Goal: Information Seeking & Learning: Learn about a topic

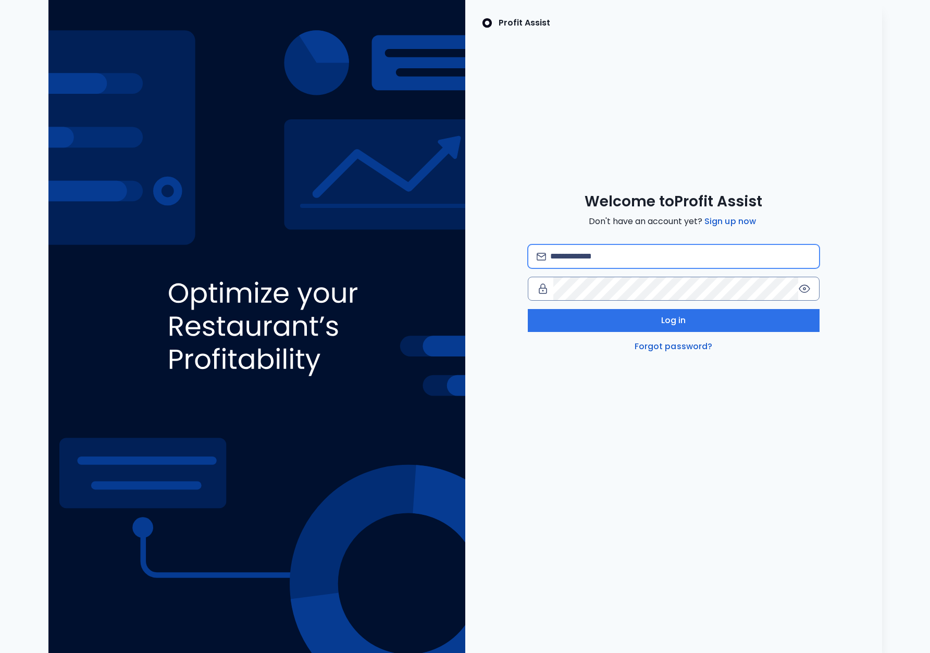
click at [621, 250] on input "email" at bounding box center [680, 256] width 260 height 23
type input "**********"
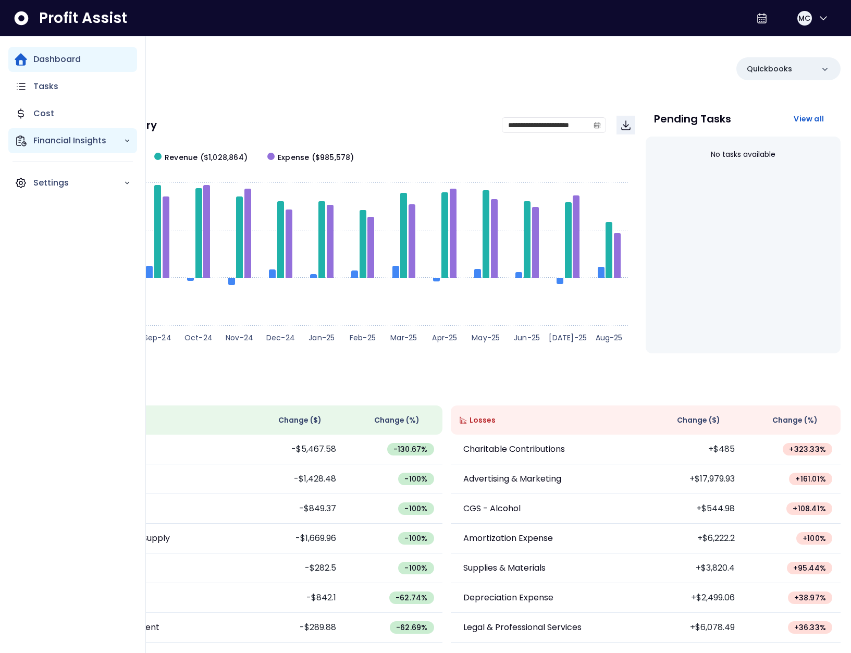
click at [57, 146] on p "Financial Insights" at bounding box center [78, 140] width 90 height 13
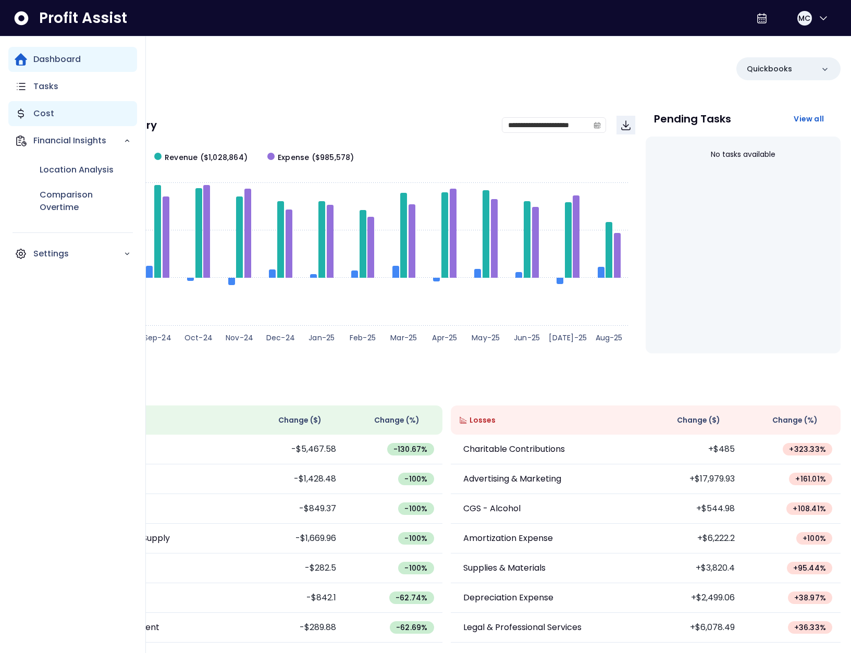
click at [78, 118] on div "Cost" at bounding box center [72, 113] width 129 height 25
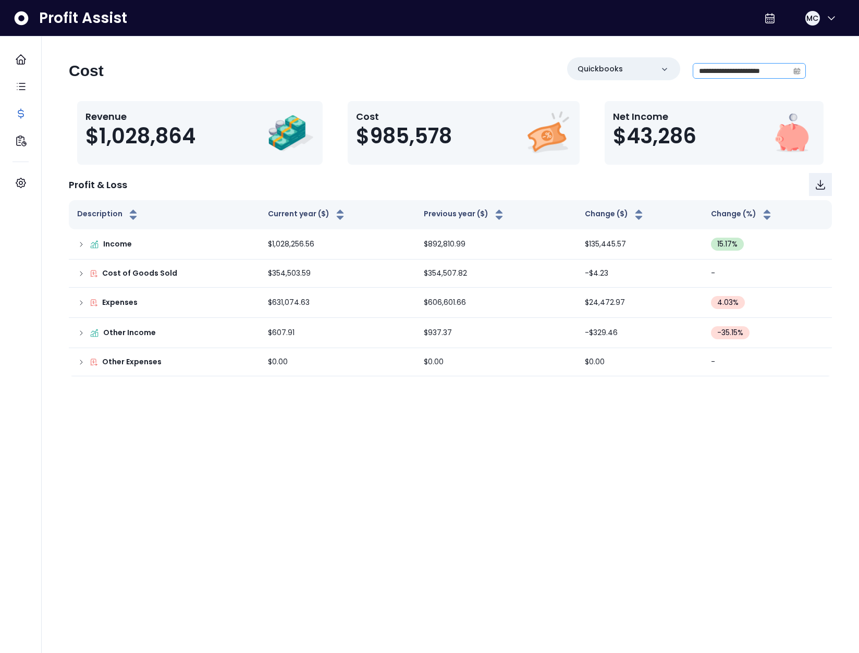
click at [800, 73] on icon "calendar" at bounding box center [796, 70] width 7 height 7
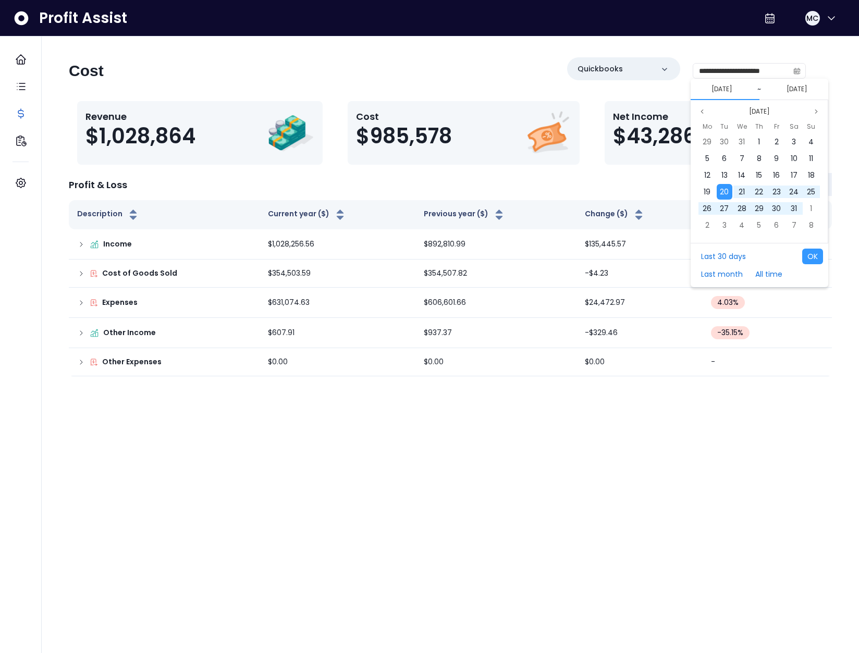
click at [636, 168] on div "**********" at bounding box center [450, 216] width 796 height 319
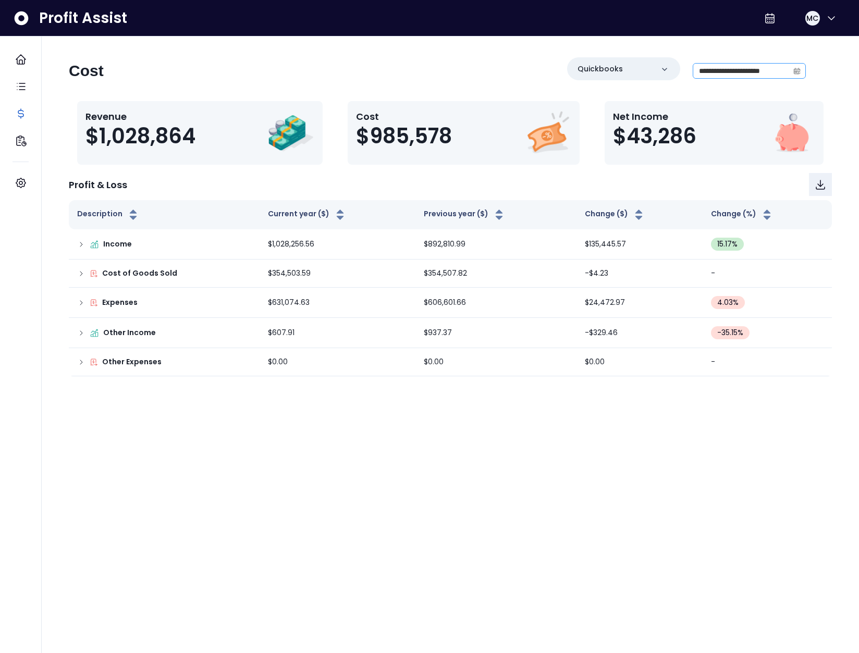
click at [798, 73] on icon "calendar" at bounding box center [796, 70] width 7 height 7
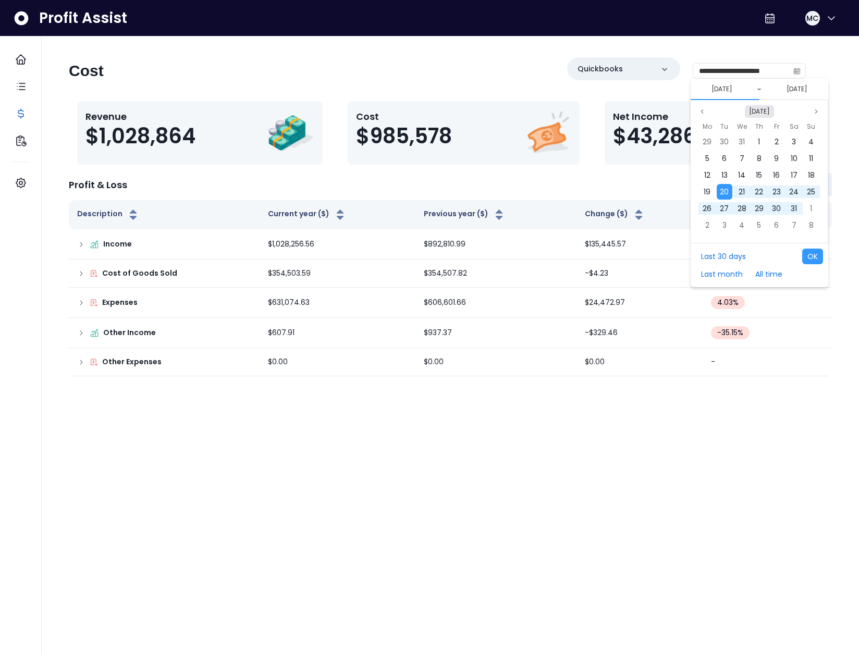
click at [751, 115] on button "Aug 2024" at bounding box center [758, 111] width 29 height 13
click at [726, 190] on span "Jan" at bounding box center [728, 191] width 18 height 16
click at [740, 139] on span "1" at bounding box center [741, 141] width 2 height 10
click at [756, 141] on span "31" at bounding box center [758, 141] width 6 height 10
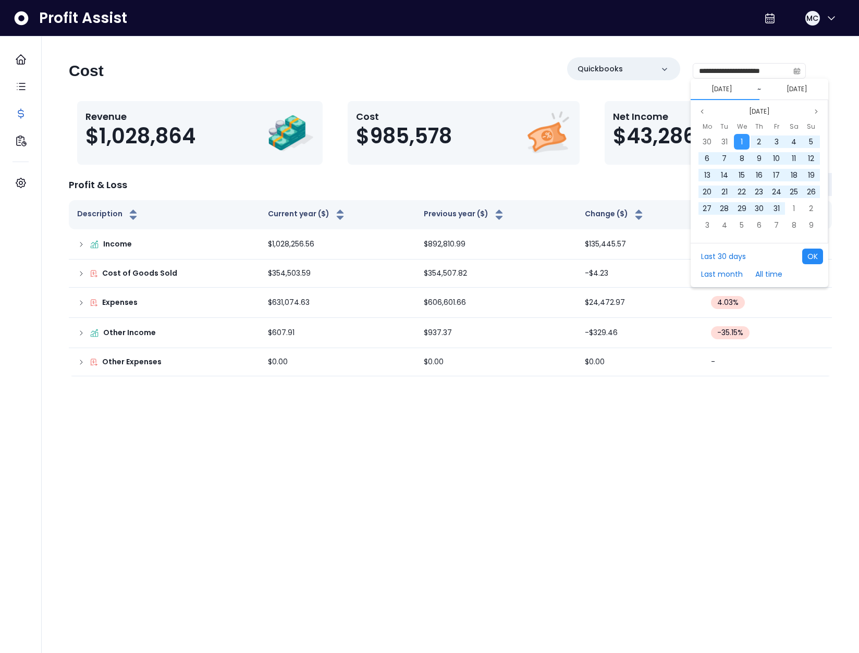
click at [811, 253] on button "OK" at bounding box center [812, 256] width 21 height 16
type input "**********"
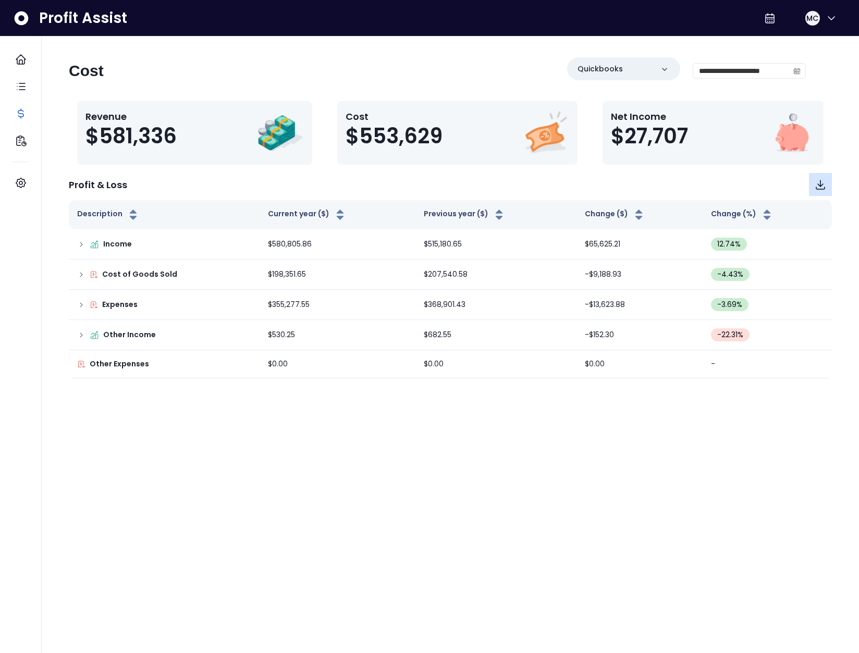
click at [817, 185] on icon "Download" at bounding box center [820, 184] width 13 height 13
click at [815, 16] on div "MC" at bounding box center [812, 18] width 17 height 17
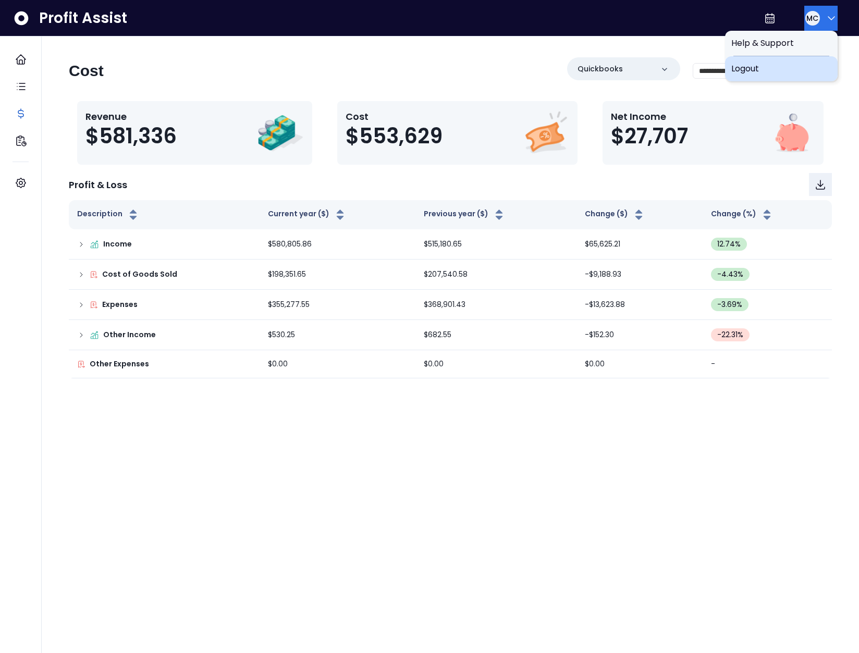
click at [793, 64] on span "Logout" at bounding box center [781, 69] width 100 height 13
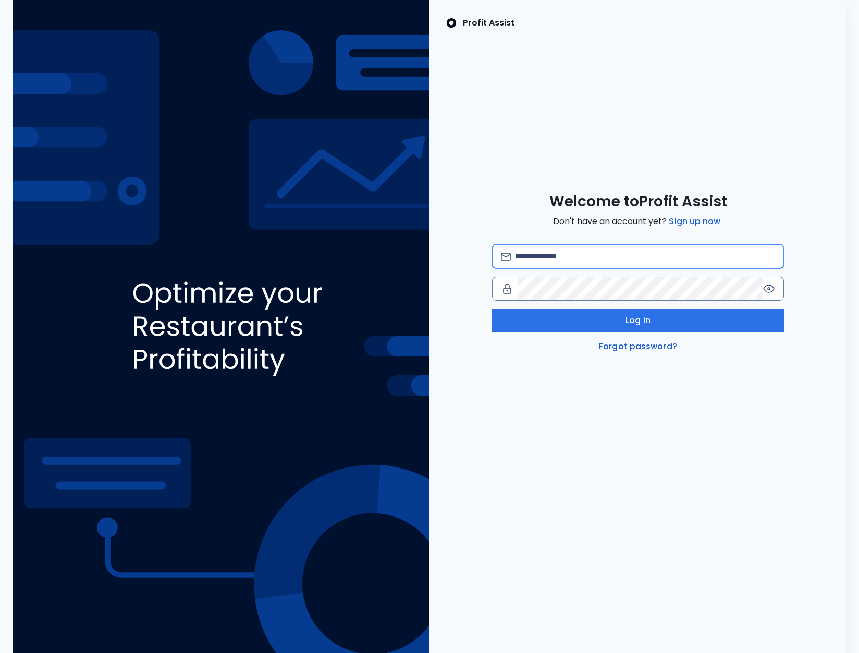
click at [555, 265] on input "email" at bounding box center [645, 256] width 260 height 23
type input "**********"
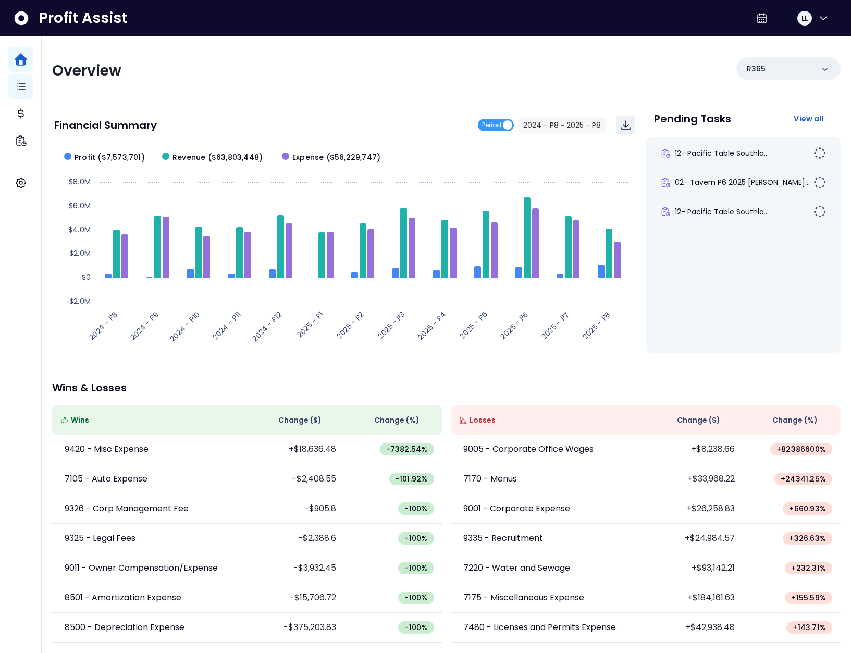
click at [20, 88] on icon "Main navigation" at bounding box center [21, 86] width 13 height 13
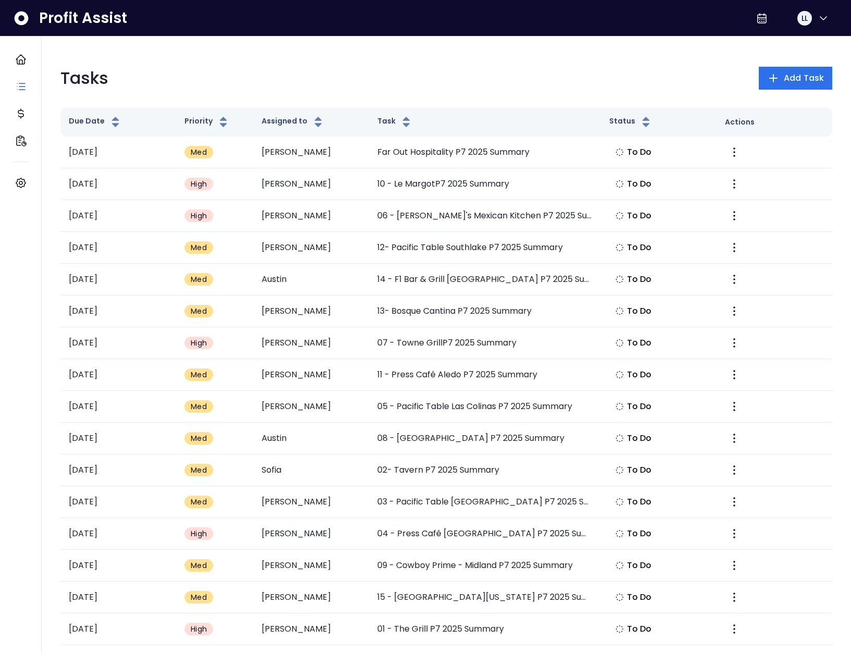
scroll to position [0, 16]
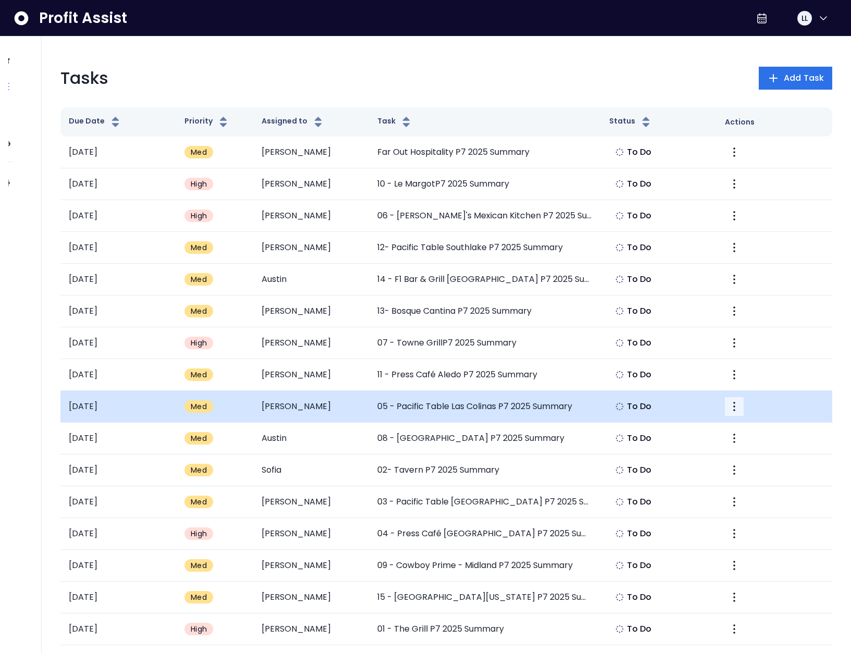
click at [732, 413] on button "More" at bounding box center [734, 406] width 19 height 19
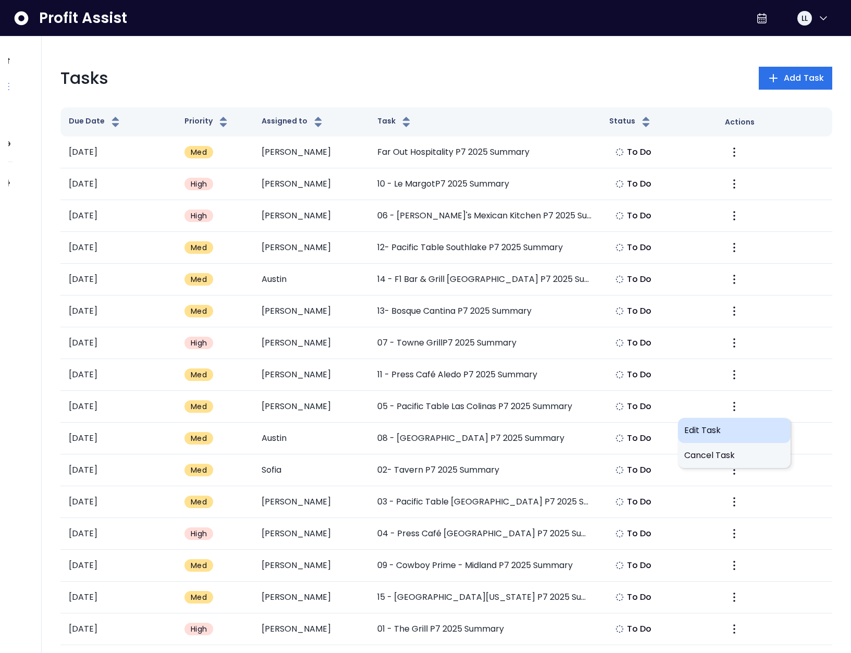
click at [703, 432] on span "Edit Task" at bounding box center [734, 430] width 100 height 13
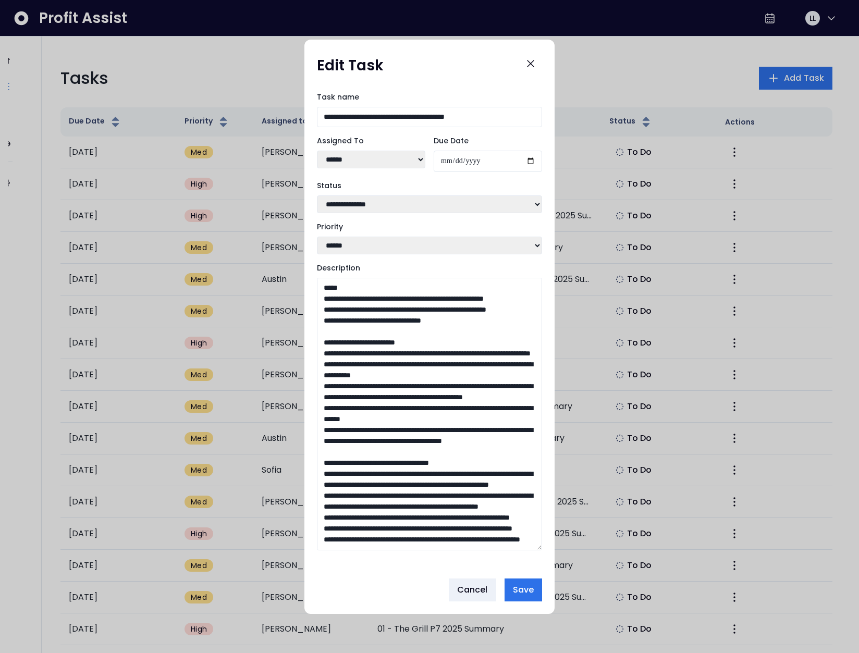
drag, startPoint x: 534, startPoint y: 439, endPoint x: 533, endPoint y: 669, distance: 230.8
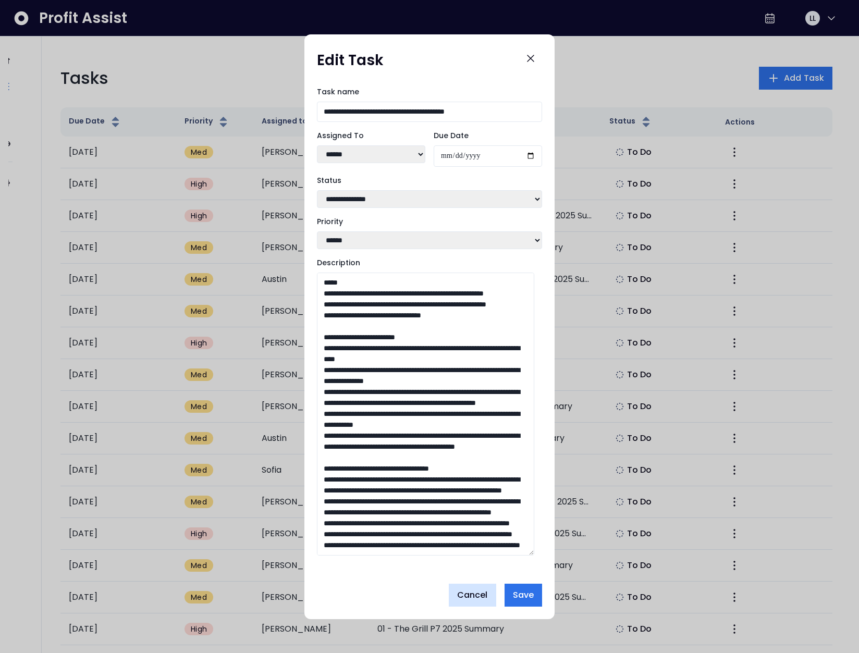
click at [461, 599] on span "Cancel" at bounding box center [472, 595] width 31 height 13
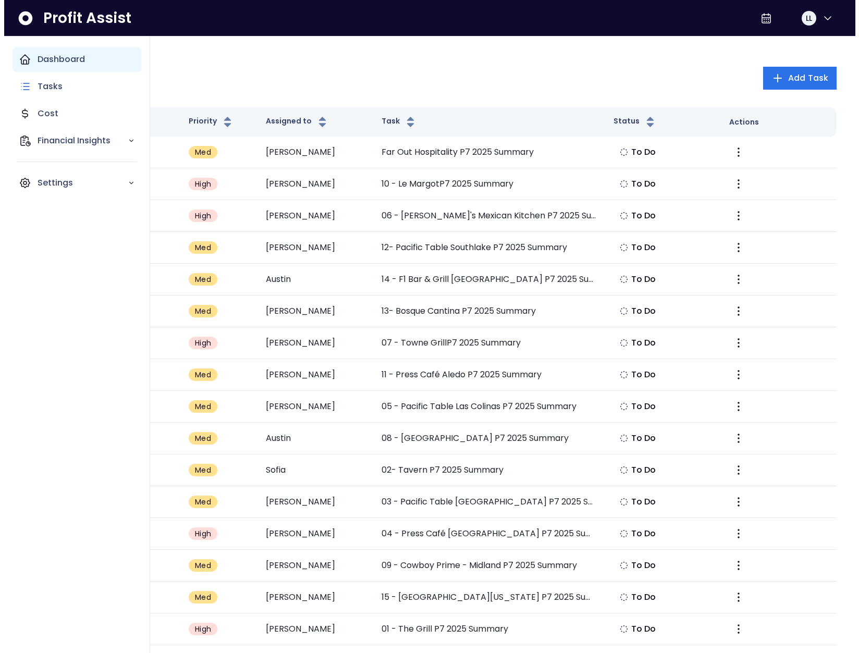
scroll to position [0, 0]
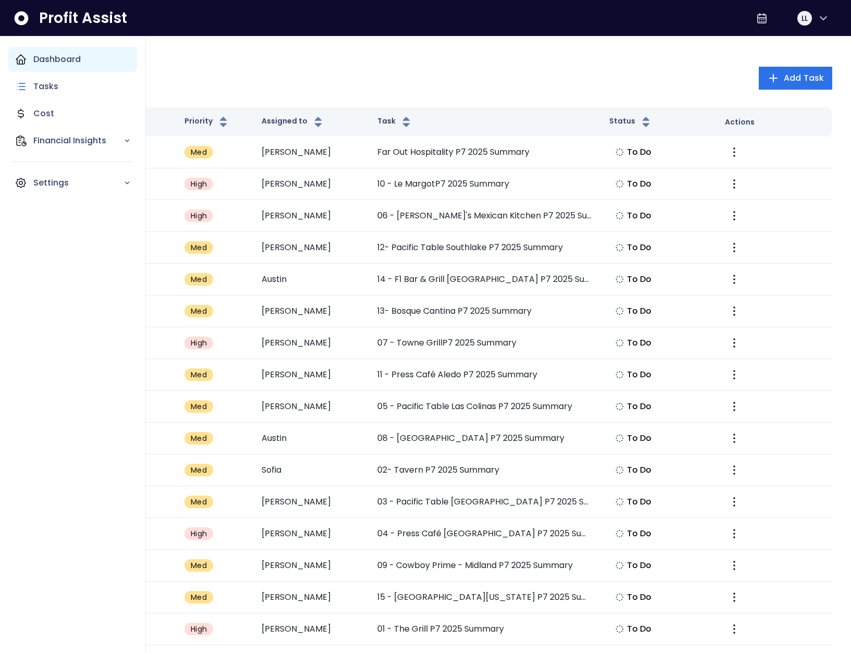
click at [28, 58] on div "Dashboard" at bounding box center [72, 59] width 129 height 25
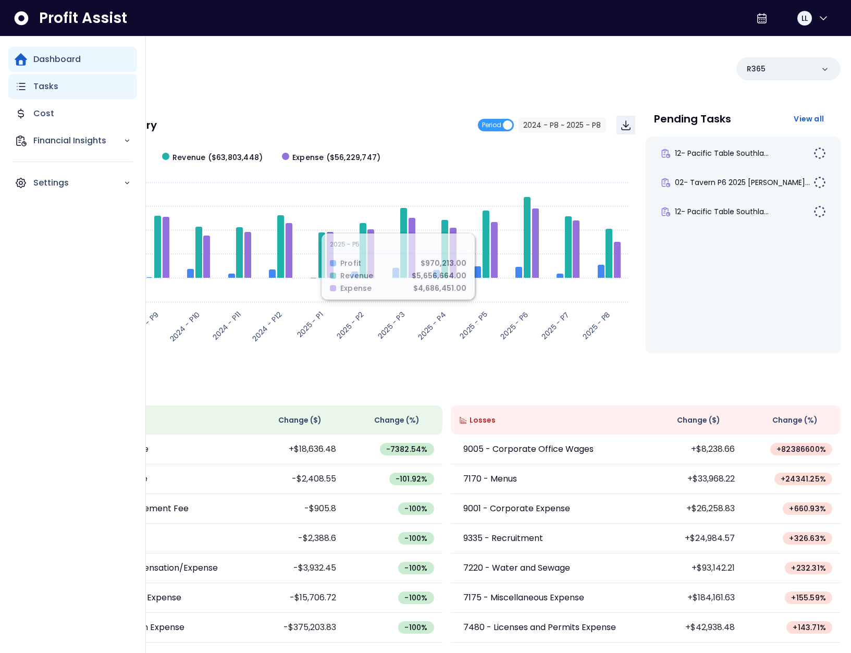
click at [33, 80] on p "Tasks" at bounding box center [45, 86] width 25 height 13
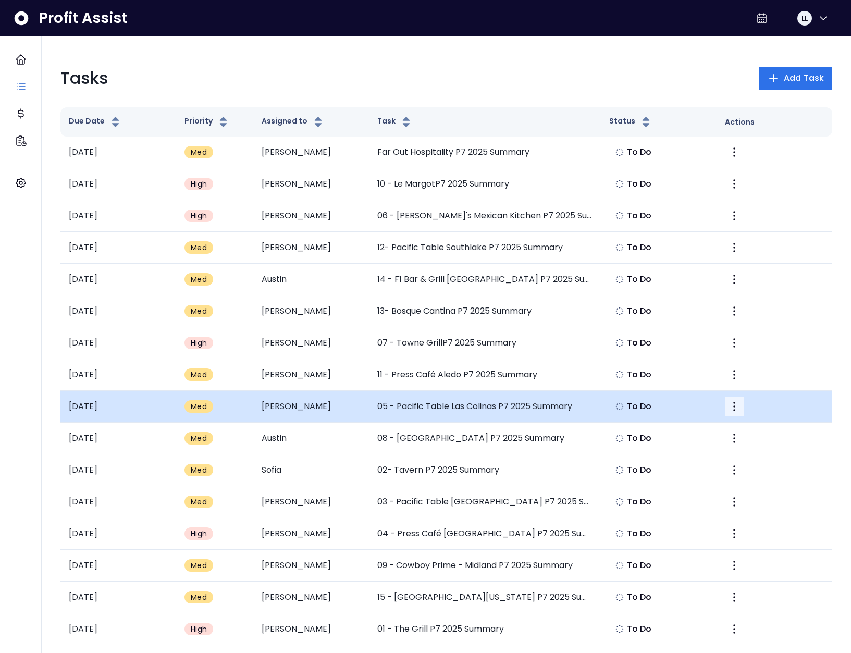
click at [733, 412] on icon "More" at bounding box center [734, 406] width 13 height 13
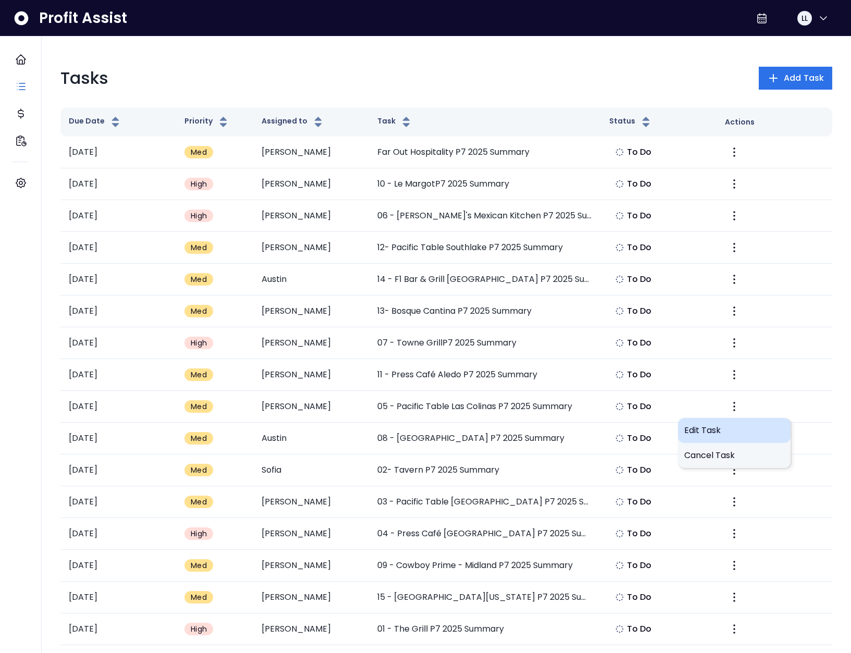
click at [714, 427] on span "Edit Task" at bounding box center [734, 430] width 100 height 13
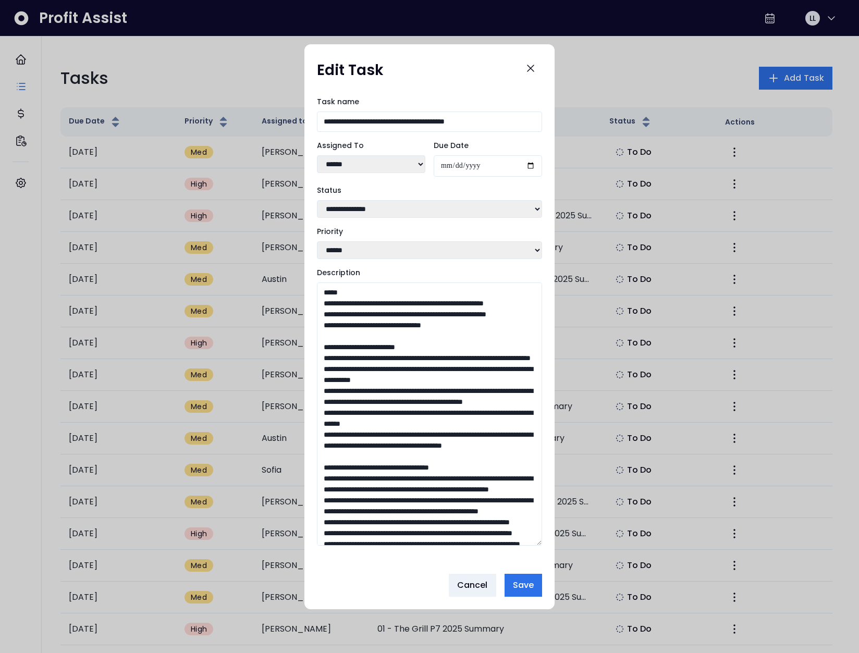
drag, startPoint x: 538, startPoint y: 444, endPoint x: 579, endPoint y: 678, distance: 237.5
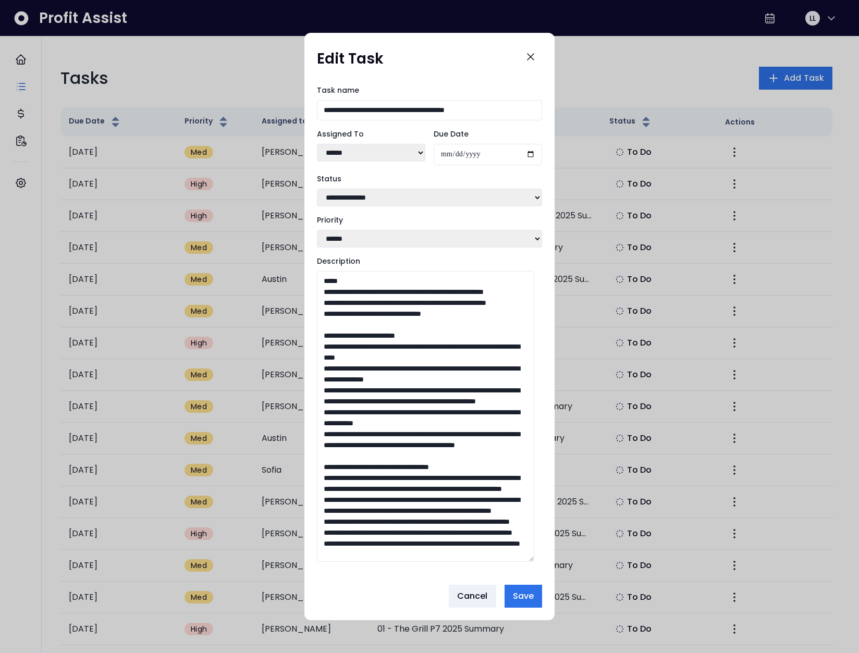
click at [396, 296] on textarea "Description" at bounding box center [425, 416] width 217 height 291
click at [395, 296] on textarea "Description" at bounding box center [425, 416] width 217 height 291
click at [391, 322] on textarea "Description" at bounding box center [425, 416] width 217 height 291
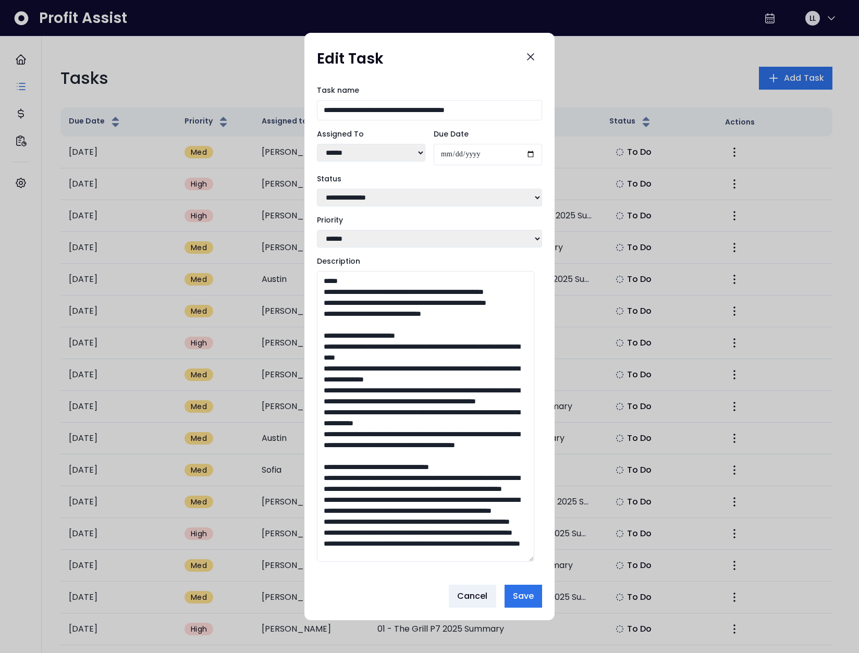
click at [391, 322] on textarea "Description" at bounding box center [425, 416] width 217 height 291
click at [401, 345] on textarea "Description" at bounding box center [425, 416] width 217 height 291
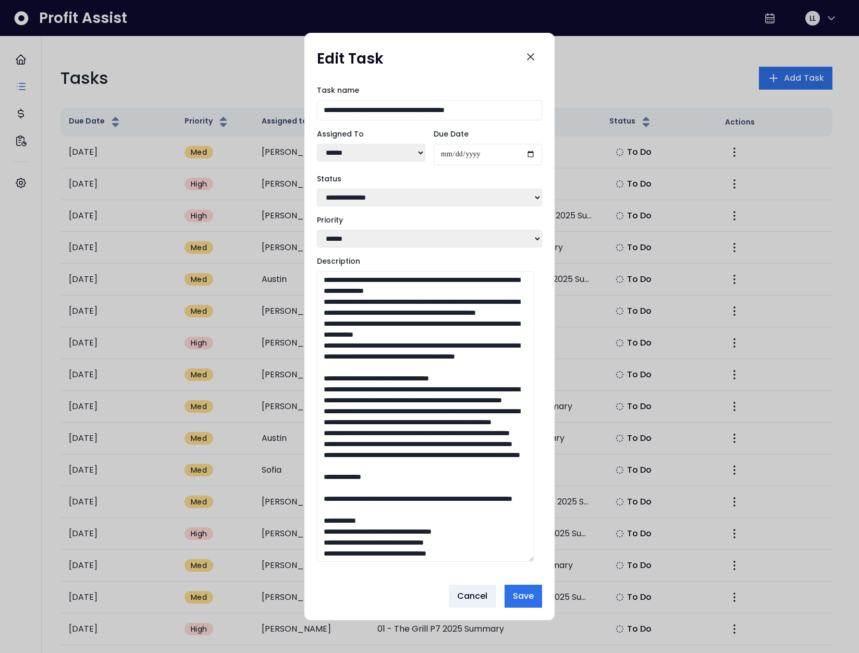
click at [392, 344] on textarea "Description" at bounding box center [425, 416] width 217 height 291
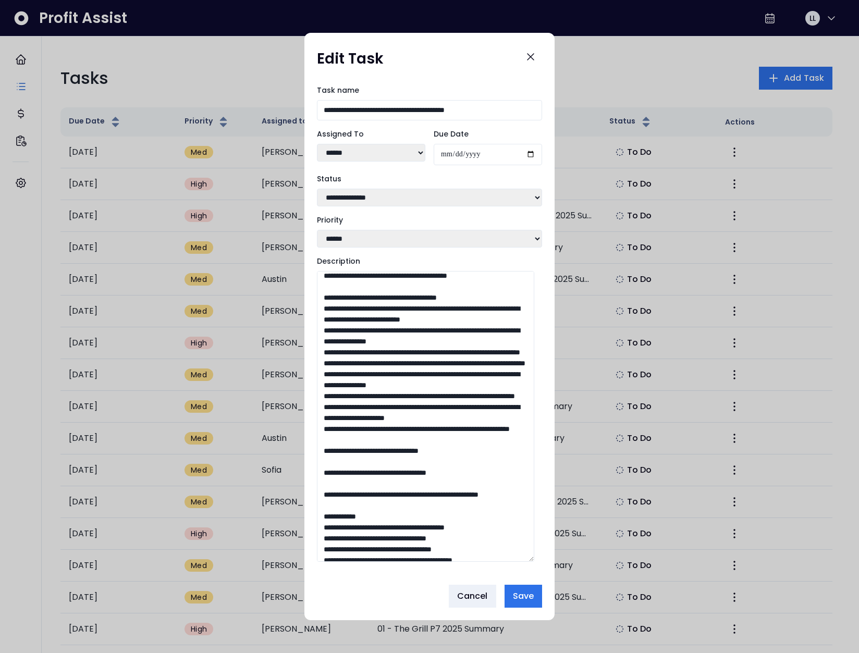
scroll to position [360, 0]
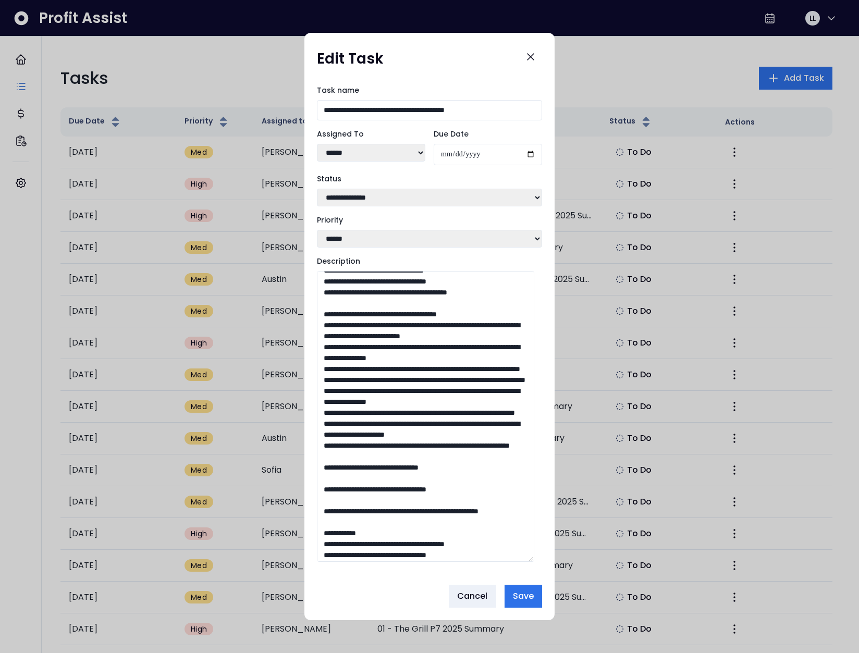
click at [377, 326] on textarea "Description" at bounding box center [425, 416] width 217 height 291
click at [379, 330] on textarea "Description" at bounding box center [425, 416] width 217 height 291
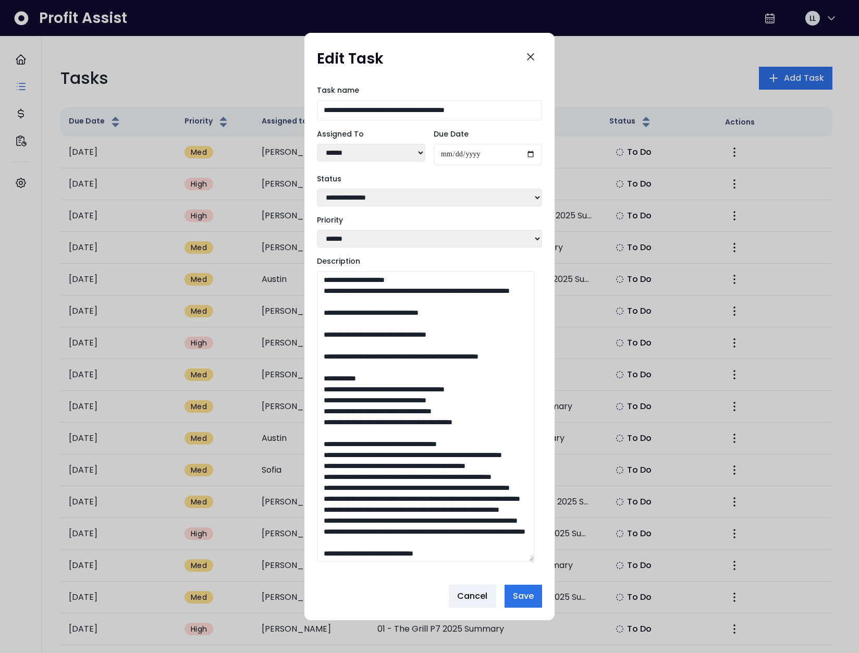
scroll to position [622, 0]
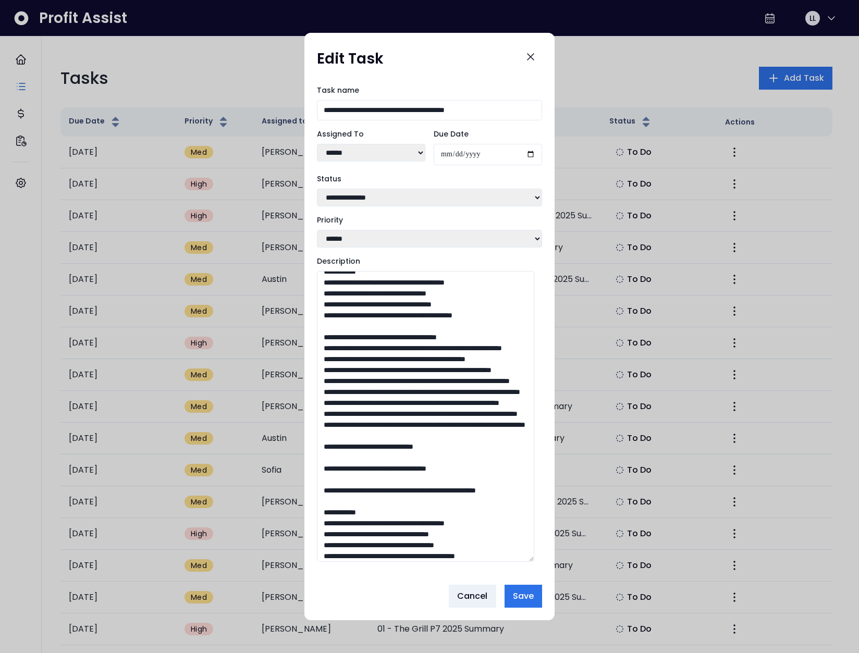
click at [397, 411] on textarea "Description" at bounding box center [425, 416] width 217 height 291
drag, startPoint x: 505, startPoint y: 487, endPoint x: 305, endPoint y: 454, distance: 203.2
click at [305, 454] on div "**********" at bounding box center [429, 327] width 250 height 500
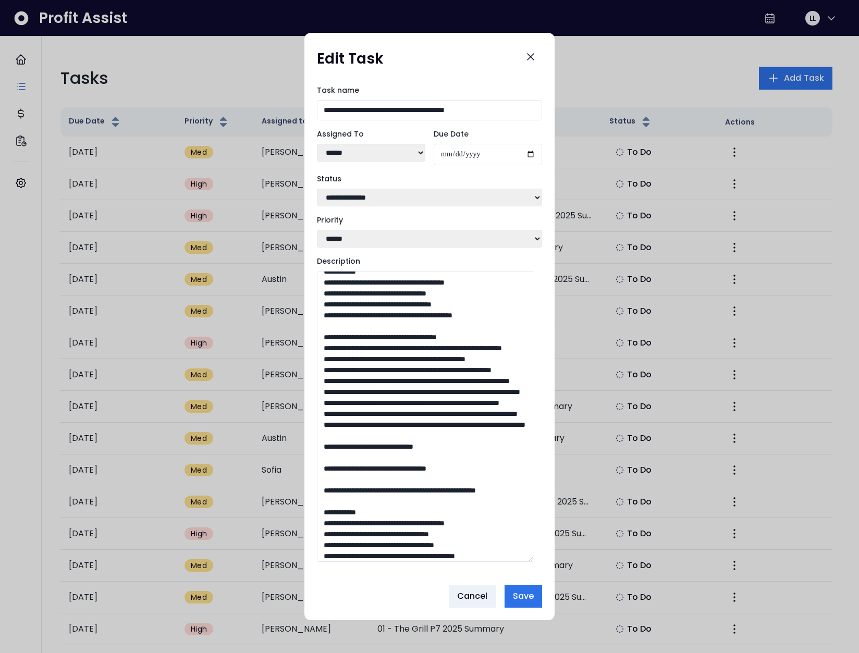
click at [384, 458] on textarea "Description" at bounding box center [425, 416] width 217 height 291
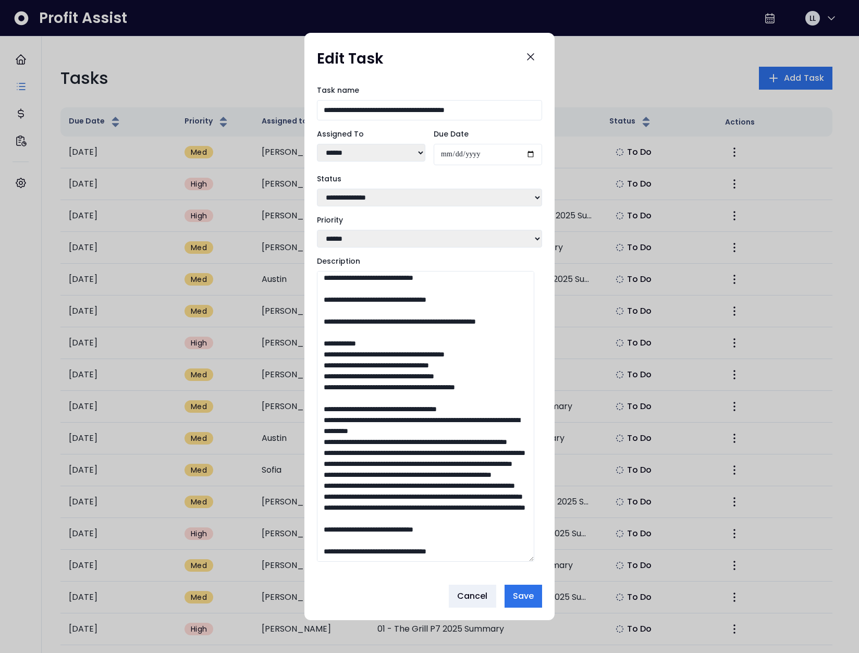
scroll to position [856, 0]
drag, startPoint x: 375, startPoint y: 525, endPoint x: 345, endPoint y: 511, distance: 33.1
click at [345, 511] on textarea "Description" at bounding box center [425, 416] width 217 height 291
click at [416, 488] on textarea "Description" at bounding box center [425, 416] width 217 height 291
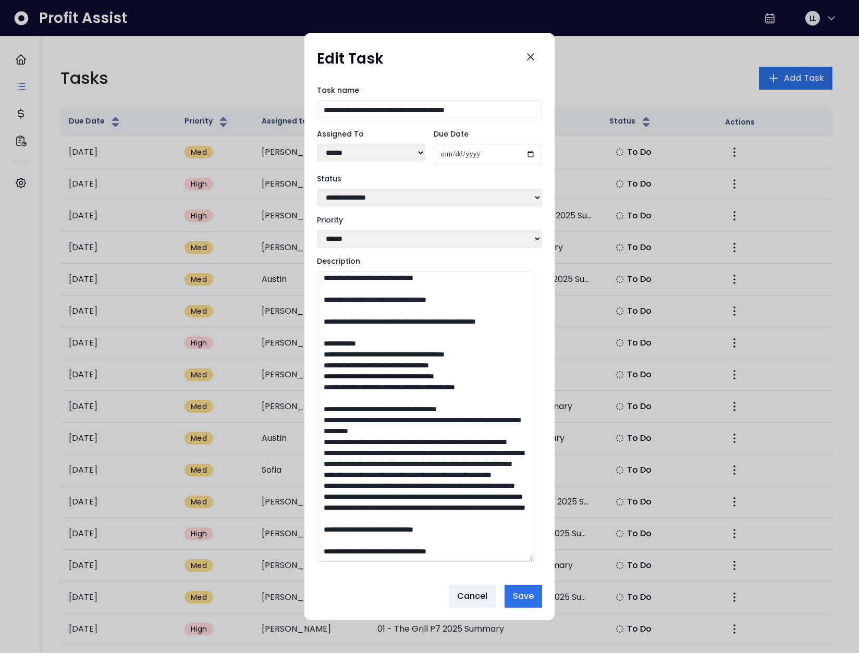
click at [416, 488] on textarea "Description" at bounding box center [425, 416] width 217 height 291
click at [406, 475] on textarea "Description" at bounding box center [425, 416] width 217 height 291
click at [432, 465] on textarea "Description" at bounding box center [425, 416] width 217 height 291
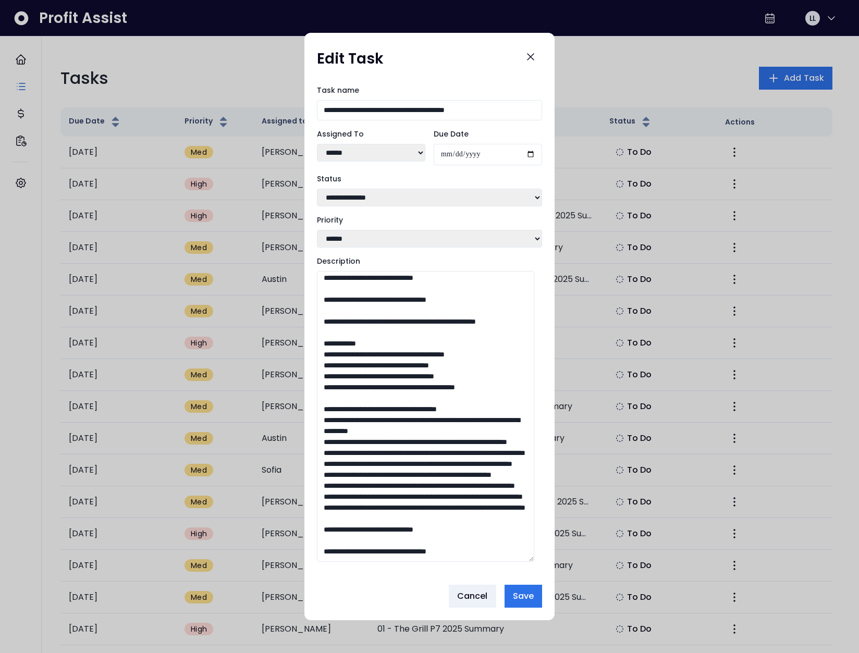
click at [432, 465] on textarea "Description" at bounding box center [425, 416] width 217 height 291
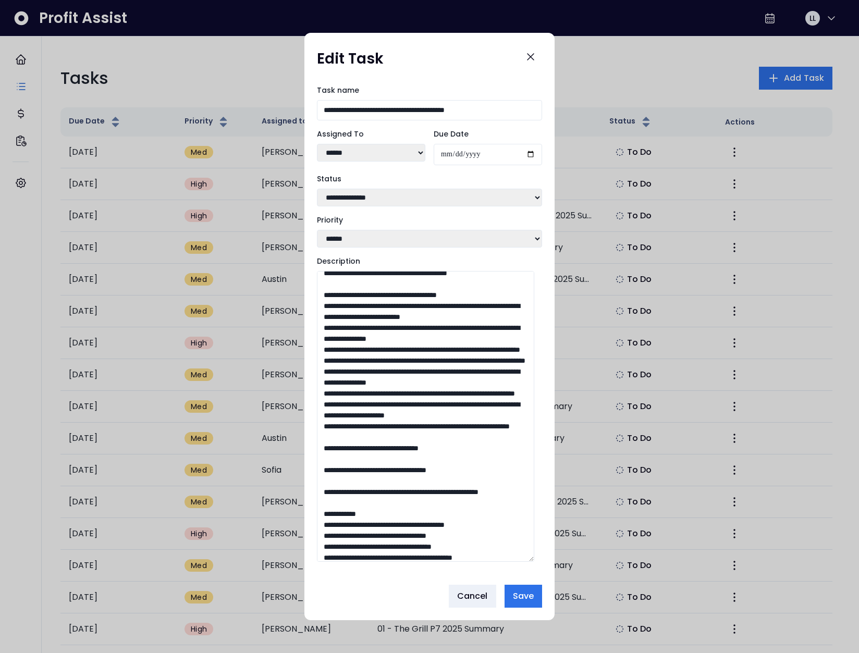
scroll to position [324, 0]
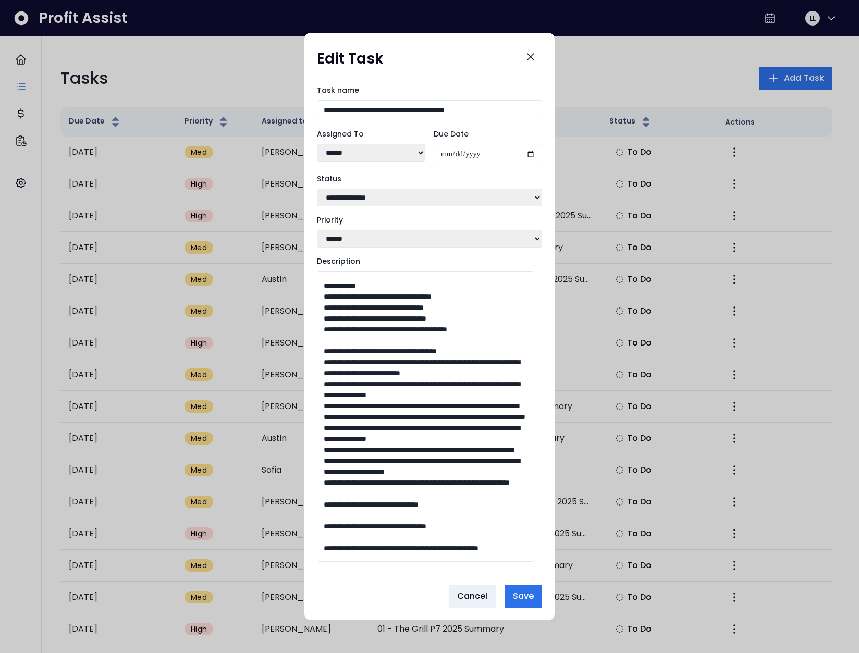
drag, startPoint x: 406, startPoint y: 383, endPoint x: 349, endPoint y: 368, distance: 59.1
click at [349, 368] on textarea "Description" at bounding box center [425, 416] width 217 height 291
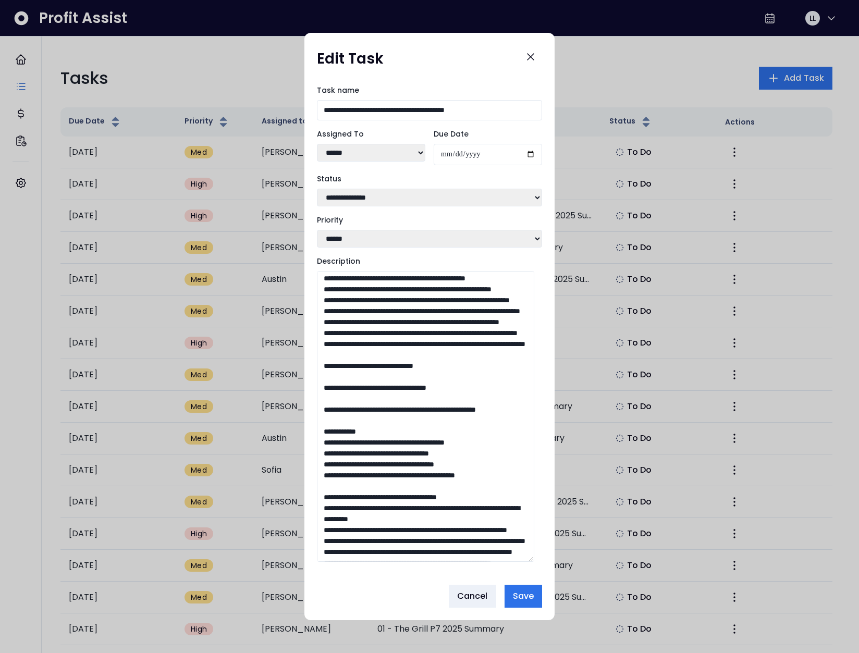
scroll to position [701, 0]
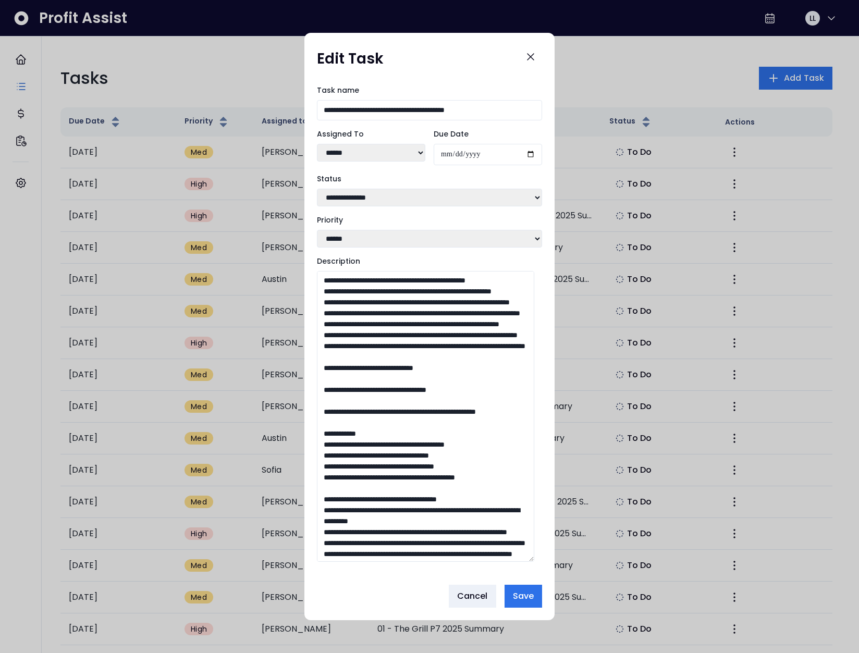
drag, startPoint x: 370, startPoint y: 340, endPoint x: 312, endPoint y: 330, distance: 59.2
click at [312, 330] on div "**********" at bounding box center [429, 327] width 250 height 500
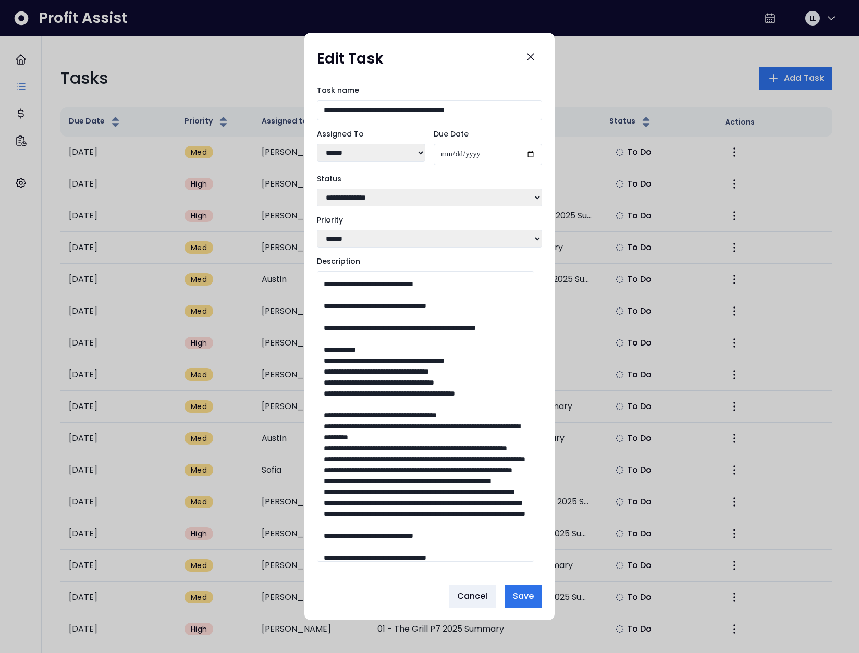
scroll to position [1018, 0]
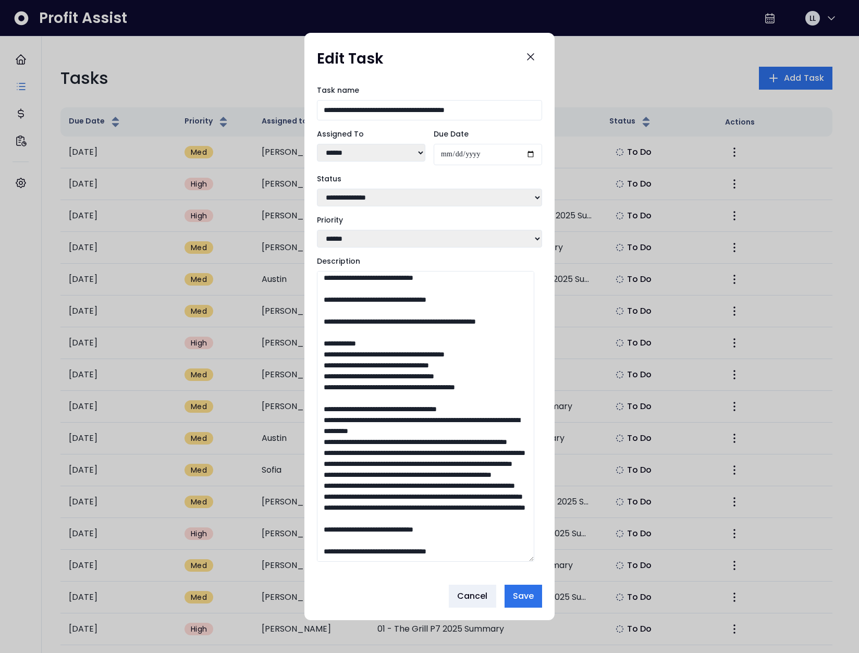
drag, startPoint x: 354, startPoint y: 355, endPoint x: 310, endPoint y: 347, distance: 44.5
click at [310, 346] on div "**********" at bounding box center [429, 327] width 250 height 500
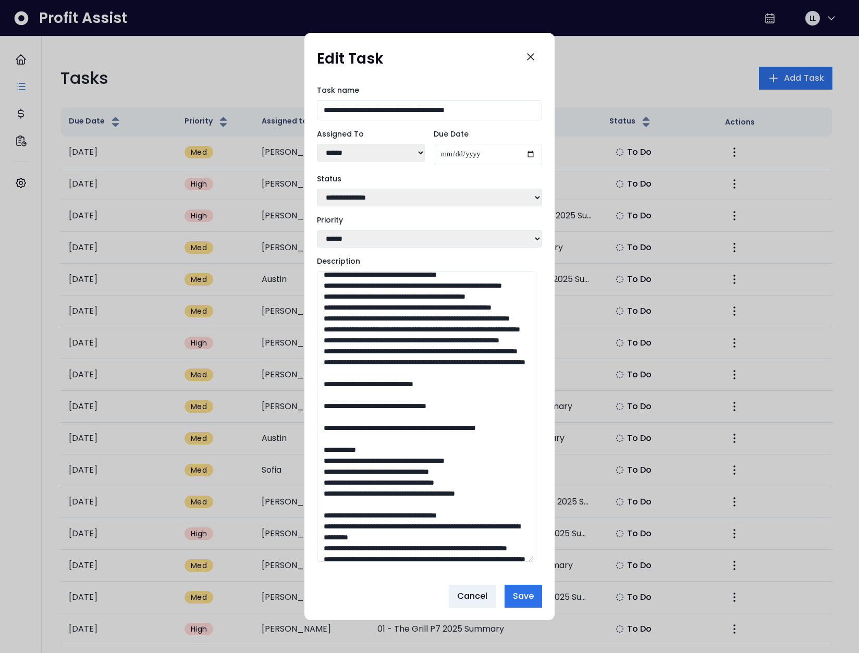
scroll to position [678, 0]
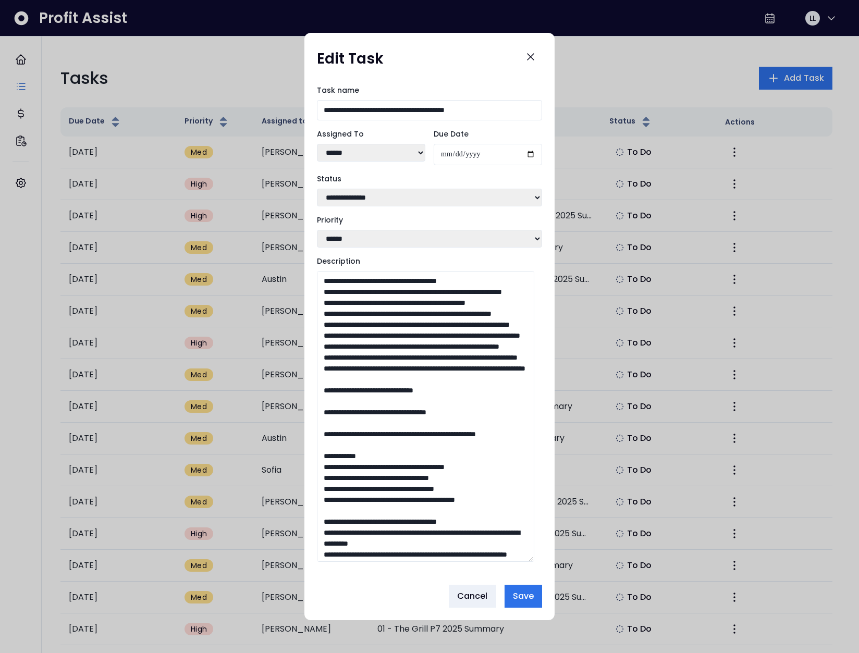
drag, startPoint x: 358, startPoint y: 361, endPoint x: 320, endPoint y: 351, distance: 38.9
click at [320, 351] on textarea "Description" at bounding box center [425, 416] width 217 height 291
click at [395, 376] on textarea "Description" at bounding box center [425, 416] width 217 height 291
click at [408, 422] on textarea "Description" at bounding box center [425, 416] width 217 height 291
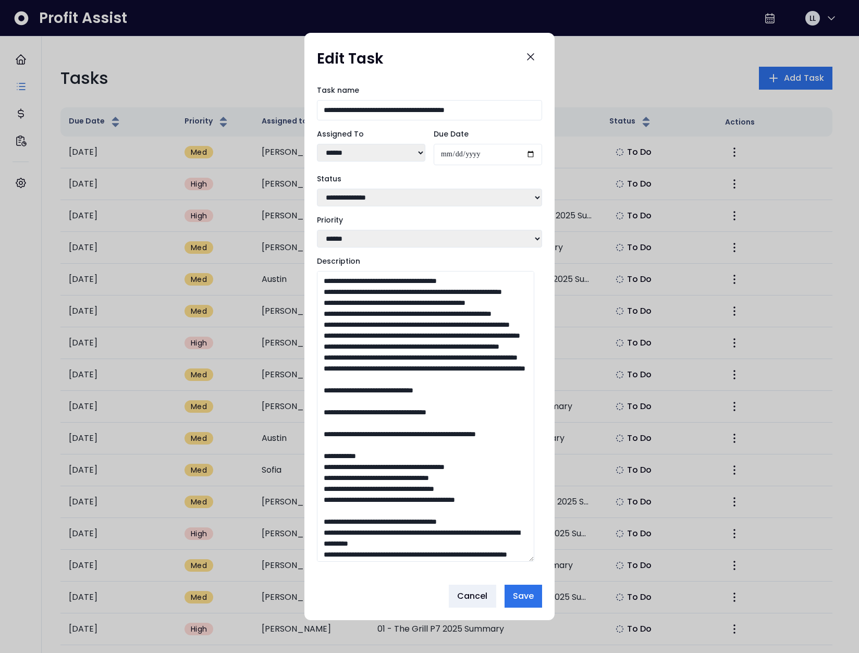
click at [407, 423] on textarea "Description" at bounding box center [425, 416] width 217 height 291
click at [409, 422] on textarea "Description" at bounding box center [425, 416] width 217 height 291
click at [427, 411] on textarea "Description" at bounding box center [425, 416] width 217 height 291
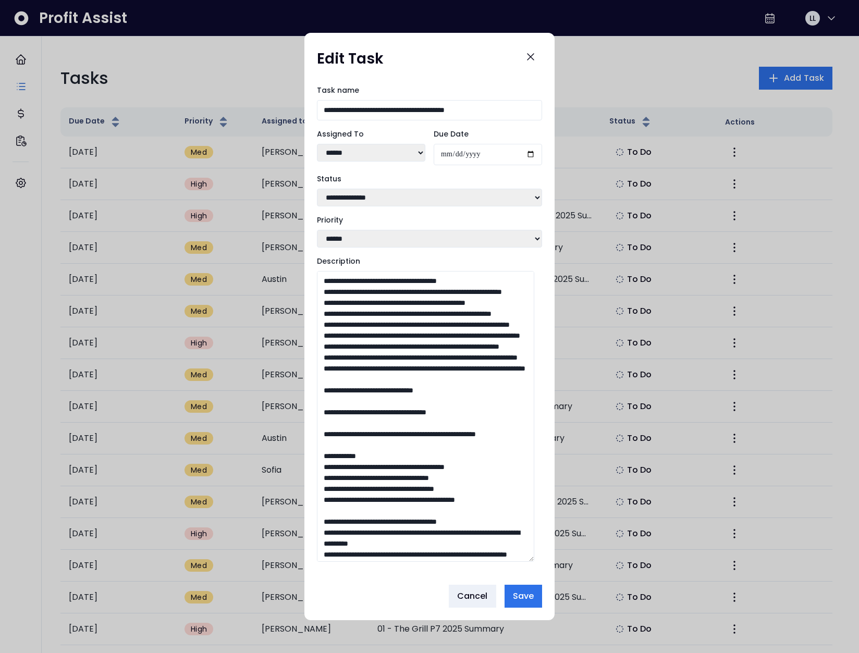
click at [427, 411] on textarea "Description" at bounding box center [425, 416] width 217 height 291
click at [400, 397] on textarea "Description" at bounding box center [425, 416] width 217 height 291
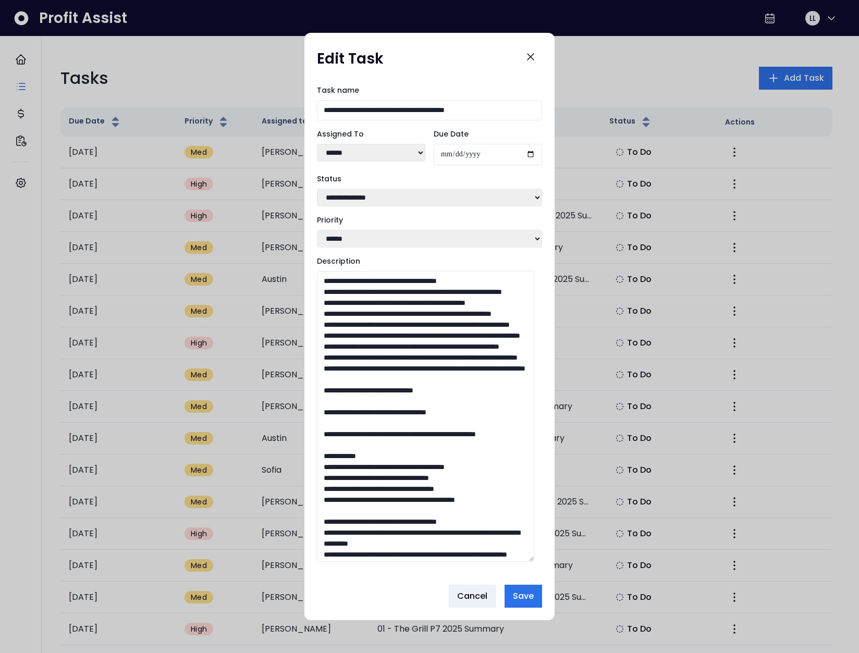
click at [413, 397] on textarea "Description" at bounding box center [425, 416] width 217 height 291
click at [405, 397] on textarea "Description" at bounding box center [425, 416] width 217 height 291
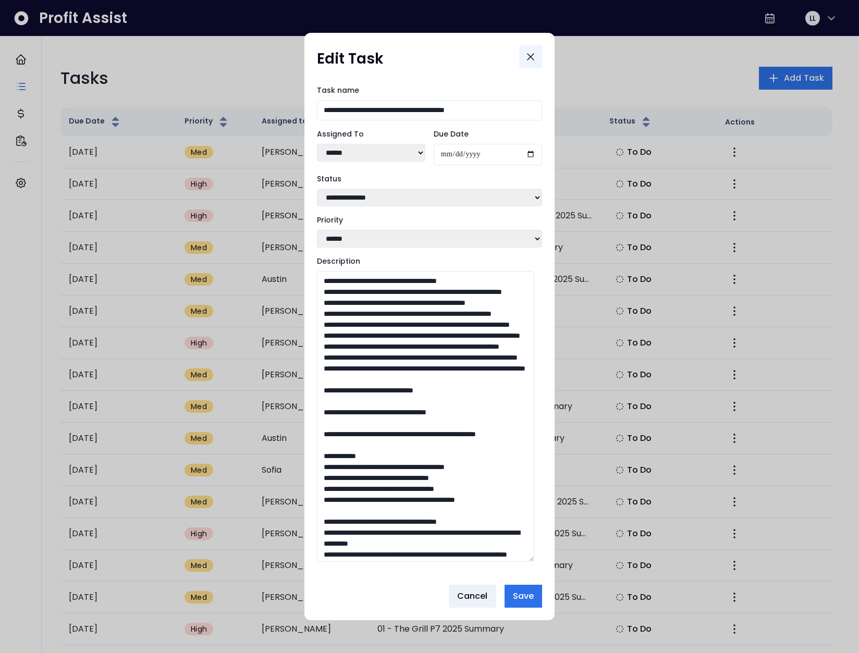
click at [527, 53] on icon "Close" at bounding box center [530, 57] width 13 height 13
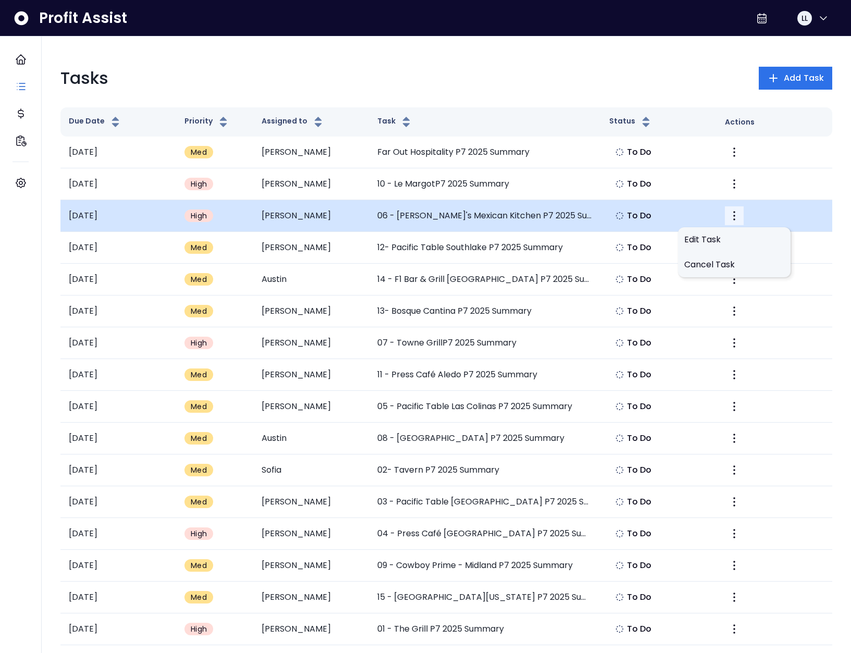
click at [735, 218] on icon "More" at bounding box center [734, 215] width 13 height 13
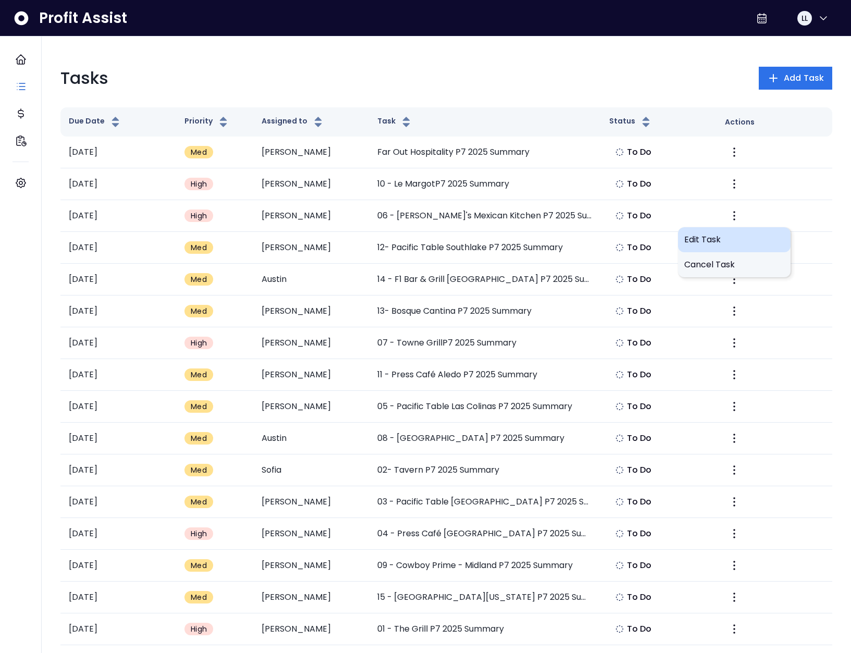
click at [721, 235] on span "Edit Task" at bounding box center [734, 239] width 100 height 13
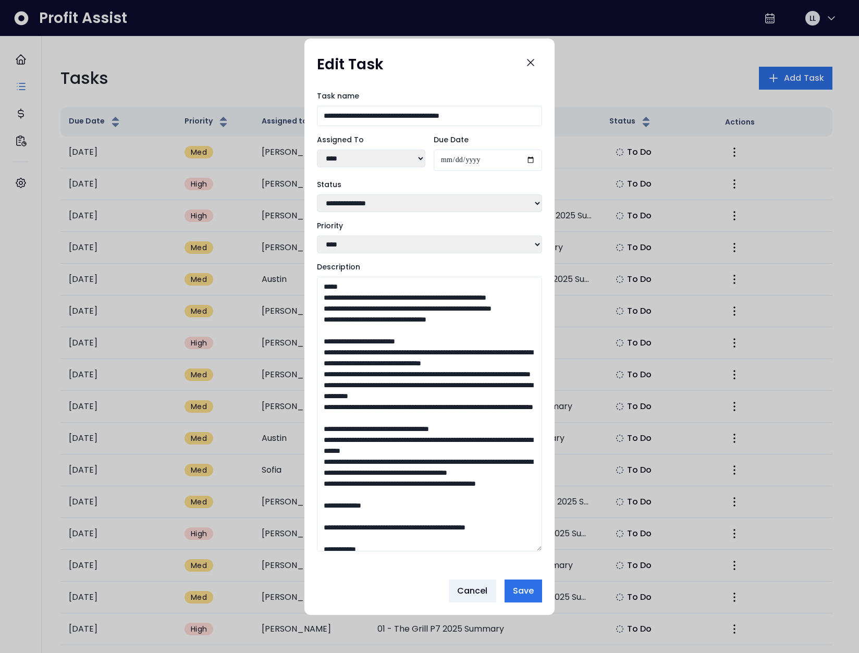
drag, startPoint x: 537, startPoint y: 439, endPoint x: 529, endPoint y: 676, distance: 236.7
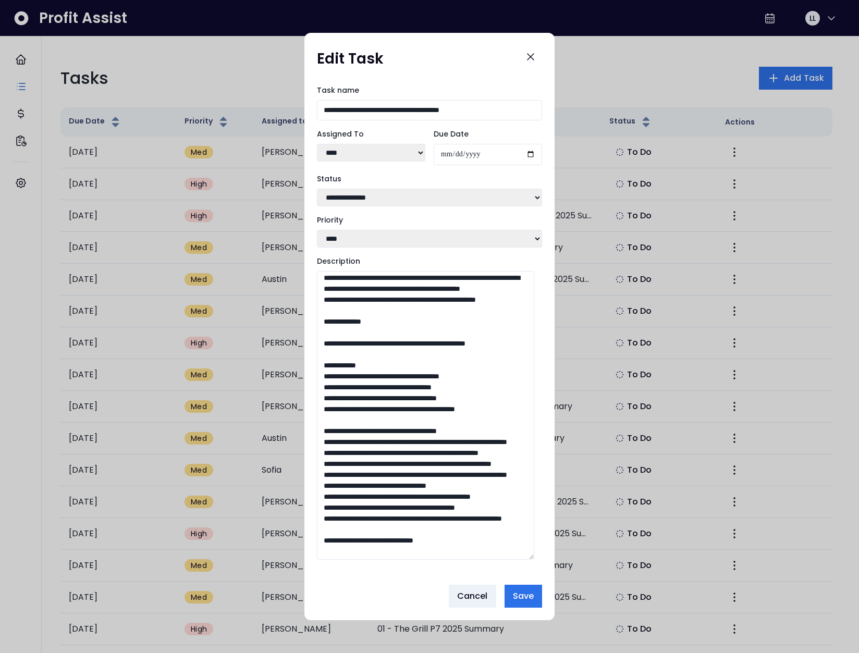
scroll to position [207, 0]
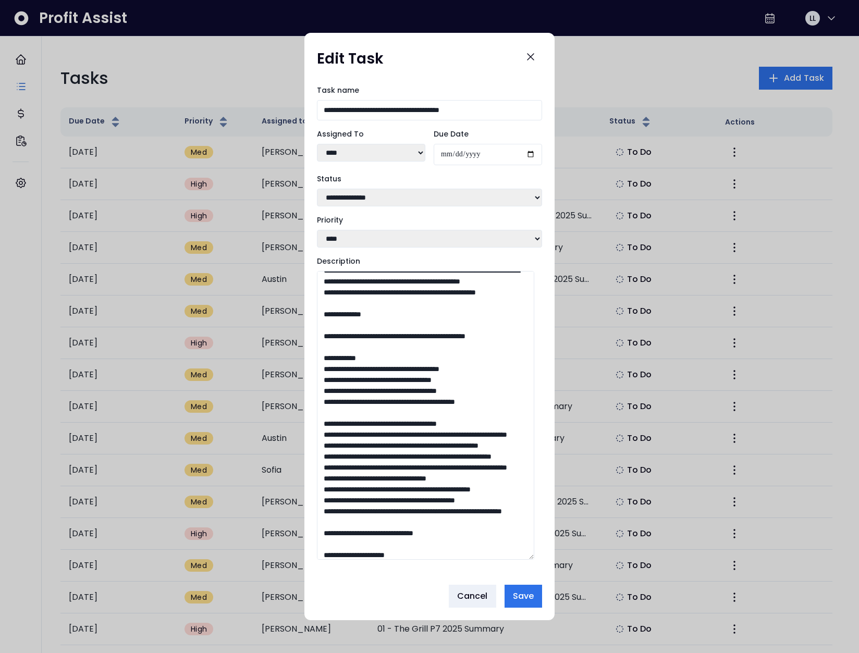
drag, startPoint x: 406, startPoint y: 408, endPoint x: 319, endPoint y: 389, distance: 88.6
click at [319, 389] on textarea "Description" at bounding box center [425, 415] width 217 height 289
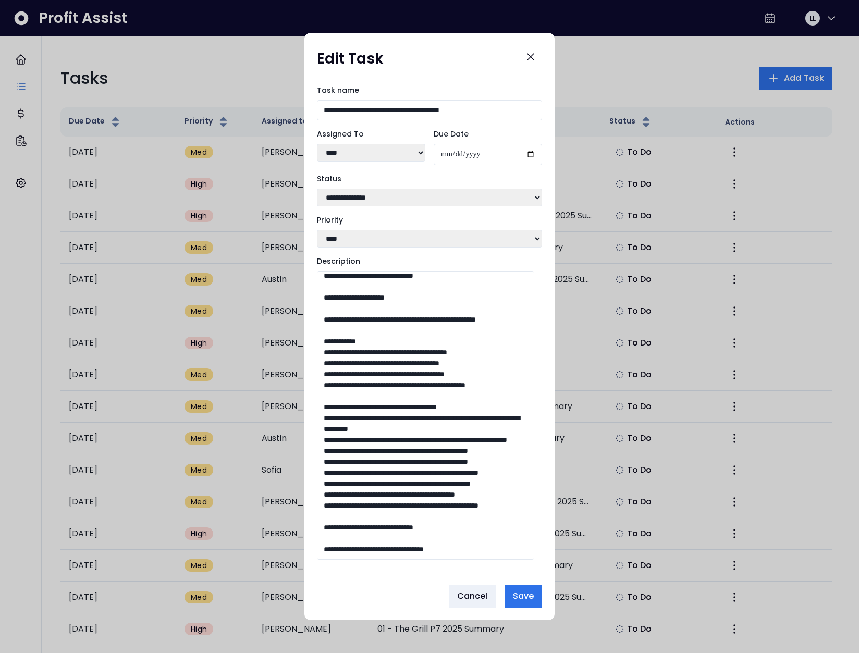
scroll to position [521, 0]
drag, startPoint x: 375, startPoint y: 413, endPoint x: 319, endPoint y: 401, distance: 56.4
click at [319, 401] on textarea "Description" at bounding box center [425, 415] width 217 height 289
click at [452, 425] on textarea "Description" at bounding box center [425, 415] width 217 height 289
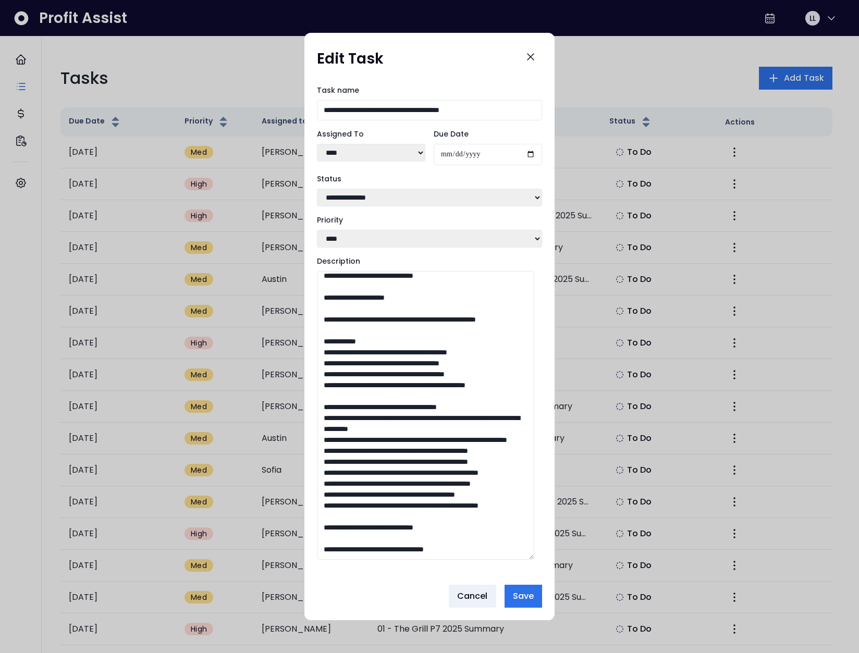
drag, startPoint x: 411, startPoint y: 413, endPoint x: 490, endPoint y: 416, distance: 79.2
click at [490, 416] on textarea "Description" at bounding box center [425, 415] width 217 height 289
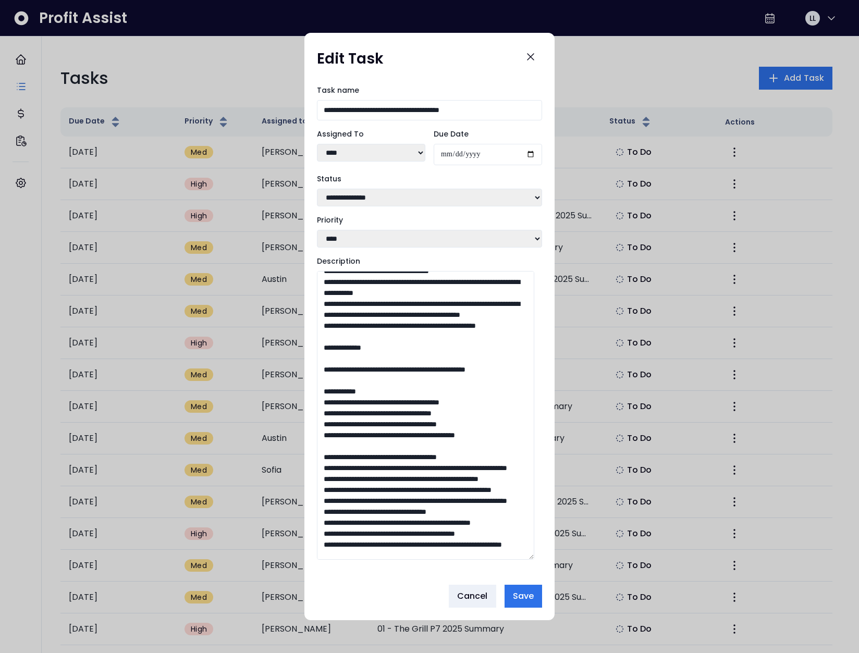
scroll to position [168, 0]
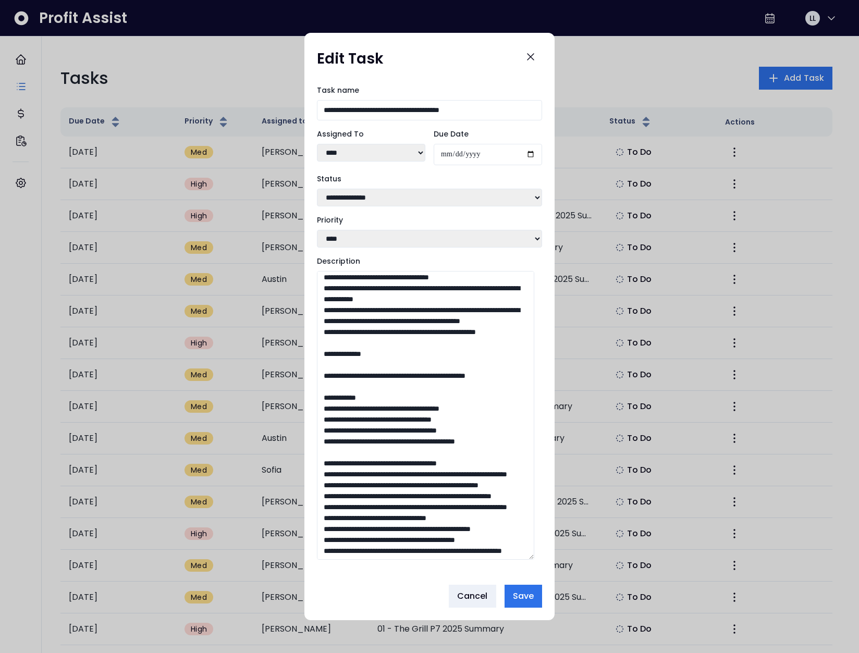
drag, startPoint x: 434, startPoint y: 368, endPoint x: 331, endPoint y: 347, distance: 105.7
click at [331, 347] on textarea "Description" at bounding box center [425, 415] width 217 height 289
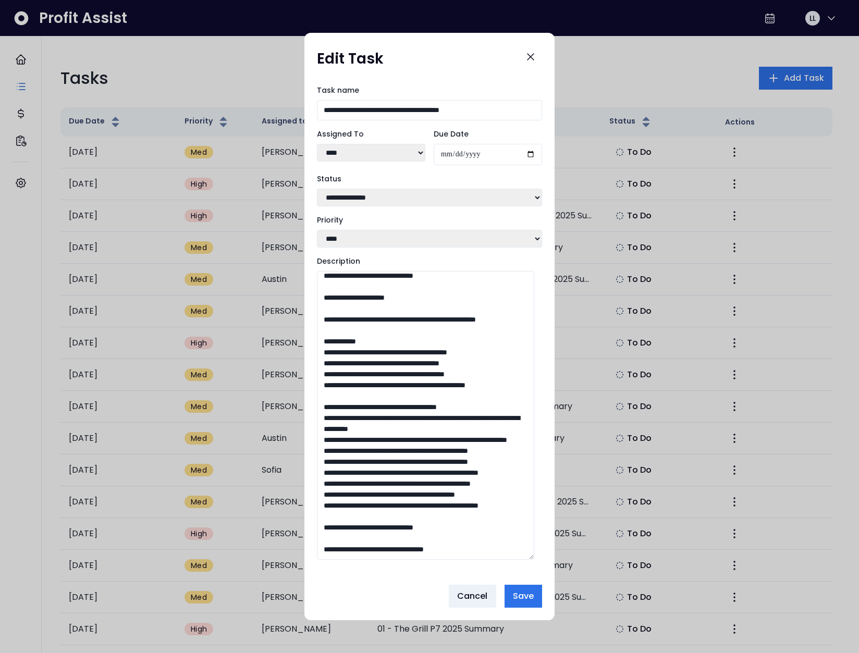
scroll to position [550, 0]
click at [391, 442] on textarea "Description" at bounding box center [425, 415] width 217 height 289
drag, startPoint x: 370, startPoint y: 458, endPoint x: 322, endPoint y: 374, distance: 97.8
click at [322, 374] on textarea "Description" at bounding box center [425, 415] width 217 height 289
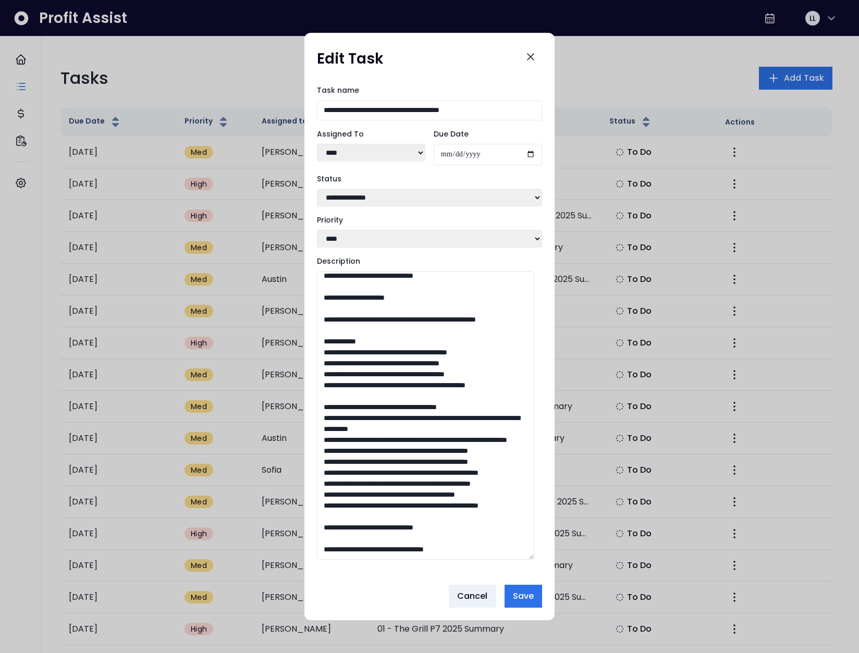
click at [445, 393] on textarea "Description" at bounding box center [425, 415] width 217 height 289
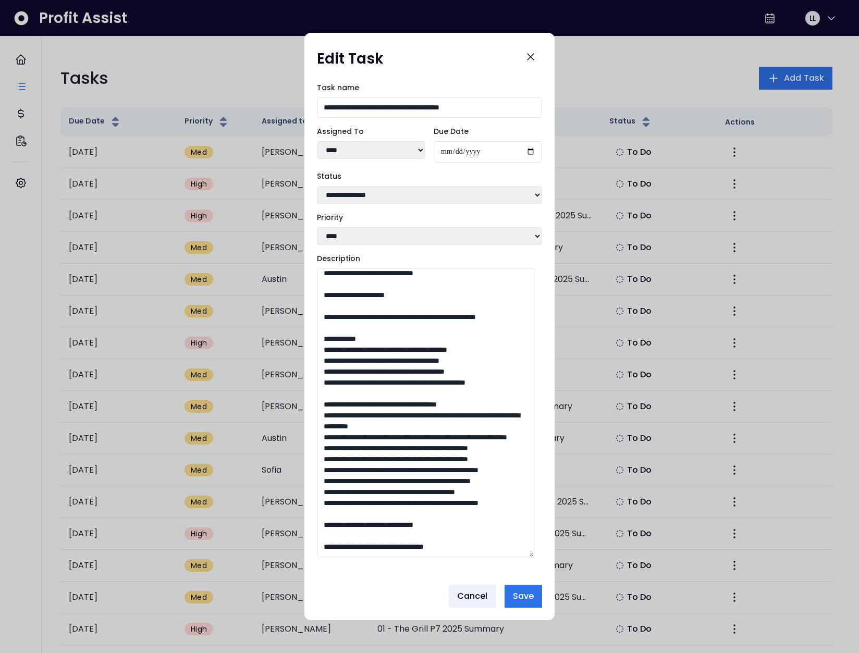
scroll to position [598, 0]
drag, startPoint x: 381, startPoint y: 402, endPoint x: 310, endPoint y: 357, distance: 84.1
click at [310, 357] on div "**********" at bounding box center [429, 327] width 250 height 500
click at [384, 441] on textarea "Description" at bounding box center [425, 412] width 217 height 289
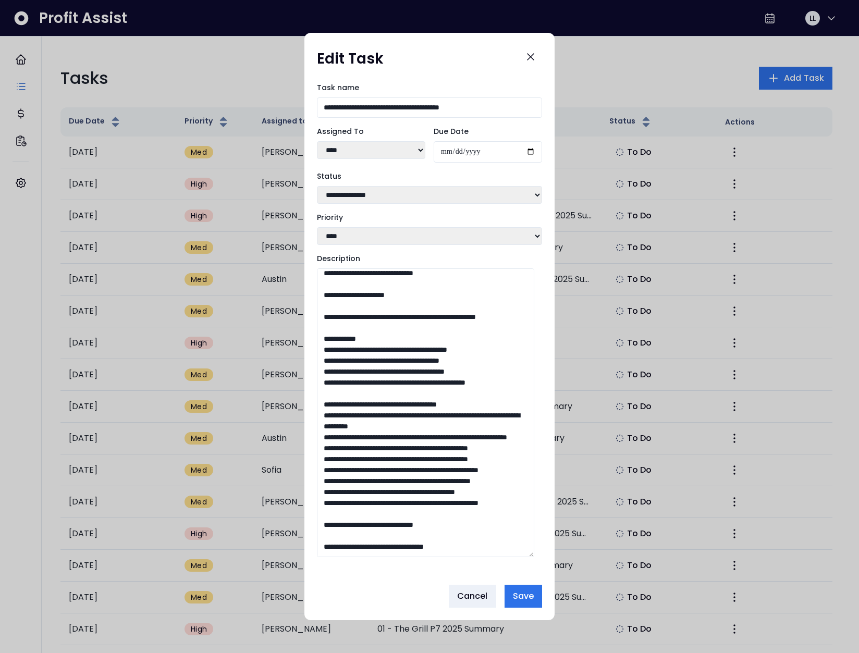
drag, startPoint x: 493, startPoint y: 414, endPoint x: 312, endPoint y: 396, distance: 182.2
click at [312, 396] on div "**********" at bounding box center [429, 327] width 250 height 500
click at [438, 412] on textarea "Description" at bounding box center [425, 412] width 217 height 289
click at [423, 414] on textarea "Description" at bounding box center [425, 412] width 217 height 289
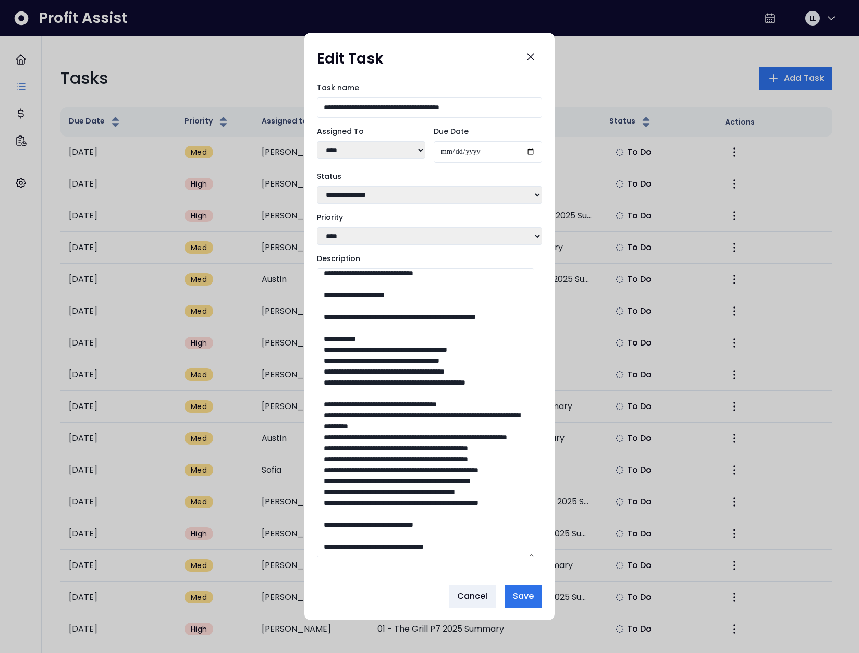
click at [400, 405] on textarea "Description" at bounding box center [425, 412] width 217 height 289
click at [412, 396] on textarea "Description" at bounding box center [425, 412] width 217 height 289
click at [472, 598] on span "Cancel" at bounding box center [472, 596] width 31 height 13
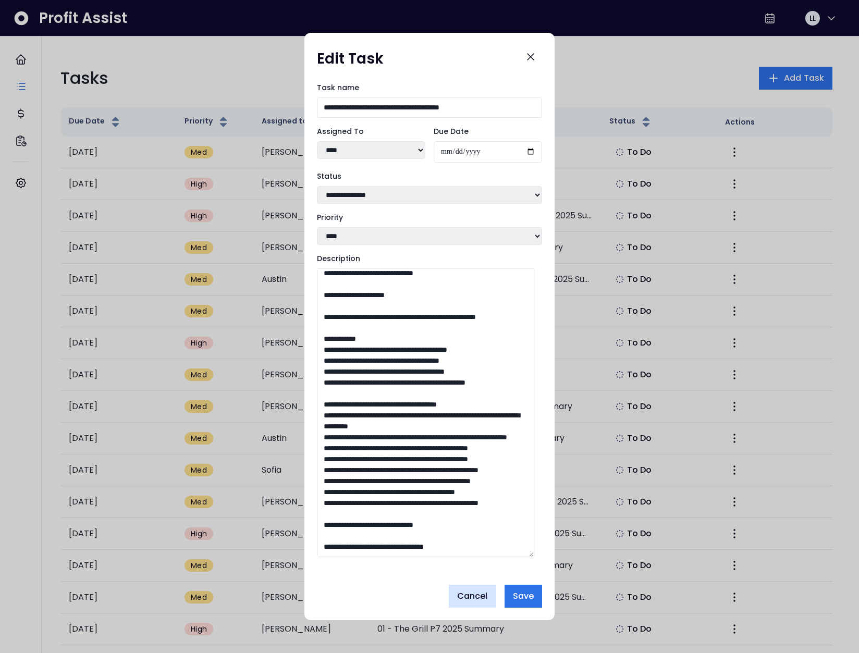
scroll to position [0, 0]
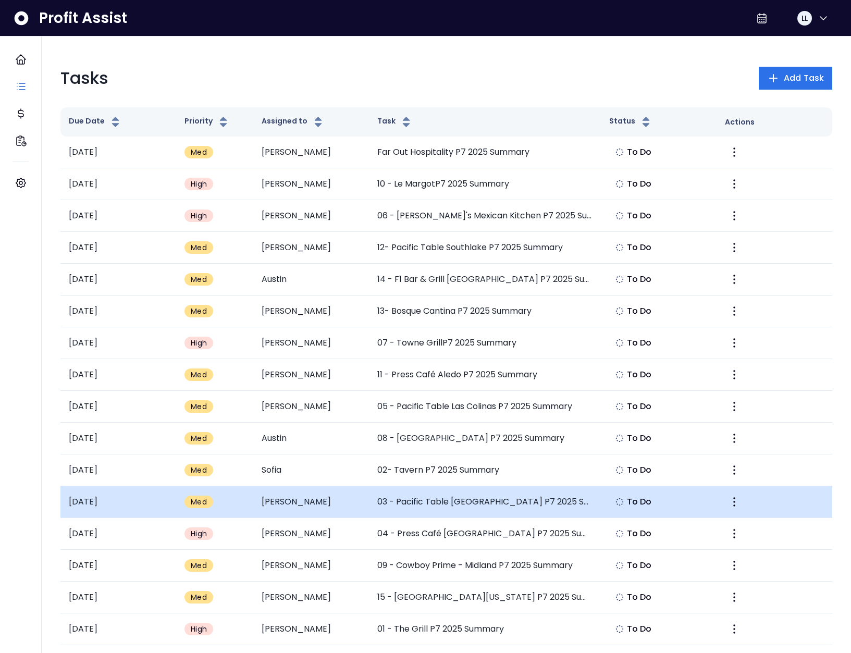
click at [521, 508] on td "03 - Pacific Table Fort Worth P7 2025 Summary" at bounding box center [484, 502] width 231 height 32
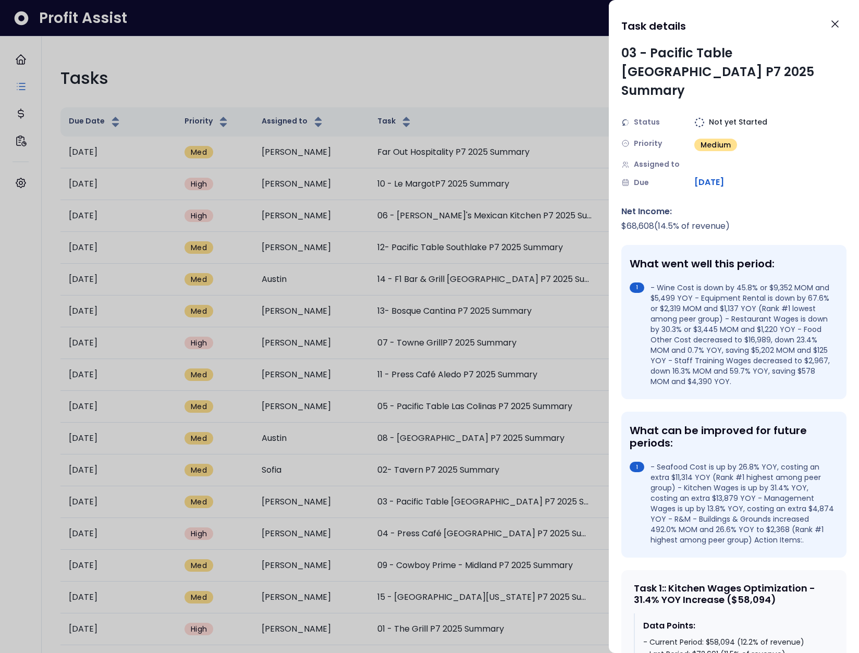
click at [541, 406] on div at bounding box center [429, 326] width 859 height 653
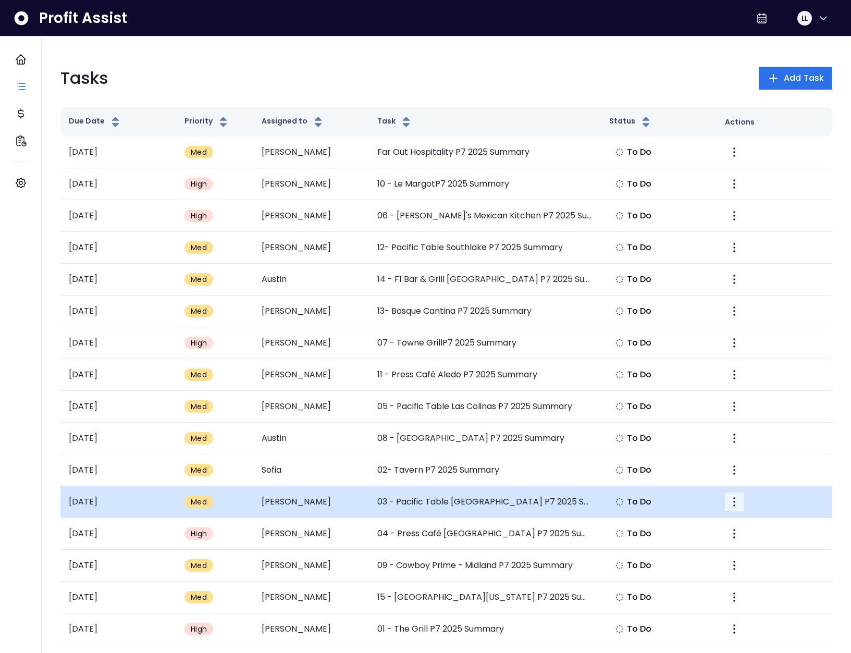
click at [733, 502] on icon "More" at bounding box center [734, 501] width 2 height 9
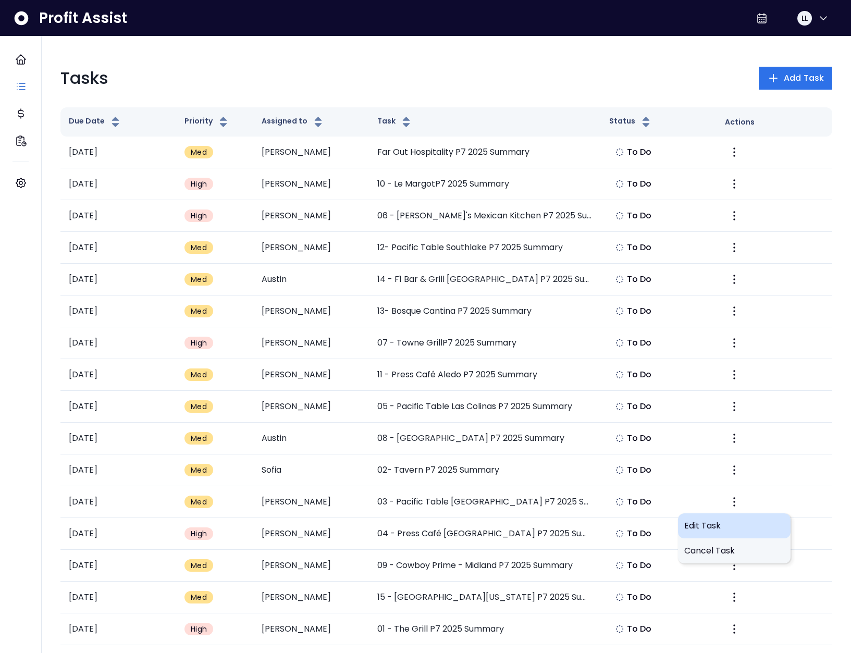
click at [714, 525] on span "Edit Task" at bounding box center [734, 525] width 100 height 13
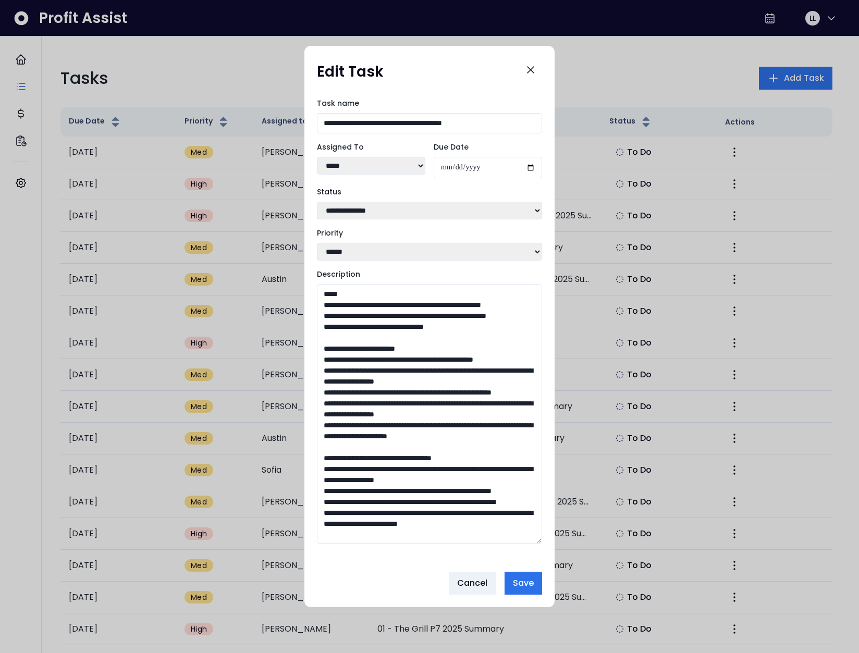
drag, startPoint x: 537, startPoint y: 436, endPoint x: 523, endPoint y: 645, distance: 209.4
click at [523, 645] on div "**********" at bounding box center [429, 326] width 859 height 653
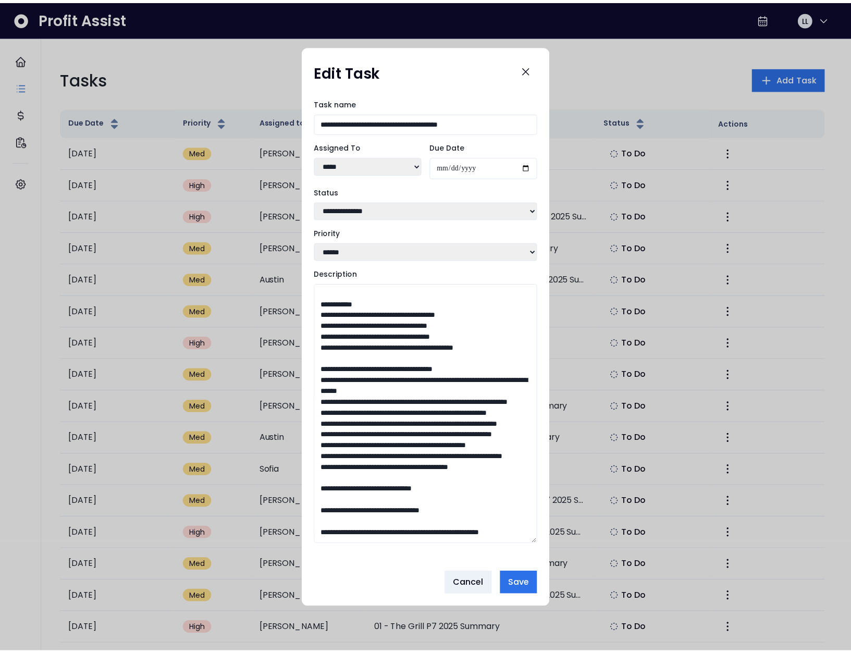
scroll to position [305, 0]
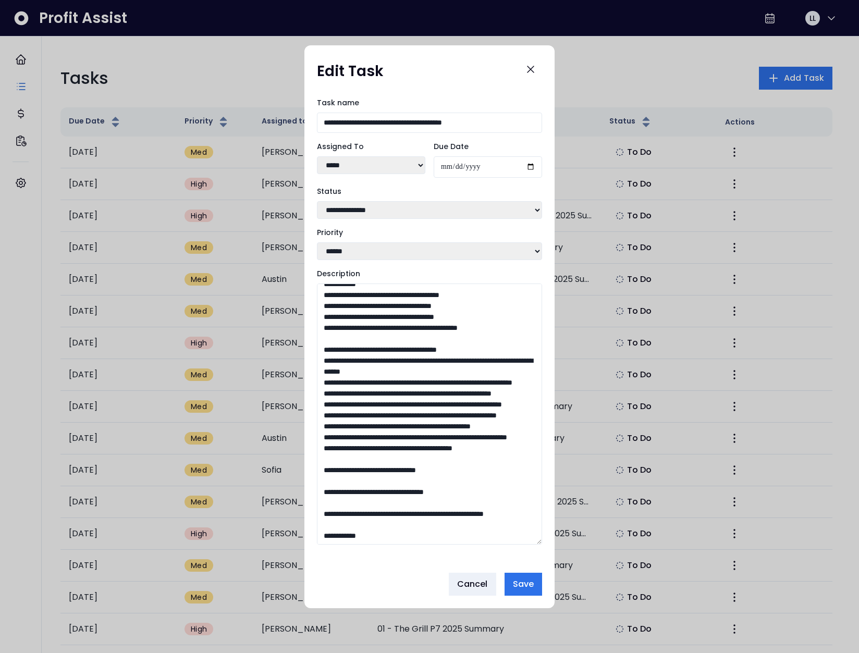
click at [478, 408] on textarea "Description" at bounding box center [429, 413] width 225 height 261
drag, startPoint x: 486, startPoint y: 410, endPoint x: 320, endPoint y: 387, distance: 167.2
click at [320, 387] on textarea "Description" at bounding box center [429, 413] width 225 height 261
click at [399, 386] on textarea "Description" at bounding box center [429, 413] width 225 height 261
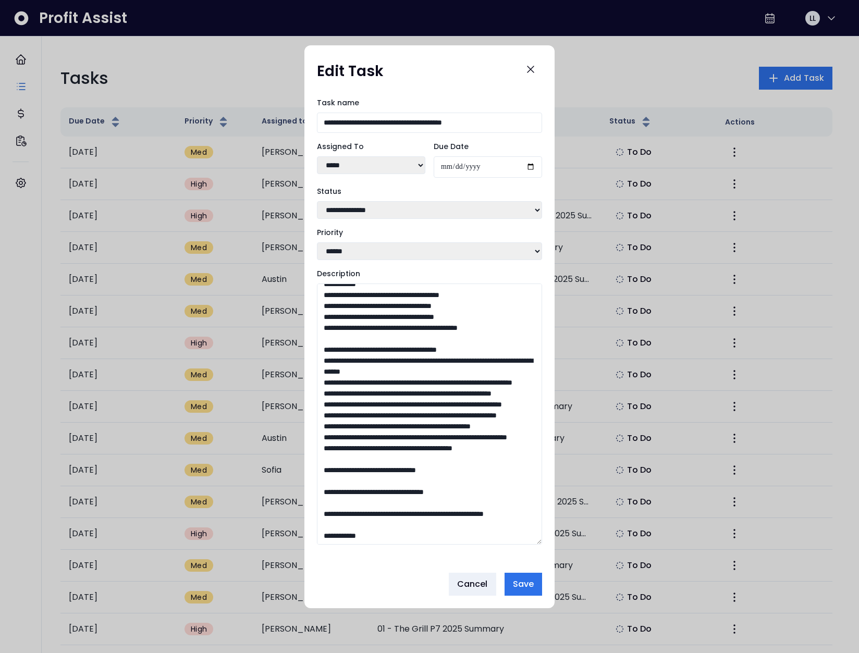
click at [395, 402] on textarea "Description" at bounding box center [429, 413] width 225 height 261
click at [400, 383] on textarea "Description" at bounding box center [429, 413] width 225 height 261
click at [397, 406] on textarea "Description" at bounding box center [429, 413] width 225 height 261
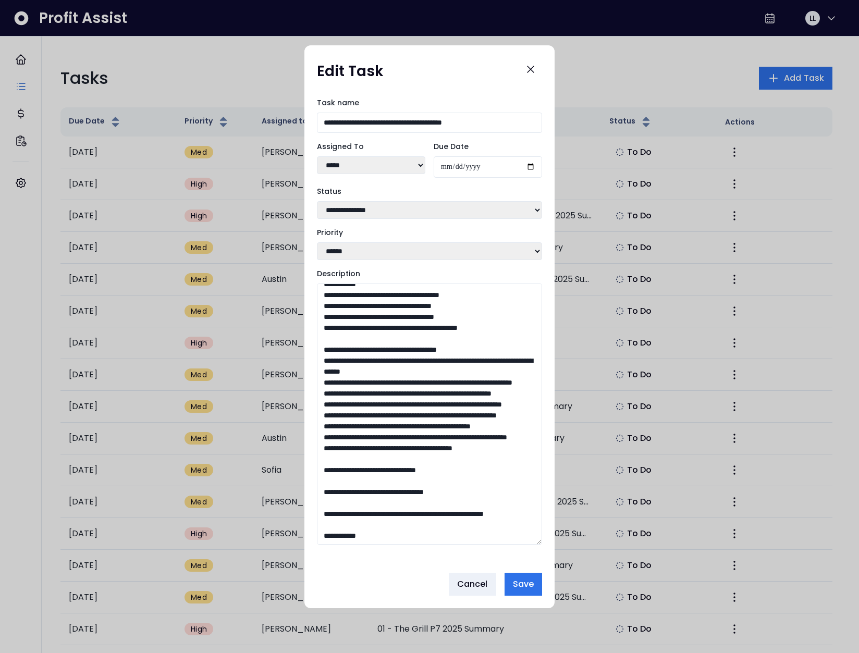
drag, startPoint x: 495, startPoint y: 407, endPoint x: 320, endPoint y: 386, distance: 176.3
click at [320, 386] on textarea "Description" at bounding box center [429, 413] width 225 height 261
click at [429, 408] on textarea "Description" at bounding box center [429, 413] width 225 height 261
click at [427, 417] on textarea "Description" at bounding box center [429, 413] width 225 height 261
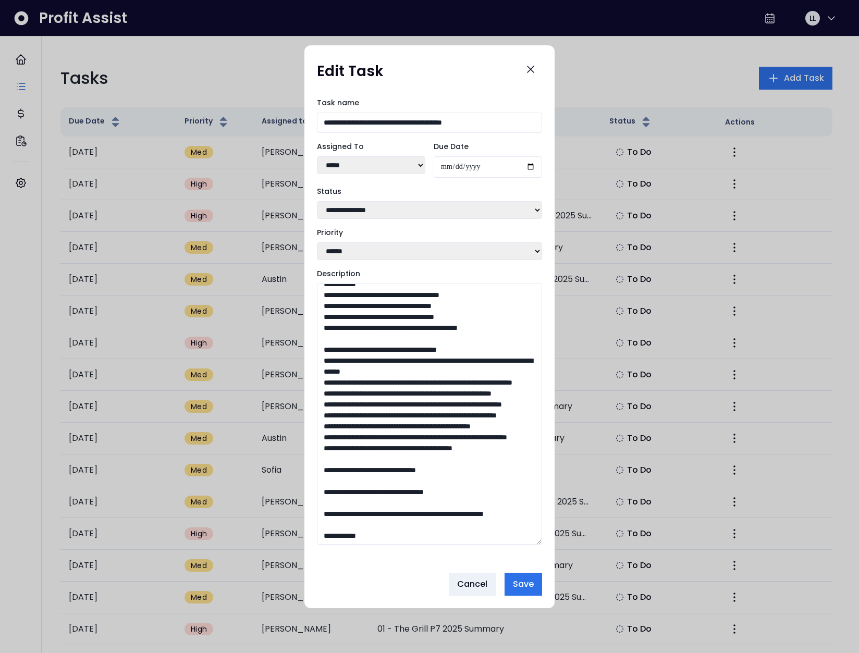
click at [427, 417] on textarea "Description" at bounding box center [429, 413] width 225 height 261
click at [528, 65] on icon "Close" at bounding box center [530, 69] width 13 height 13
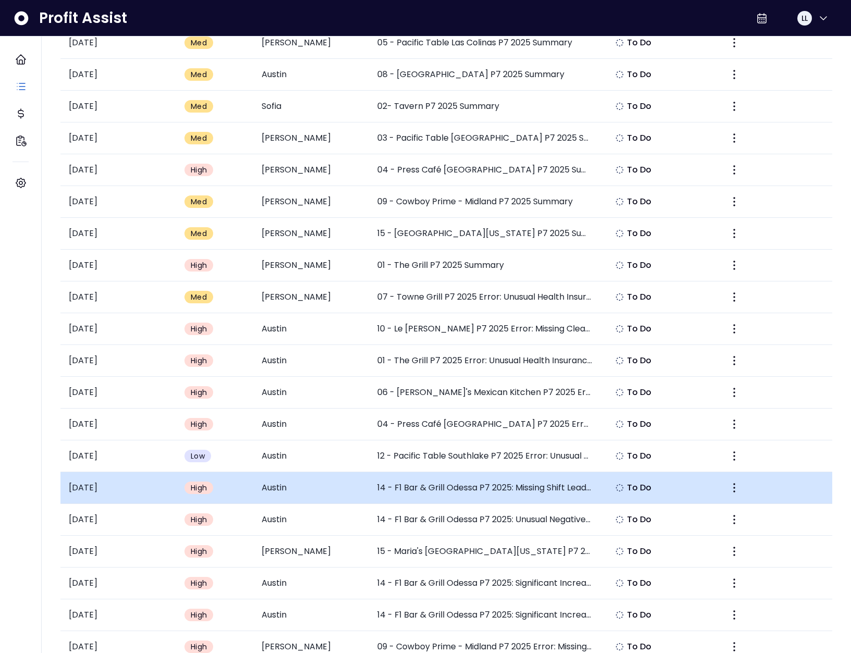
scroll to position [368, 0]
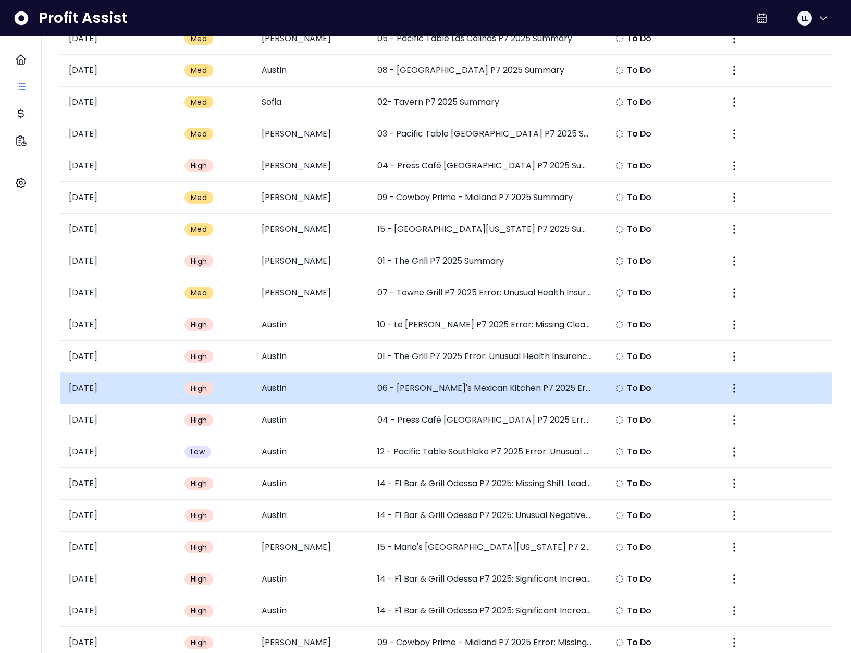
click at [454, 388] on td "06 - Maria's Mexican Kitchen P7 2025 Error: Missing Staff Training Wages" at bounding box center [484, 388] width 231 height 32
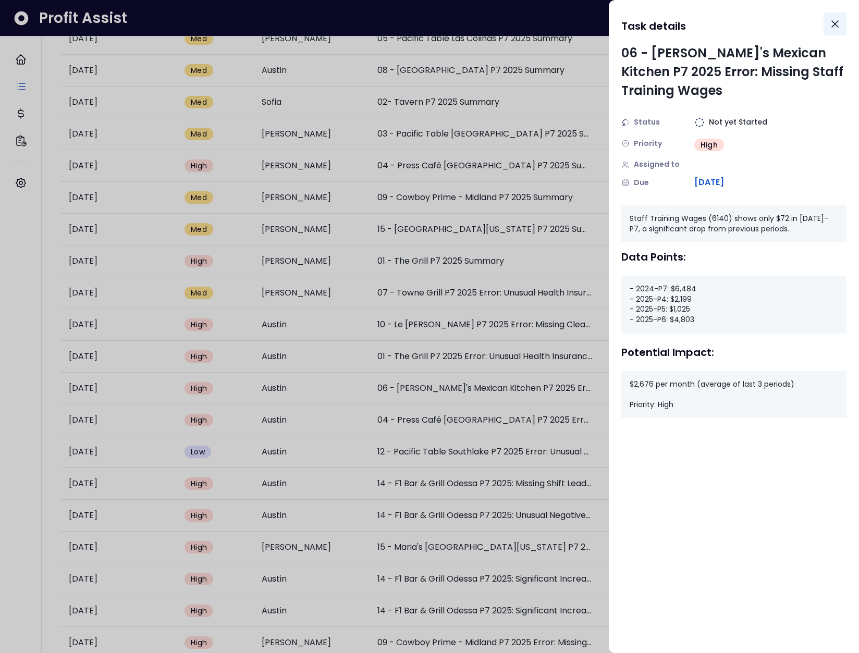
click at [836, 23] on icon "Close" at bounding box center [834, 24] width 6 height 6
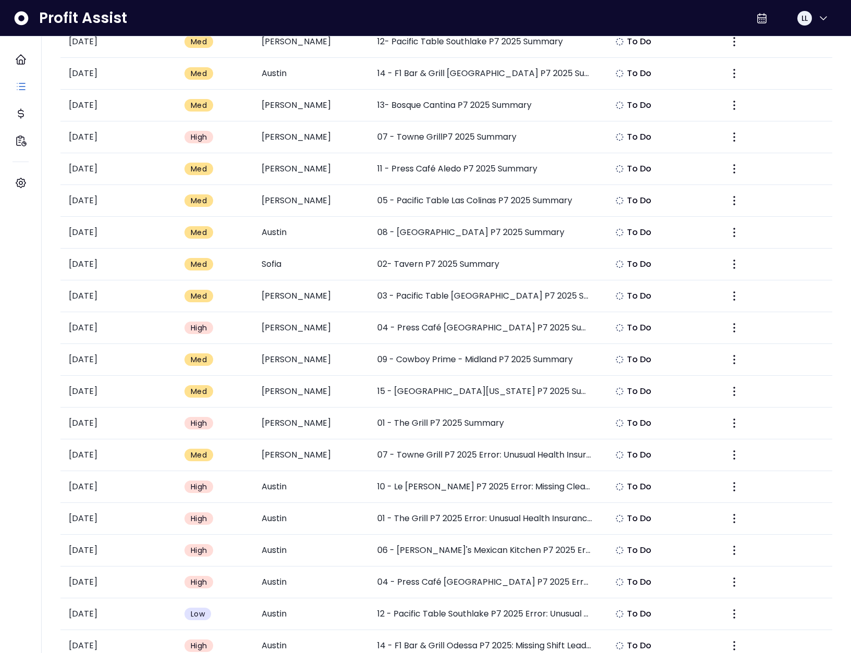
scroll to position [0, 0]
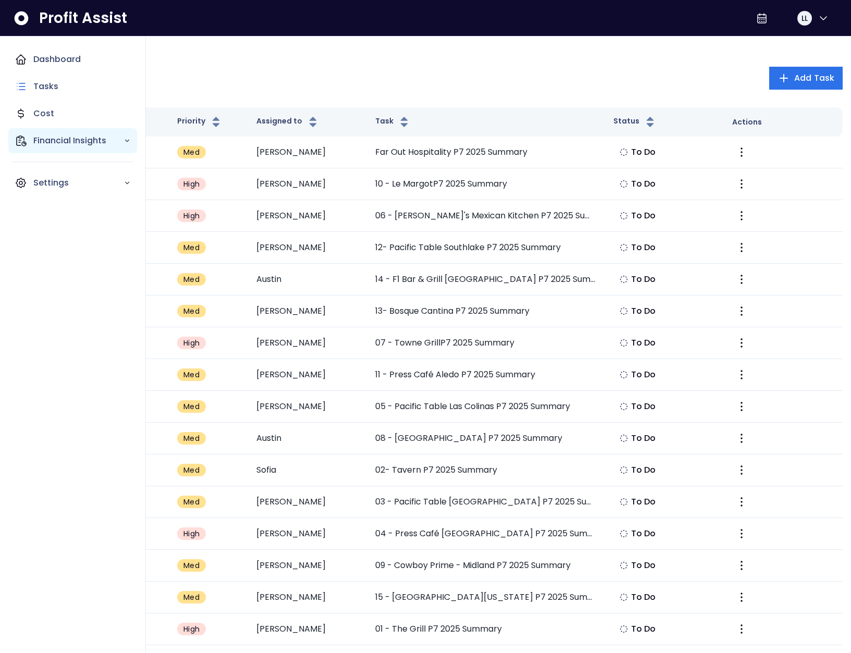
click at [26, 141] on icon "Main navigation" at bounding box center [21, 140] width 13 height 13
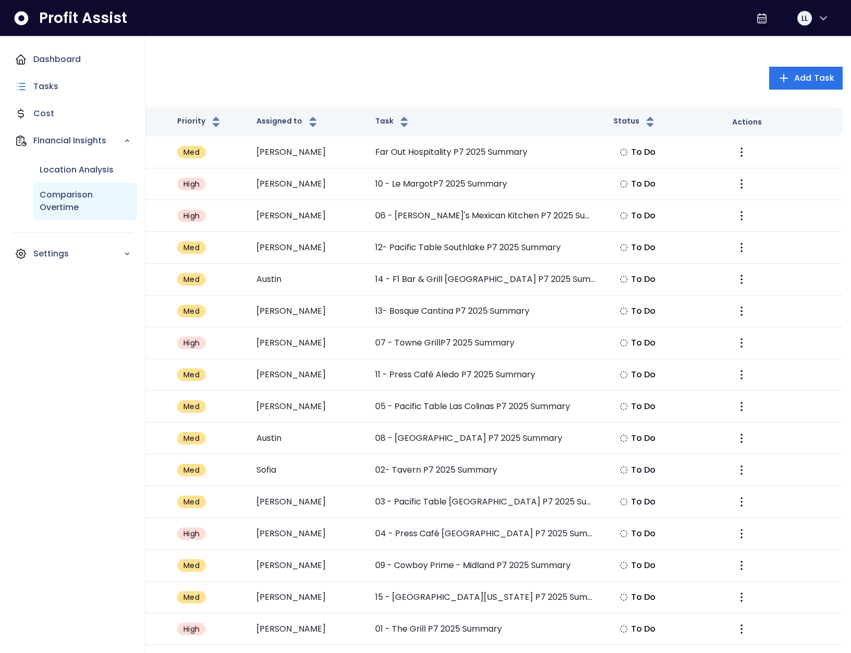
click at [88, 191] on p "Comparison Overtime" at bounding box center [85, 201] width 91 height 25
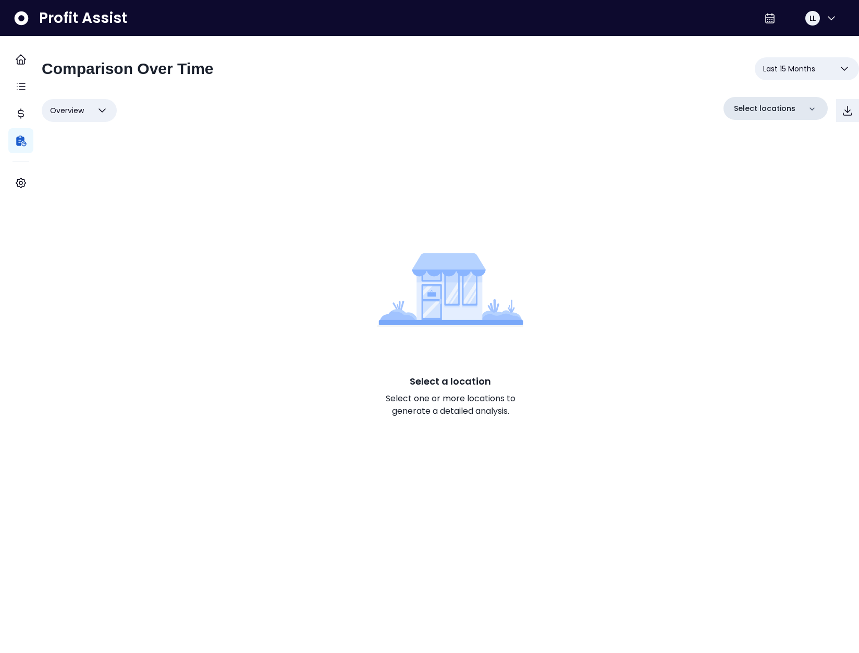
click at [753, 116] on div "Select locations" at bounding box center [775, 108] width 104 height 23
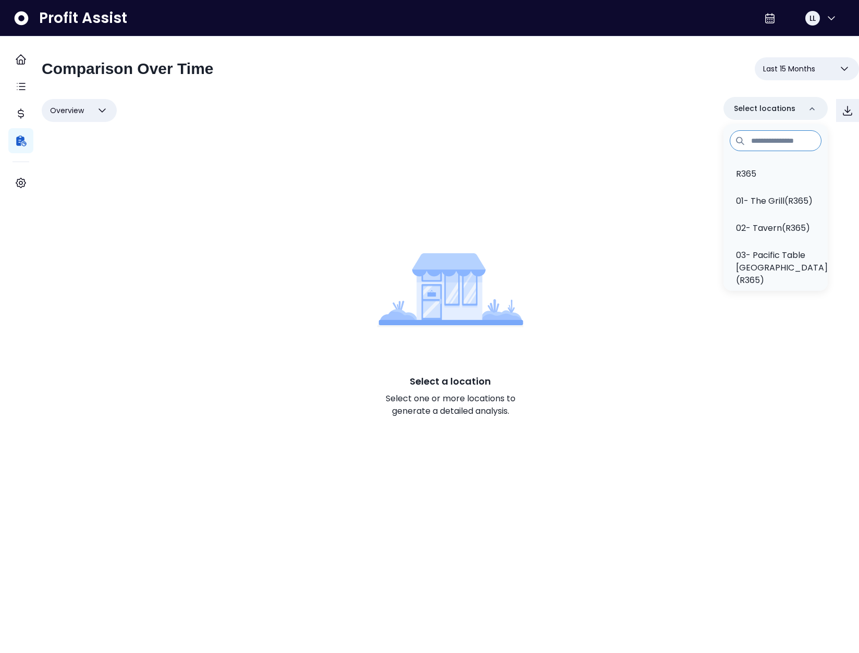
click at [741, 144] on input at bounding box center [775, 140] width 92 height 21
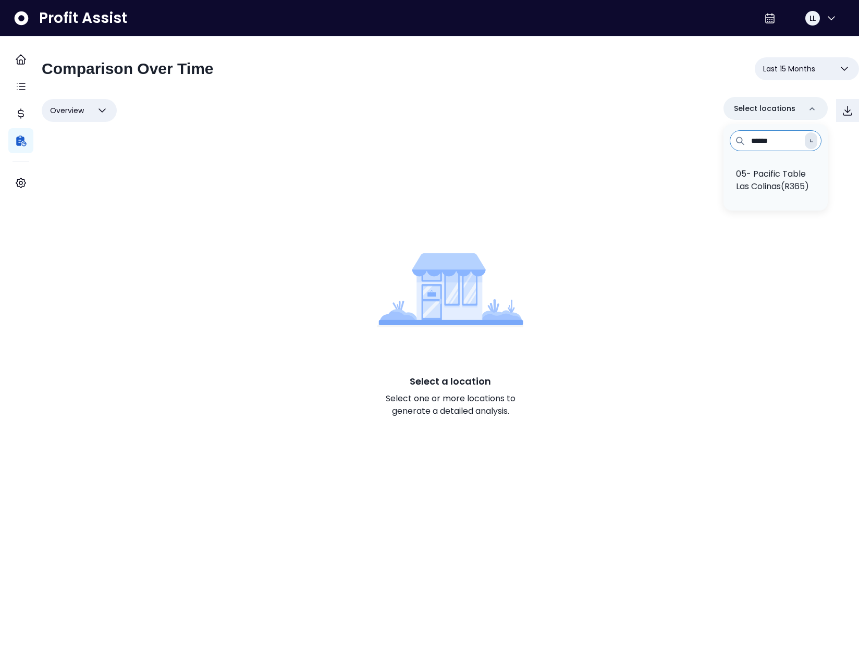
type input "******"
click at [751, 182] on p "05- Pacific Table Las Colinas(R365)" at bounding box center [775, 180] width 79 height 25
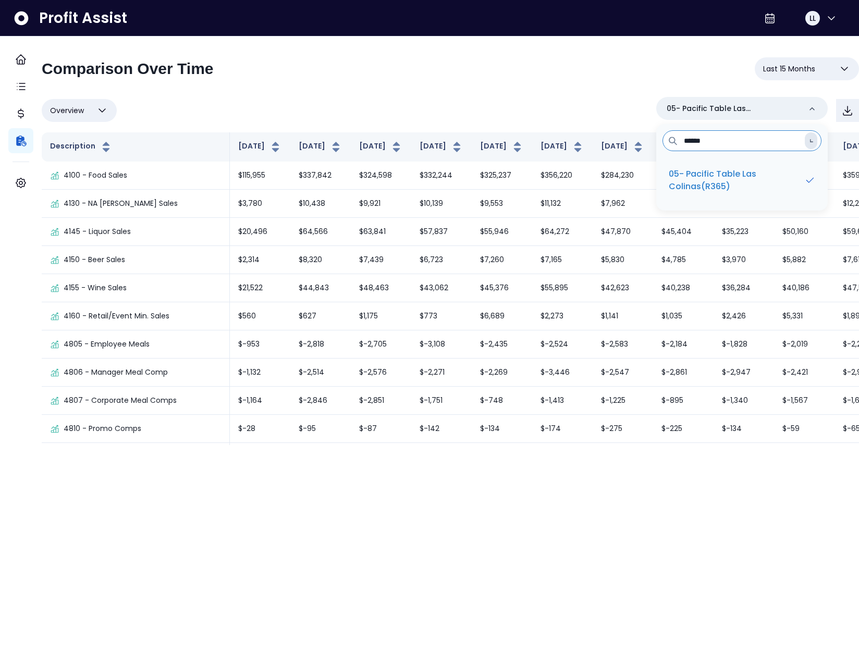
click at [773, 65] on span "Last 15 Months" at bounding box center [789, 69] width 52 height 13
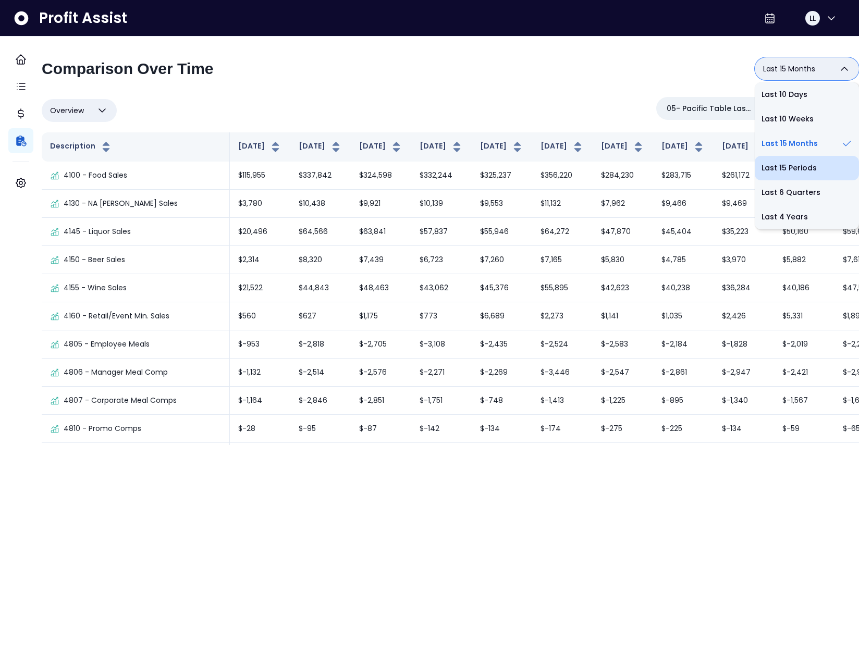
click at [777, 173] on li "Last 15 Periods" at bounding box center [806, 168] width 104 height 24
type input "**********"
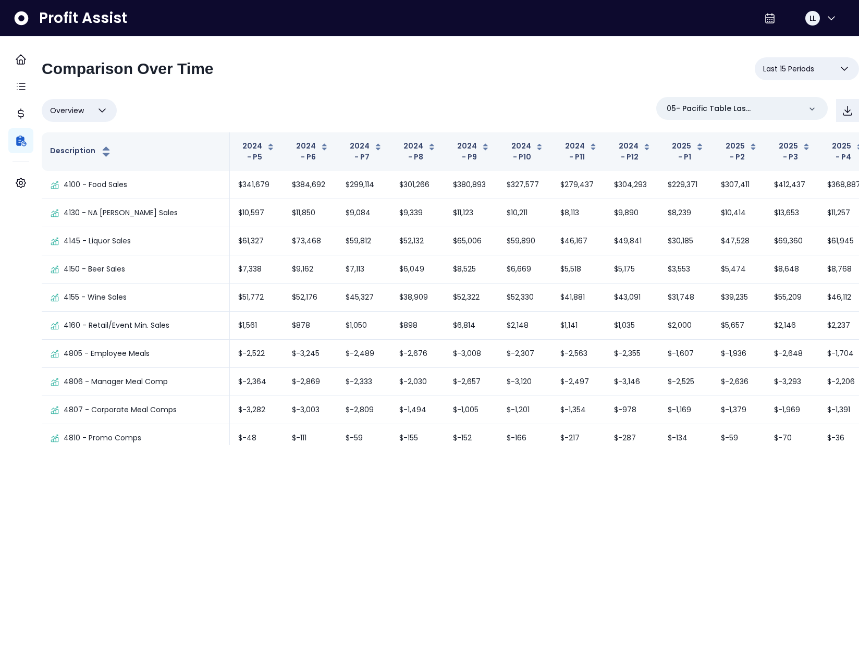
click at [297, 83] on div "**********" at bounding box center [450, 72] width 817 height 31
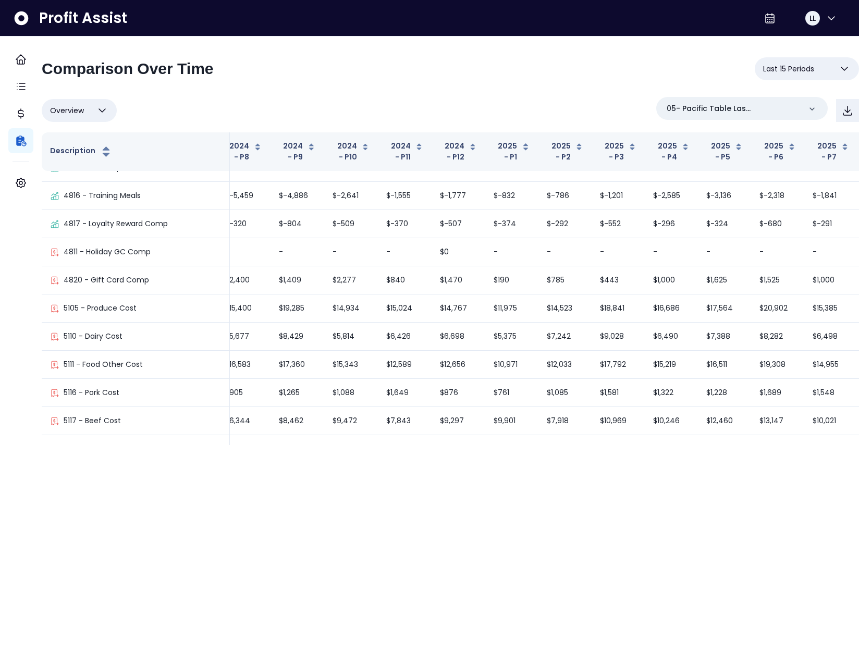
scroll to position [0, 174]
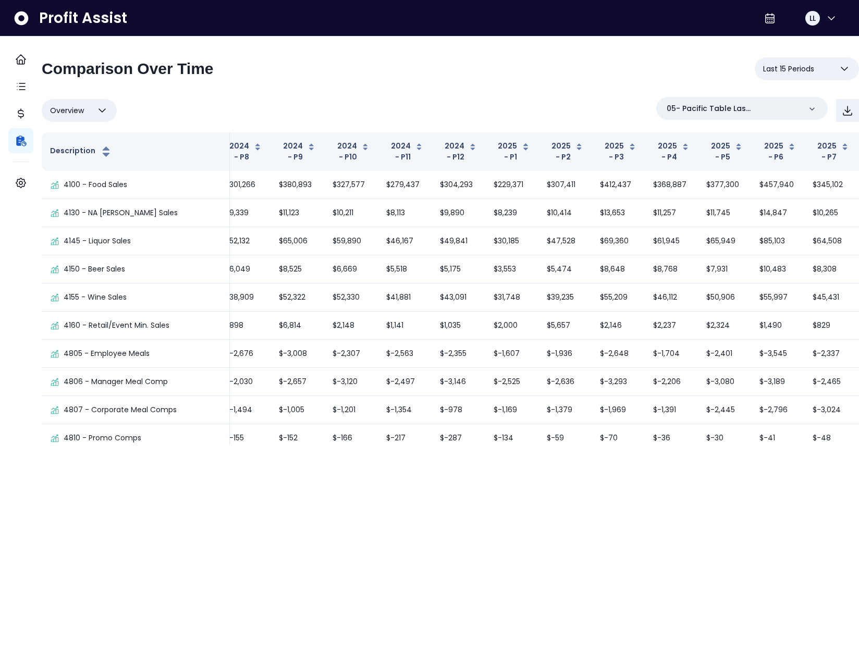
click at [98, 107] on button "Overview" at bounding box center [79, 110] width 75 height 23
click at [109, 181] on icon at bounding box center [104, 185] width 11 height 11
type input "*********"
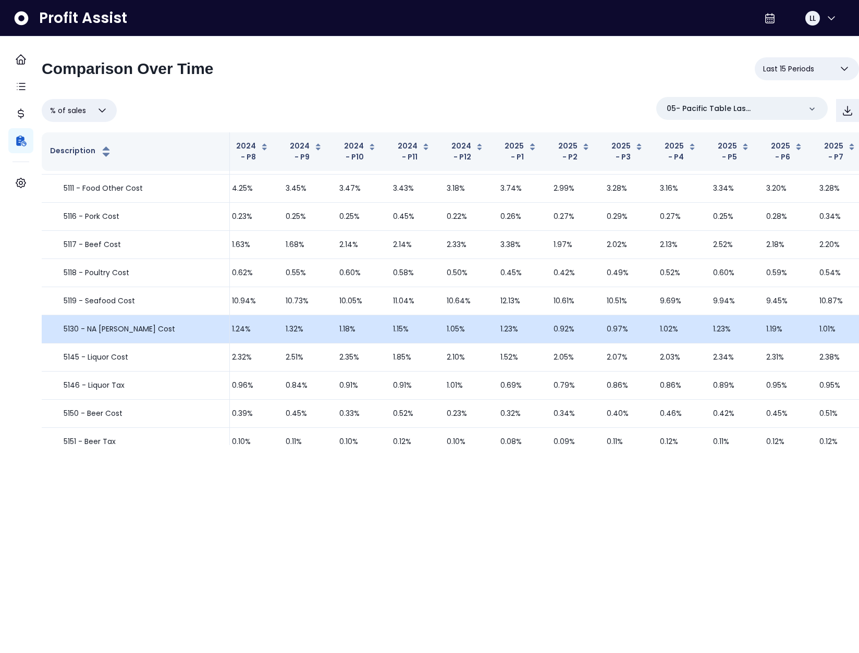
scroll to position [109, 166]
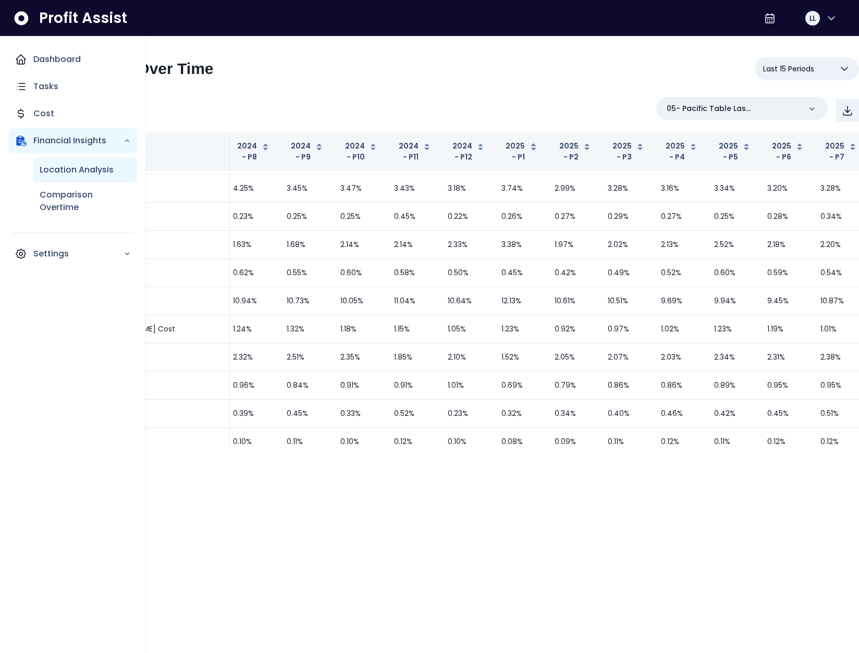
click at [66, 169] on p "Location Analysis" at bounding box center [77, 170] width 74 height 13
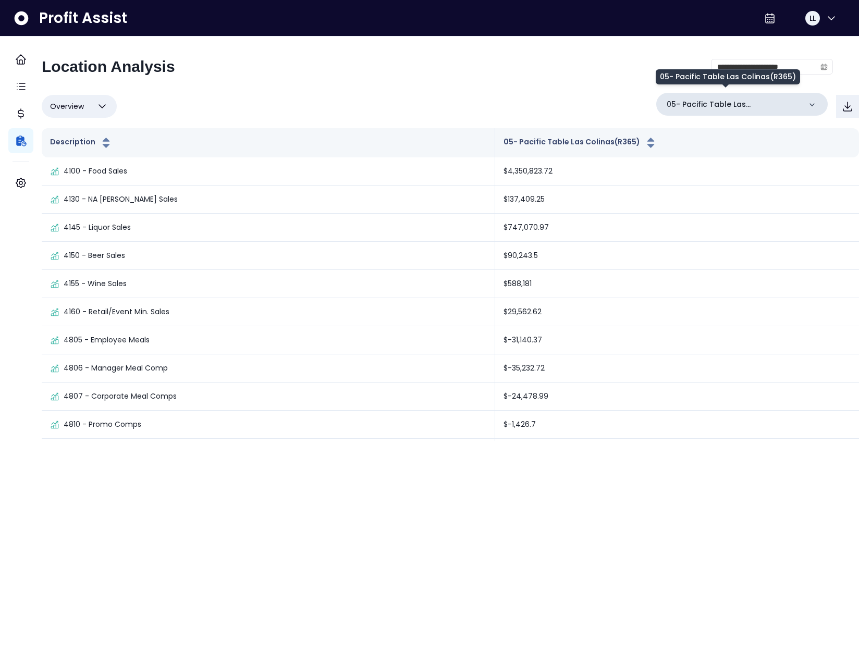
click at [718, 101] on p "05- Pacific Table Las Colinas(R365)" at bounding box center [733, 104] width 134 height 11
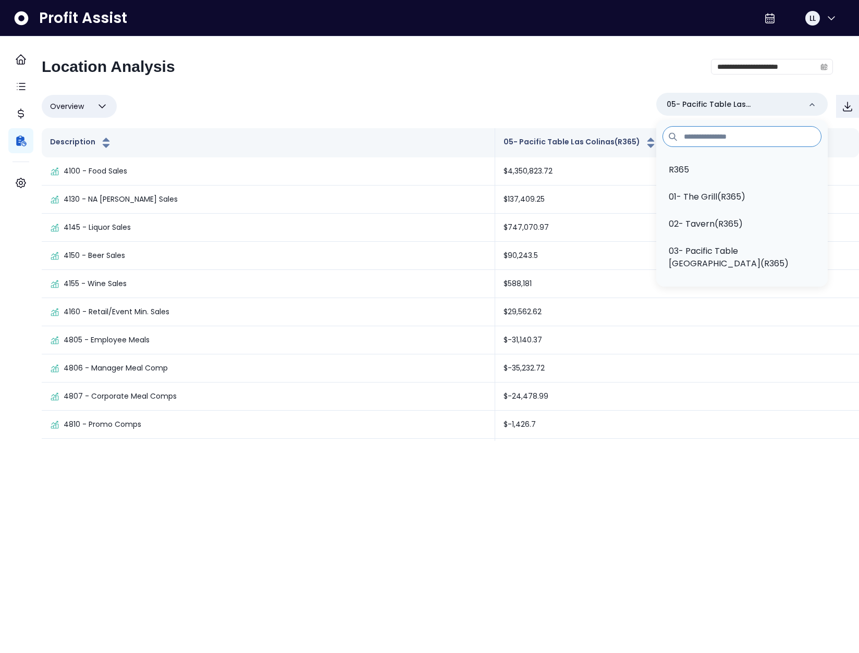
click at [751, 56] on div "**********" at bounding box center [450, 238] width 817 height 404
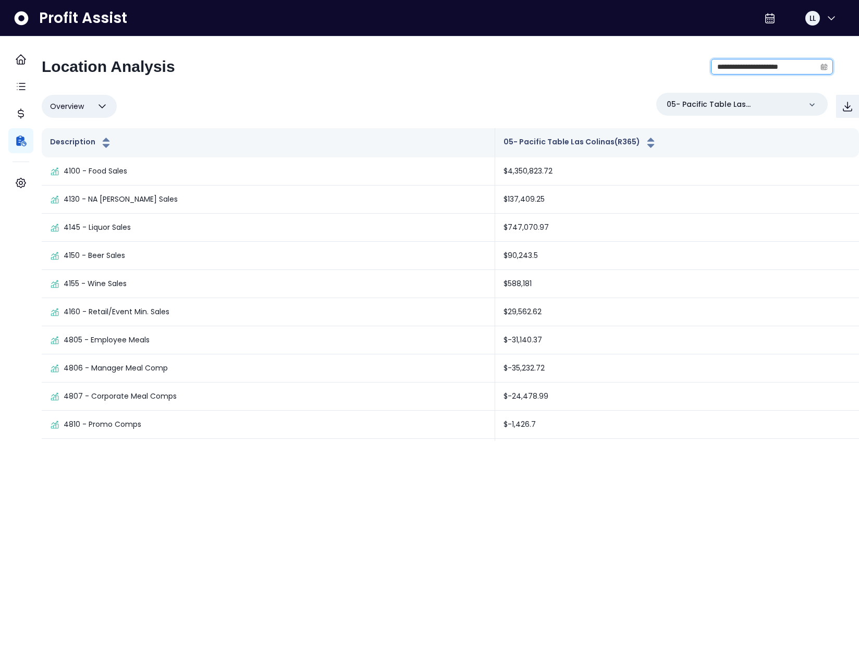
click at [764, 65] on input "**********" at bounding box center [763, 66] width 104 height 15
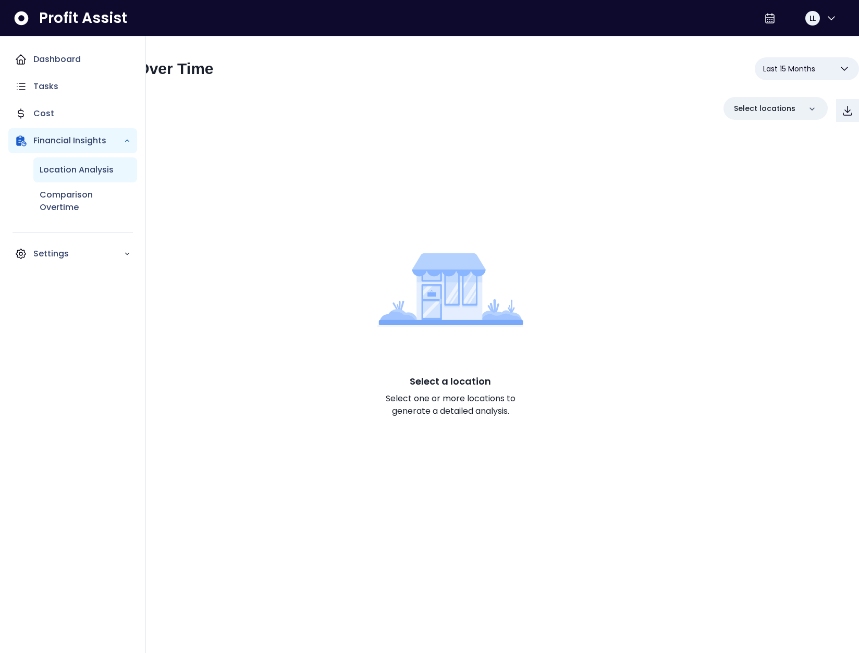
click at [58, 173] on p "Location Analysis" at bounding box center [77, 170] width 74 height 13
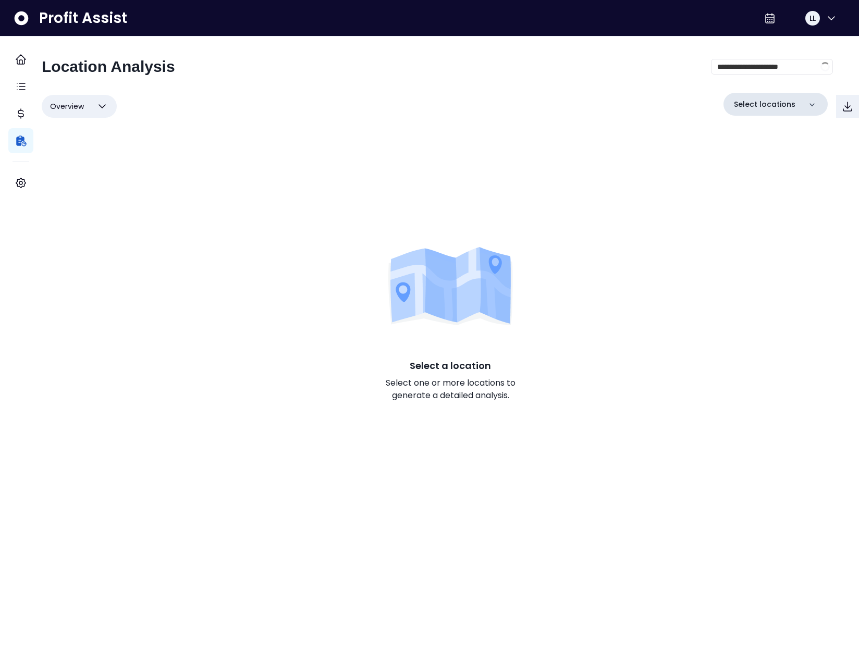
click at [781, 102] on div "Select locations" at bounding box center [775, 104] width 104 height 23
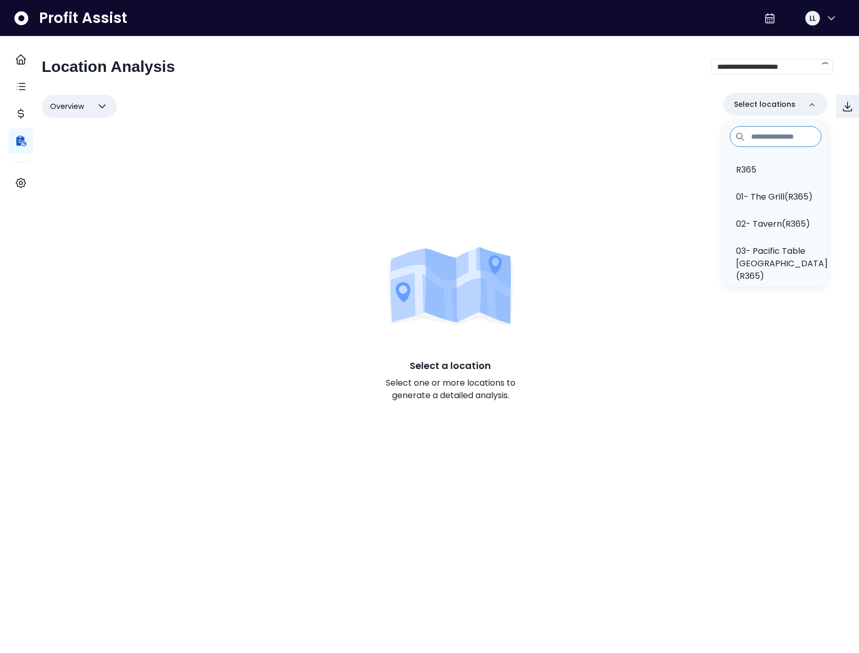
click at [757, 135] on input at bounding box center [775, 136] width 92 height 21
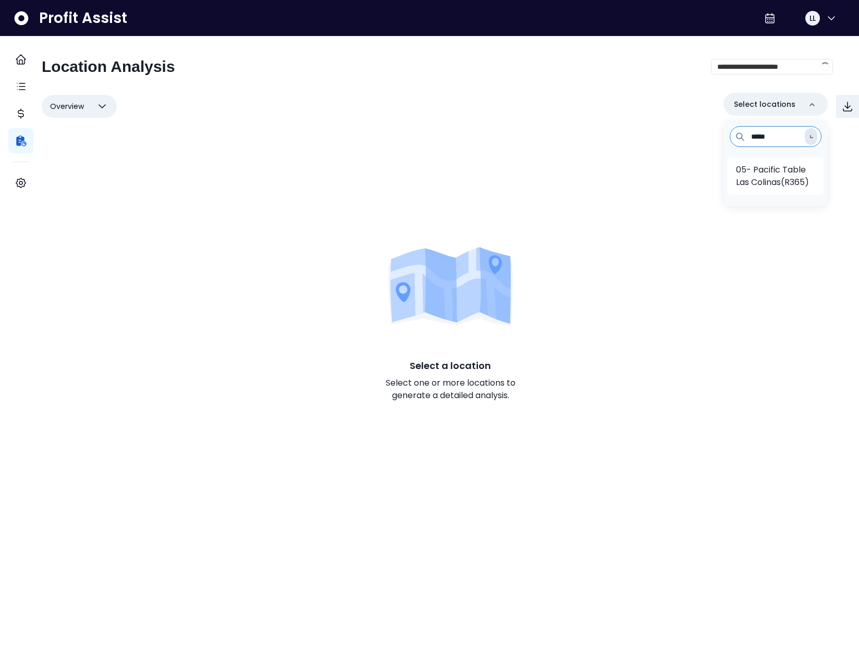
type input "*****"
click at [753, 173] on p "05- Pacific Table Las Colinas(R365)" at bounding box center [775, 176] width 79 height 25
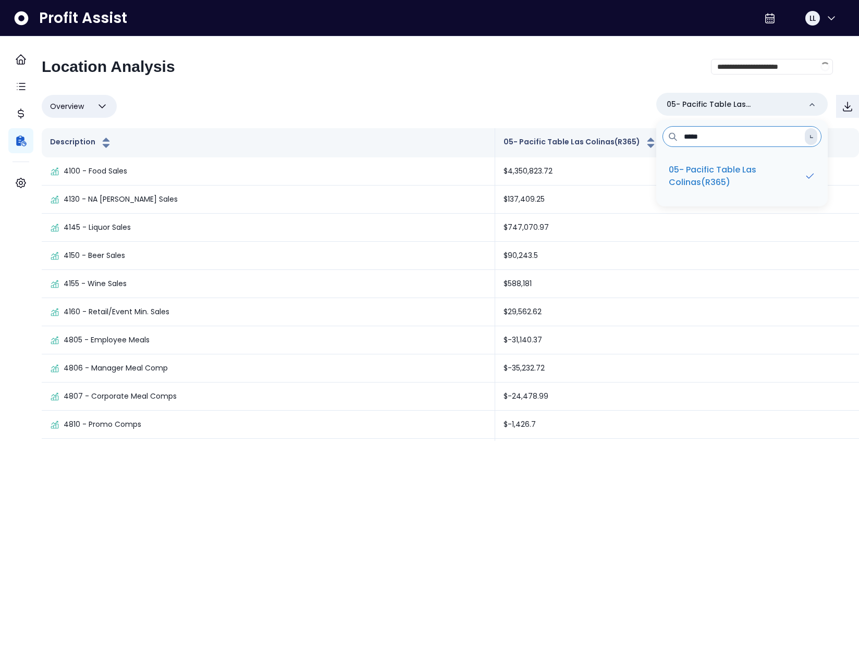
click at [724, 137] on input "*****" at bounding box center [741, 136] width 159 height 21
click at [117, 97] on button "Overview" at bounding box center [79, 106] width 75 height 23
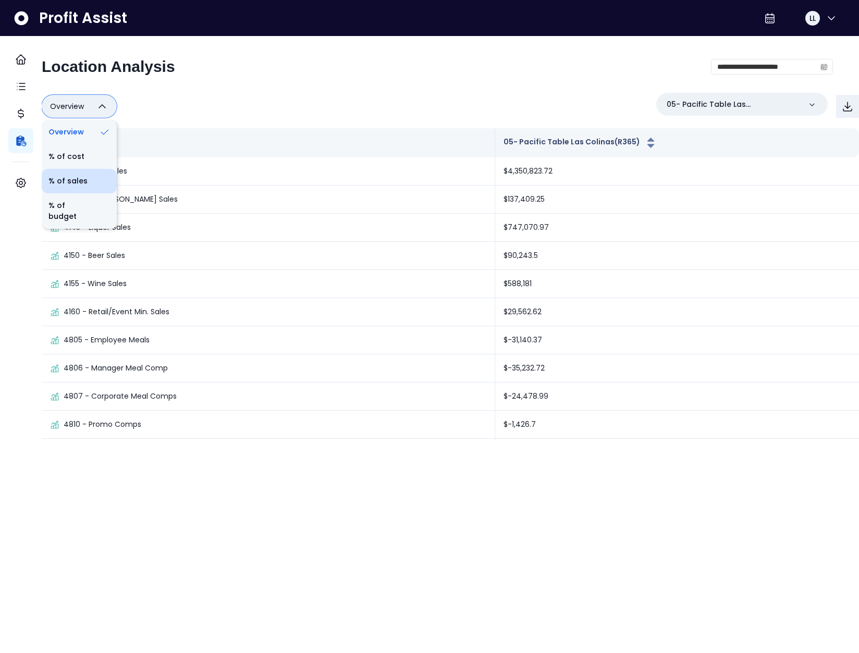
click at [100, 173] on li "% of sales" at bounding box center [79, 181] width 75 height 24
type input "*********"
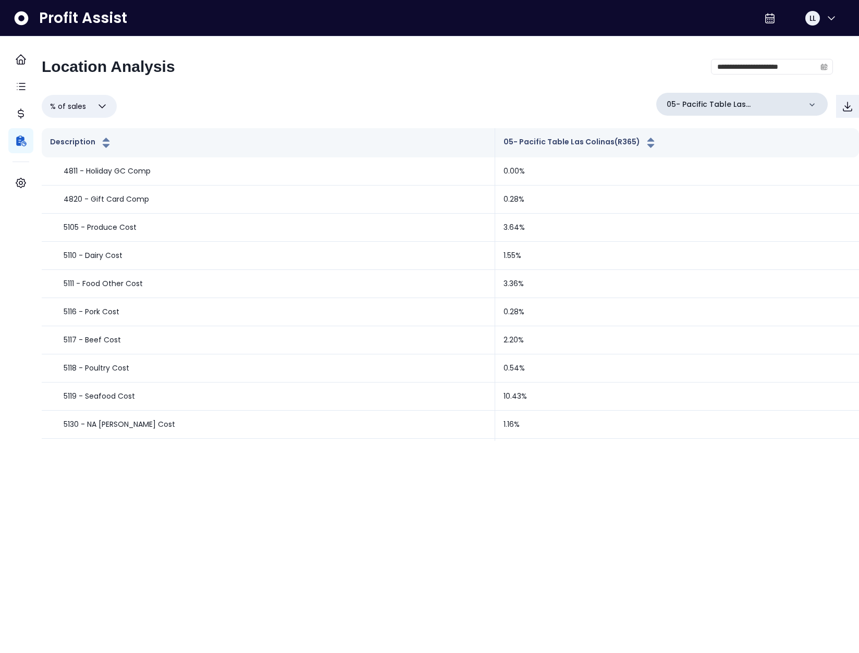
click at [772, 96] on div "05- Pacific Table Las Colinas(R365)" at bounding box center [741, 104] width 171 height 23
click at [722, 142] on input "*****" at bounding box center [741, 136] width 159 height 21
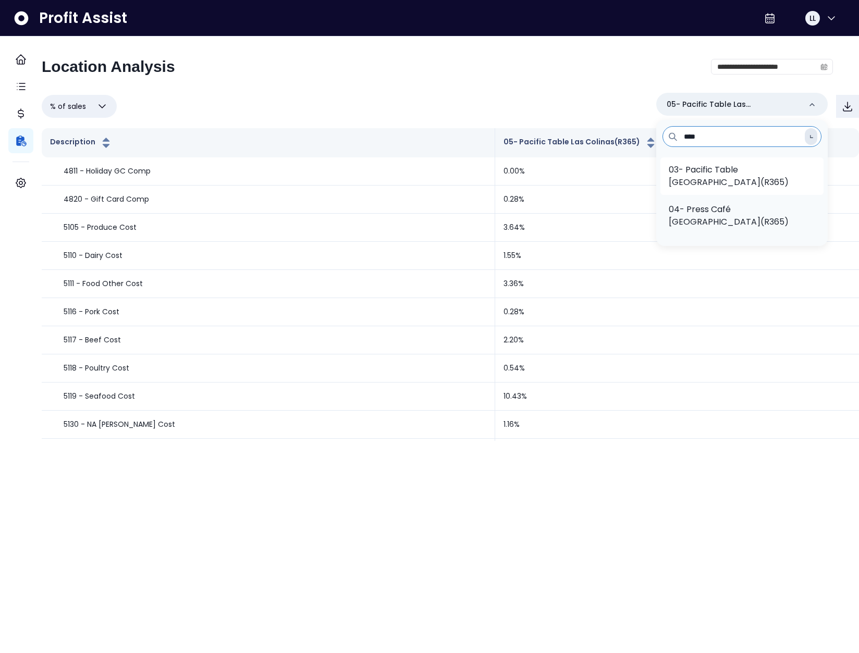
click at [737, 165] on p "03- Pacific Table Fort Worth(R365)" at bounding box center [741, 176] width 146 height 25
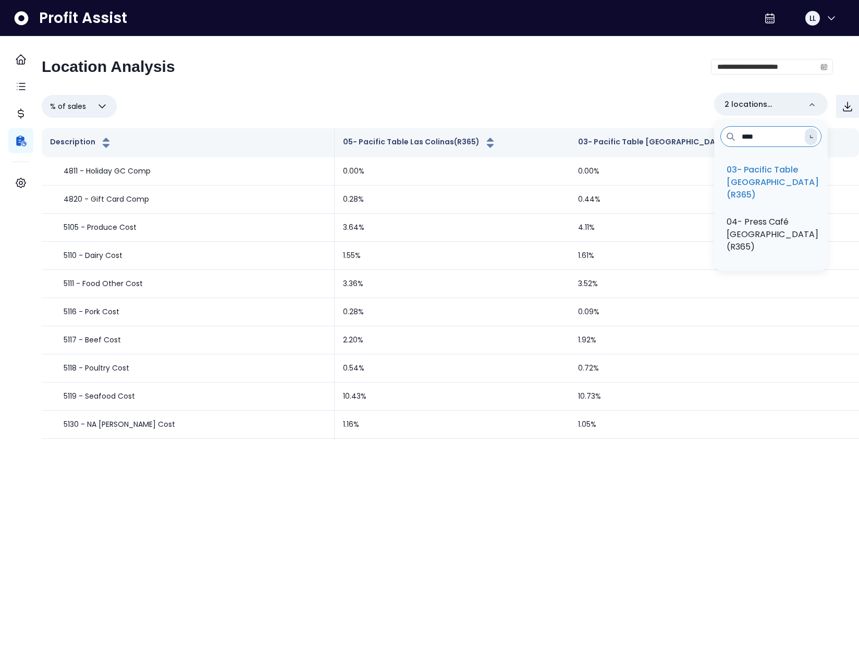
click at [745, 139] on input "****" at bounding box center [770, 136] width 101 height 21
type input "*****"
click at [719, 175] on li "12- Pacific Table Southlake(R365)" at bounding box center [770, 176] width 105 height 38
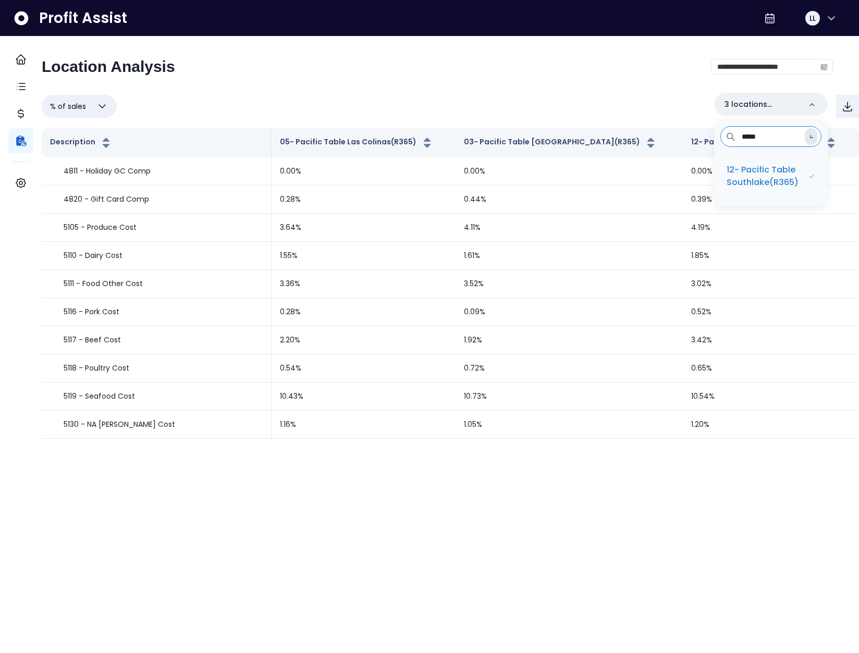
click at [360, 73] on div "**********" at bounding box center [437, 70] width 791 height 27
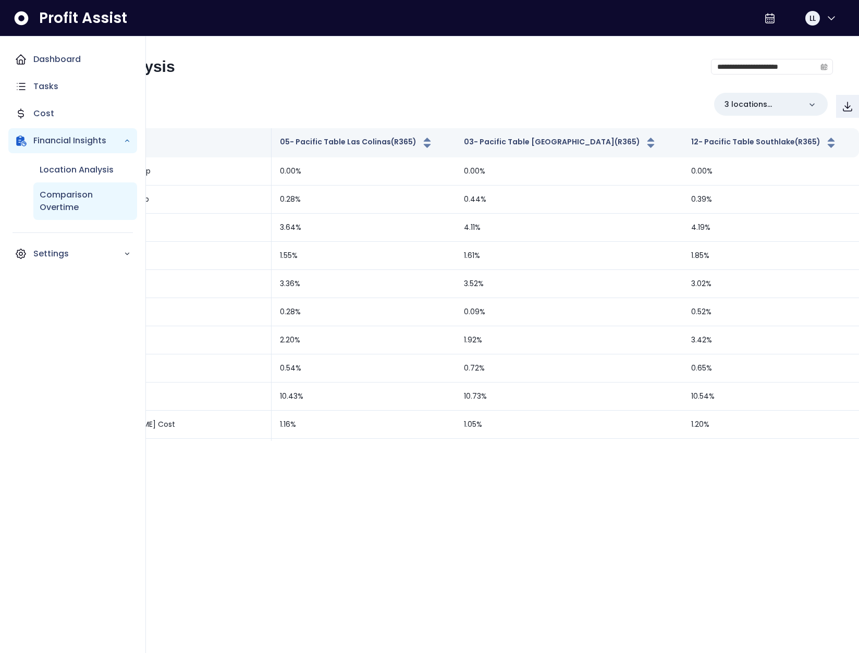
click at [72, 201] on p "Comparison Overtime" at bounding box center [85, 201] width 91 height 25
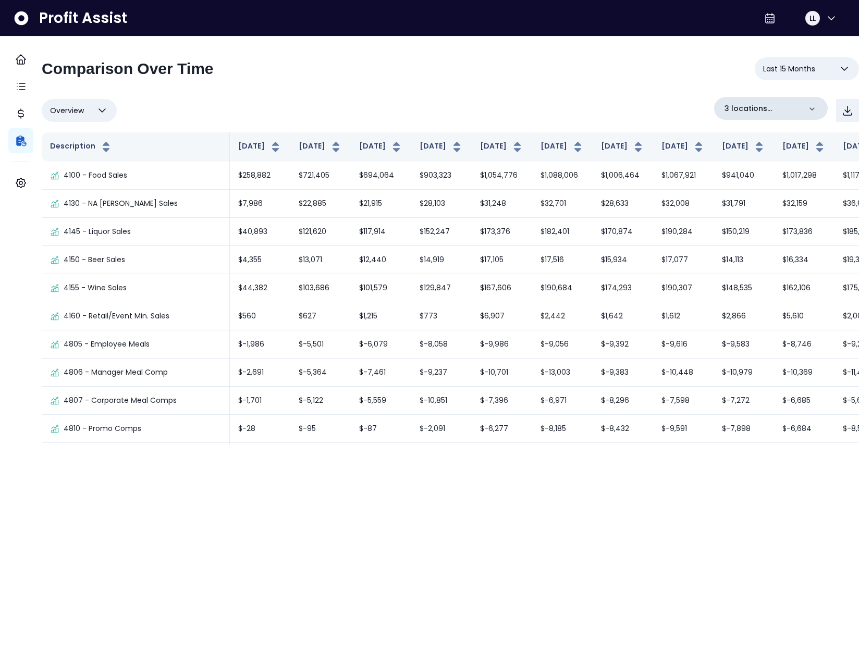
click at [733, 110] on p "3 locations selected" at bounding box center [762, 108] width 76 height 11
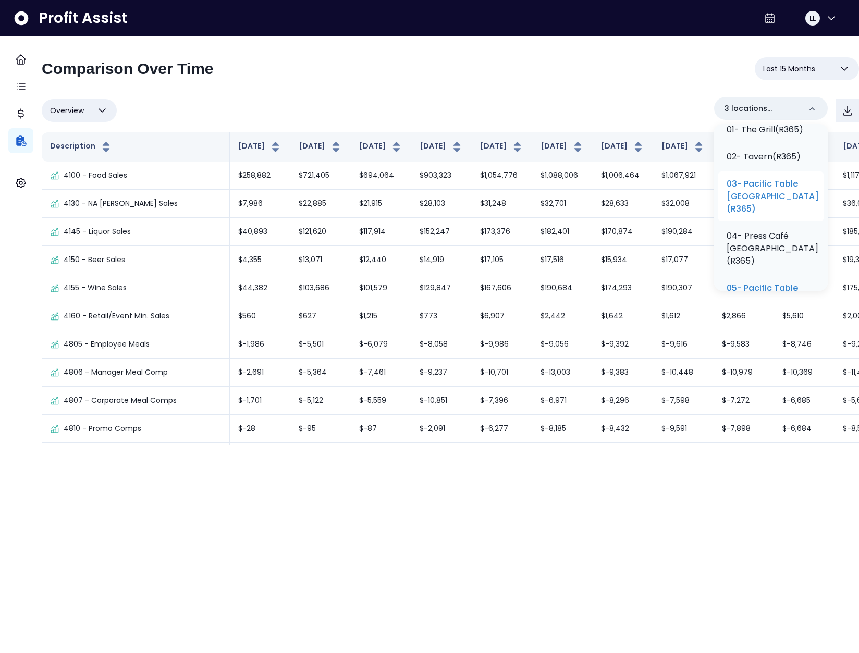
click at [749, 207] on p "03- Pacific Table Fort Worth(R365)" at bounding box center [772, 197] width 92 height 38
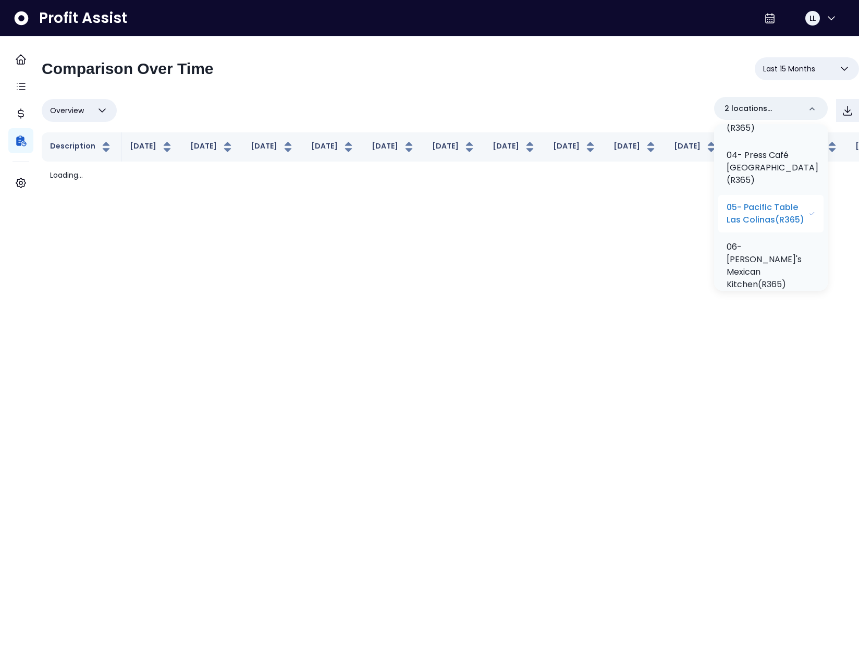
click at [751, 207] on p "05- Pacific Table Las Colinas(R365)" at bounding box center [767, 213] width 82 height 25
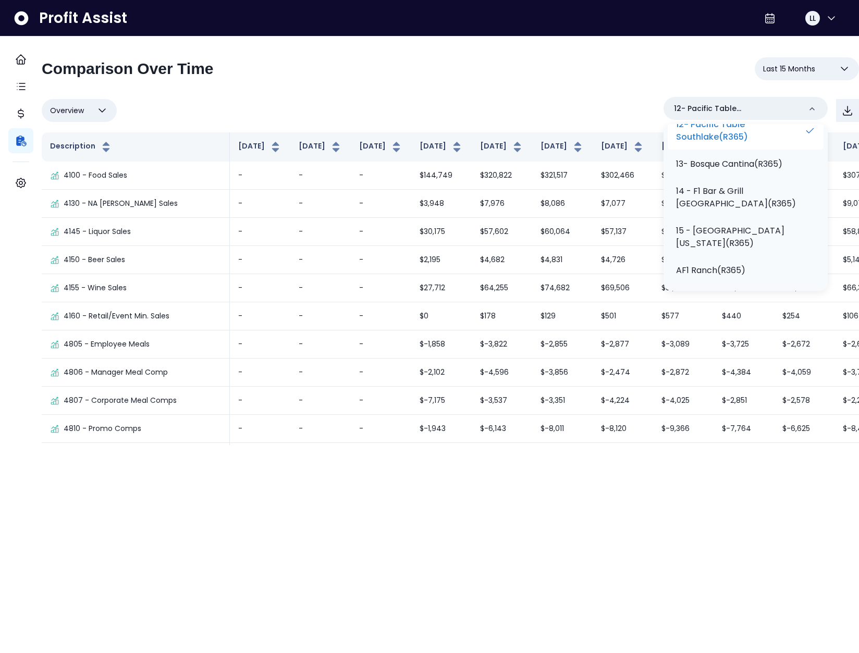
click at [720, 143] on p "12- Pacific Table Southlake(R365)" at bounding box center [740, 130] width 128 height 25
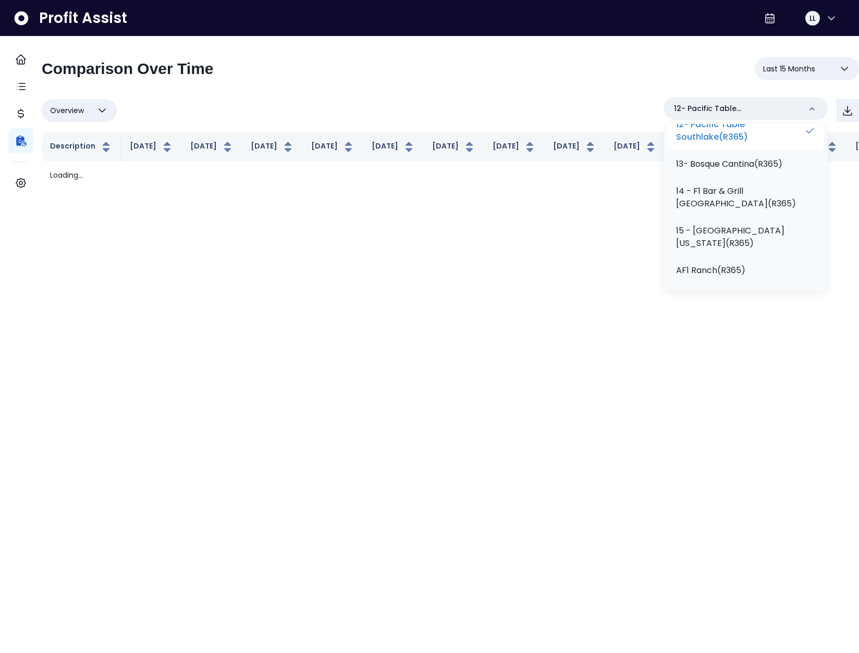
scroll to position [437, 0]
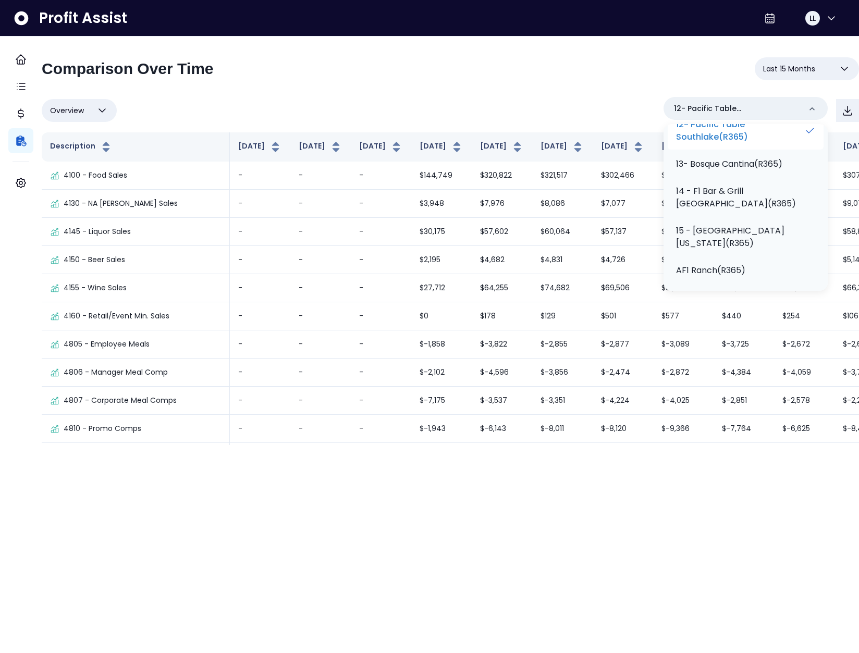
click at [729, 143] on p "12- Pacific Table Southlake(R365)" at bounding box center [740, 130] width 128 height 25
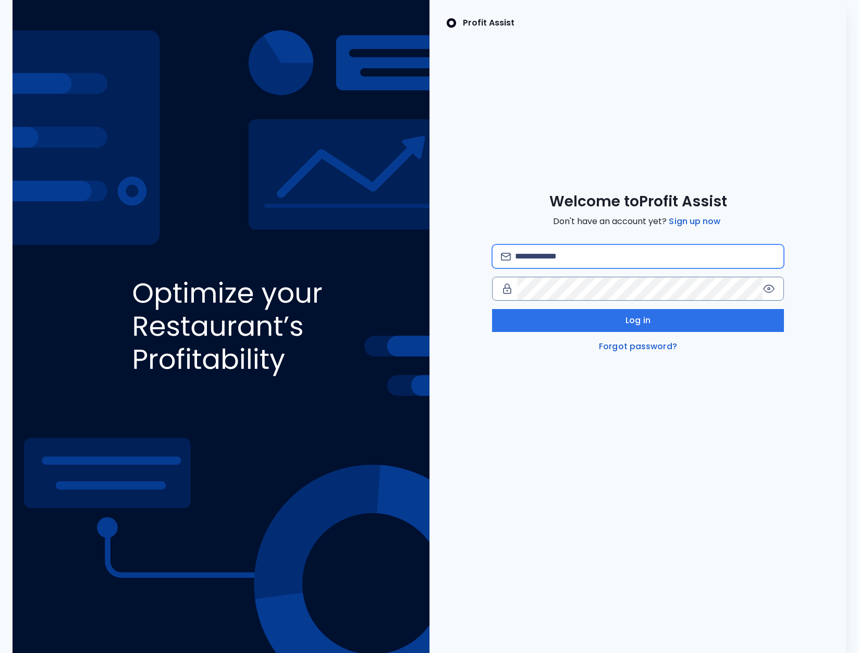
click at [561, 260] on input "email" at bounding box center [645, 256] width 260 height 23
type input "**********"
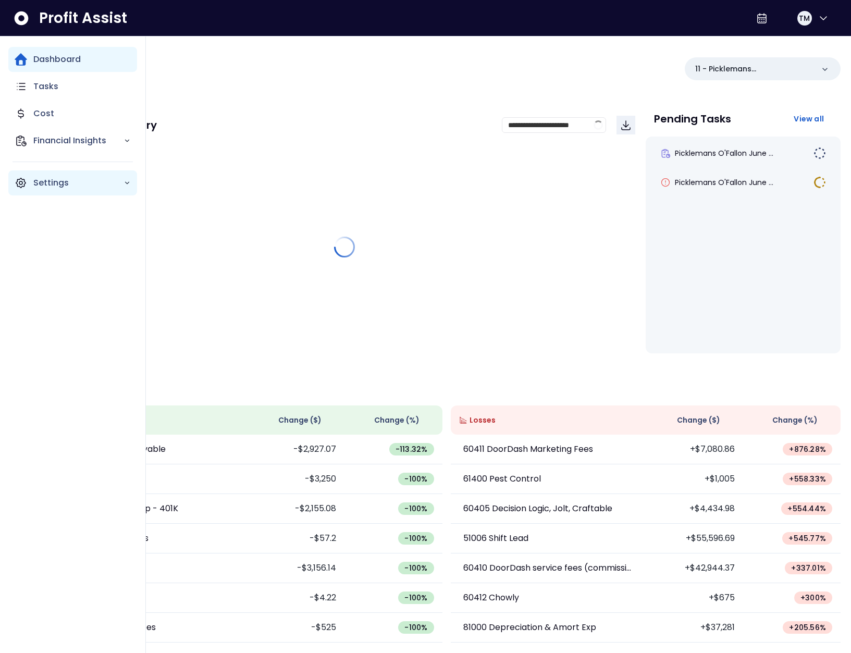
click at [23, 192] on div "Settings" at bounding box center [72, 182] width 129 height 25
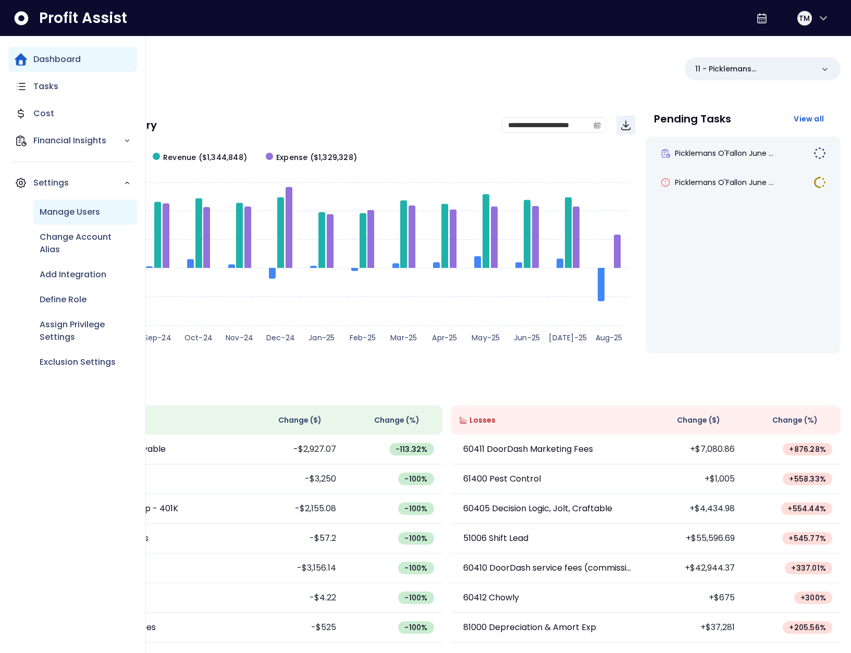
click at [77, 212] on p "Manage Users" at bounding box center [70, 212] width 60 height 13
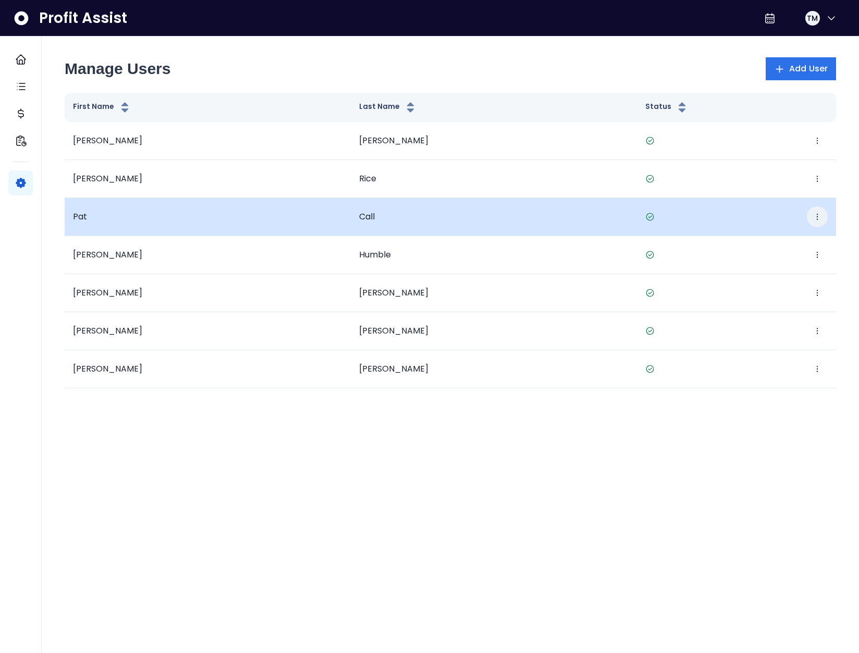
click at [818, 216] on icon "button" at bounding box center [817, 217] width 8 height 8
click at [765, 243] on button "Edit" at bounding box center [769, 248] width 116 height 25
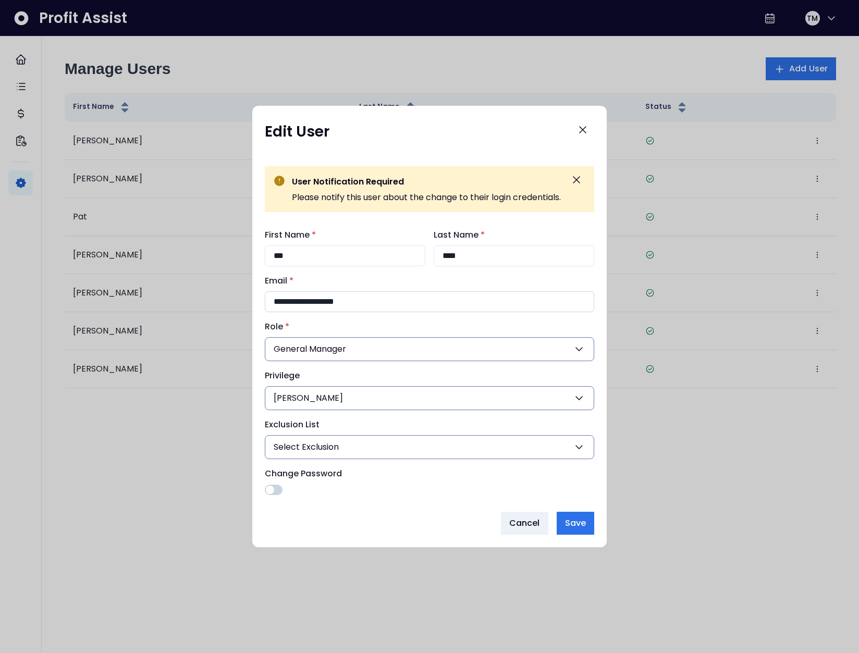
click at [362, 304] on input "**********" at bounding box center [429, 301] width 329 height 21
click at [526, 518] on span "Cancel" at bounding box center [524, 523] width 31 height 13
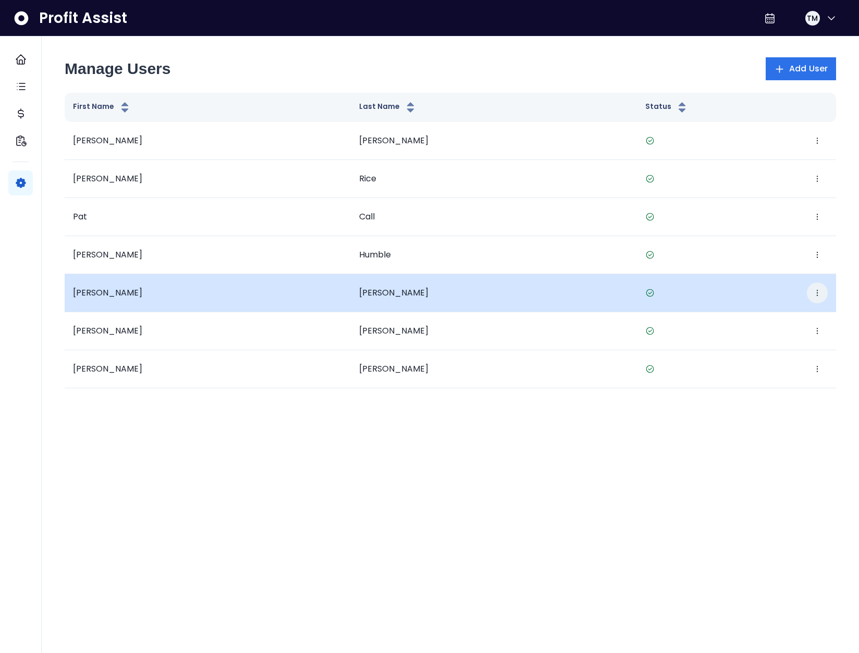
click at [820, 291] on icon "button" at bounding box center [817, 293] width 8 height 8
click at [766, 321] on button "Edit" at bounding box center [769, 324] width 116 height 25
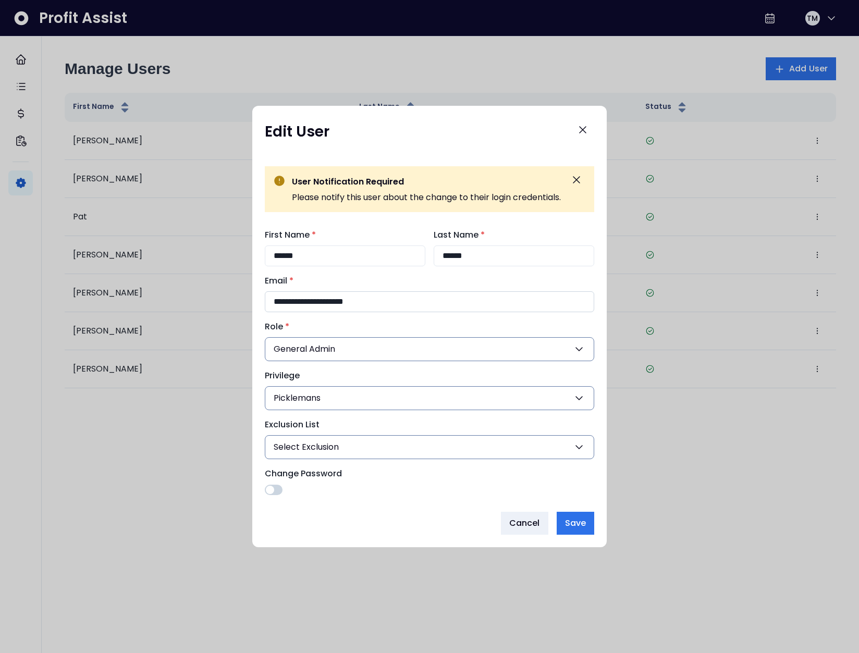
click at [318, 303] on input "**********" at bounding box center [429, 301] width 329 height 21
click at [585, 131] on icon "Close" at bounding box center [582, 129] width 13 height 13
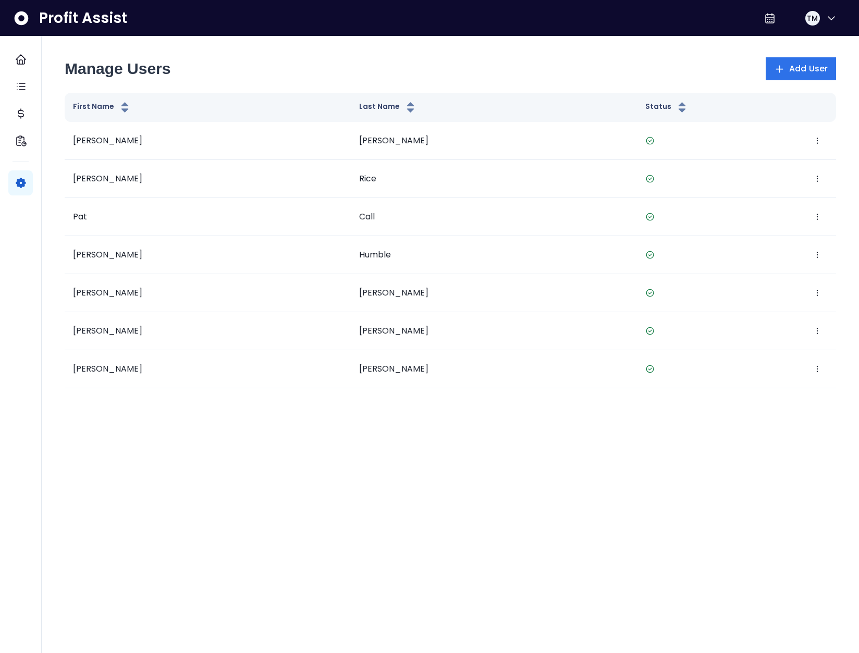
click at [811, 21] on span "TM" at bounding box center [811, 18] width 11 height 10
click at [787, 65] on span "Logout" at bounding box center [781, 69] width 100 height 13
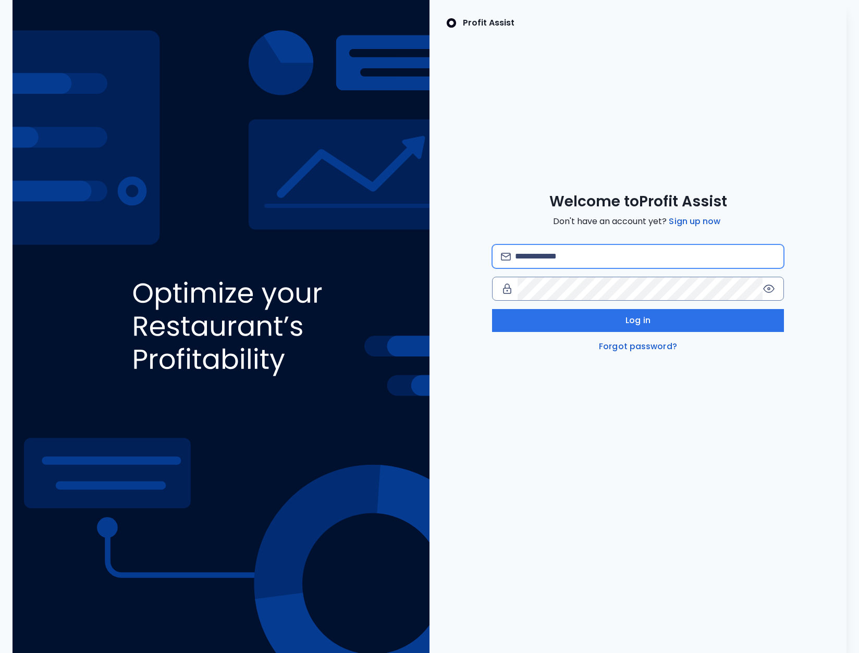
click at [570, 254] on input "email" at bounding box center [645, 256] width 260 height 23
type input "**********"
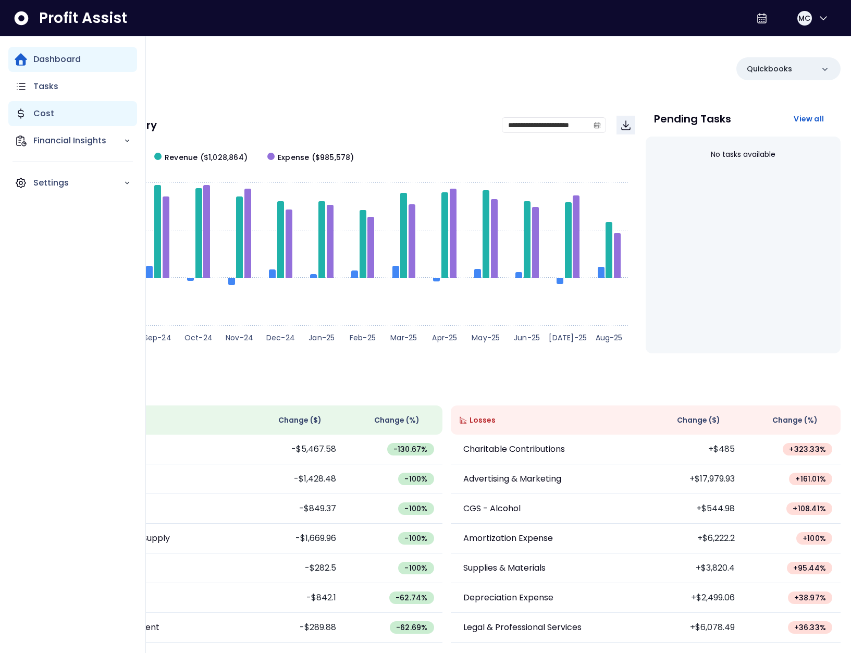
click at [23, 110] on icon "Main navigation" at bounding box center [21, 113] width 13 height 13
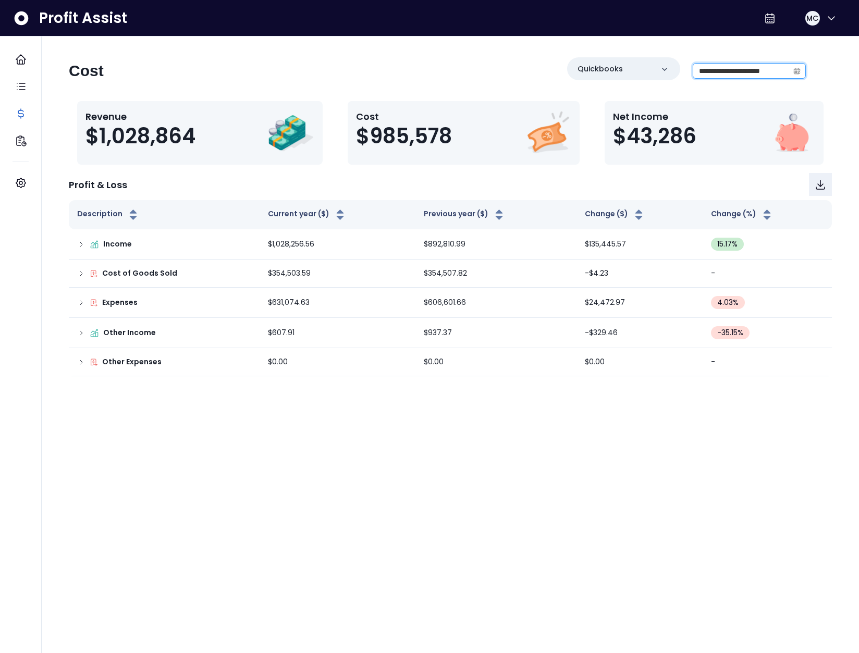
click at [766, 76] on input "**********" at bounding box center [740, 71] width 95 height 15
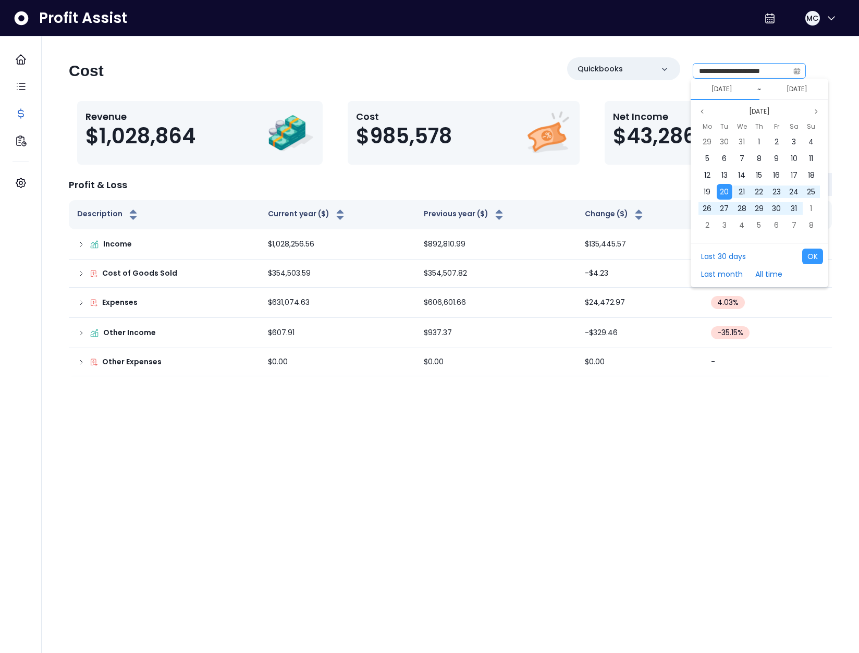
click at [800, 70] on icon "calendar" at bounding box center [796, 70] width 7 height 7
click at [768, 115] on button "[DATE]" at bounding box center [758, 111] width 29 height 13
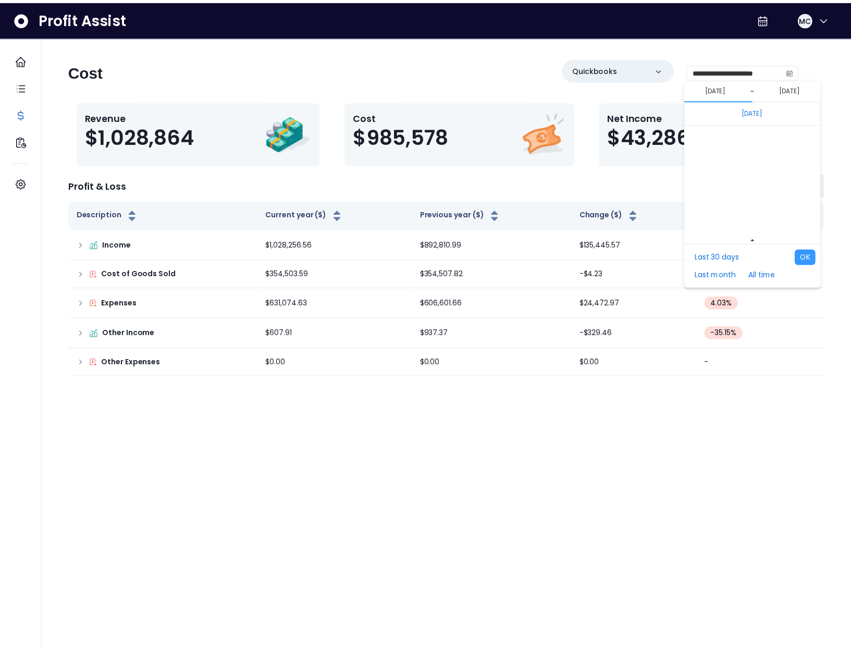
scroll to position [6977, 0]
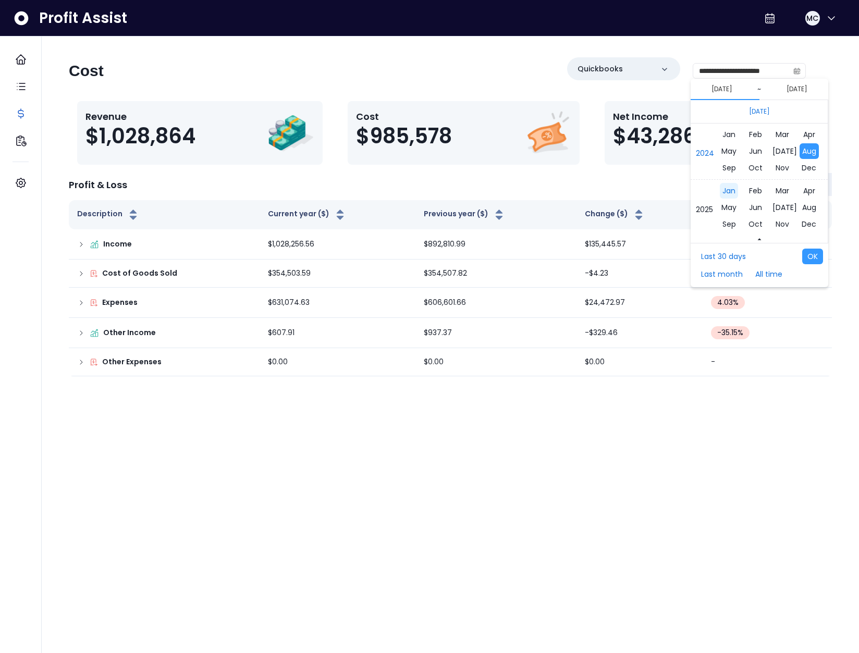
click at [730, 191] on span "Jan" at bounding box center [728, 191] width 18 height 16
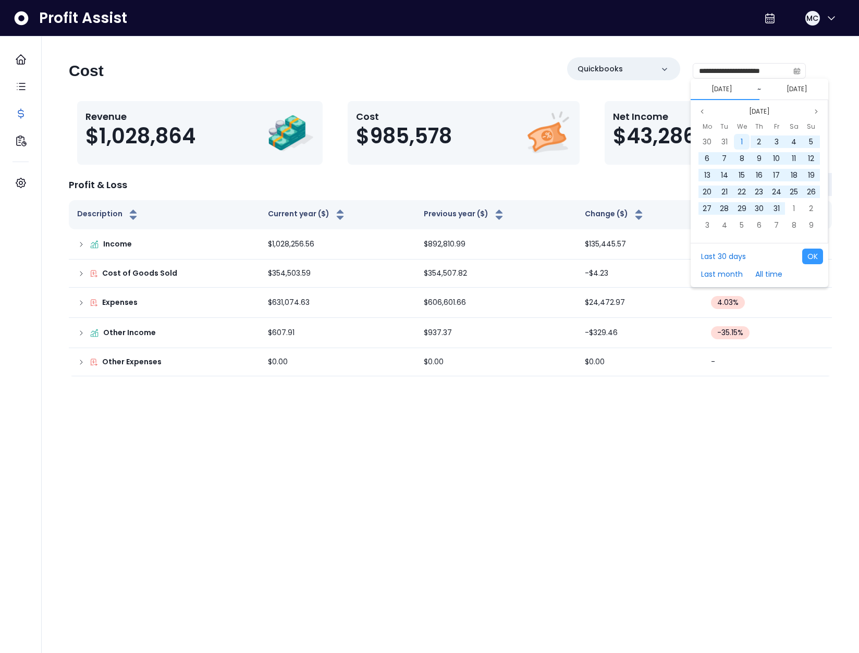
click at [738, 138] on div "1" at bounding box center [741, 142] width 16 height 16
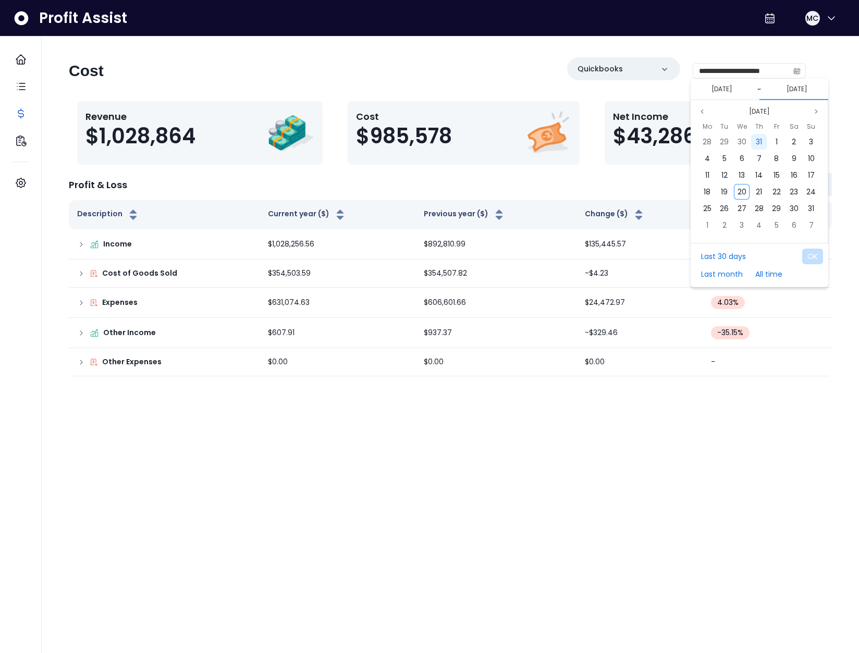
click at [759, 140] on span "31" at bounding box center [758, 141] width 6 height 10
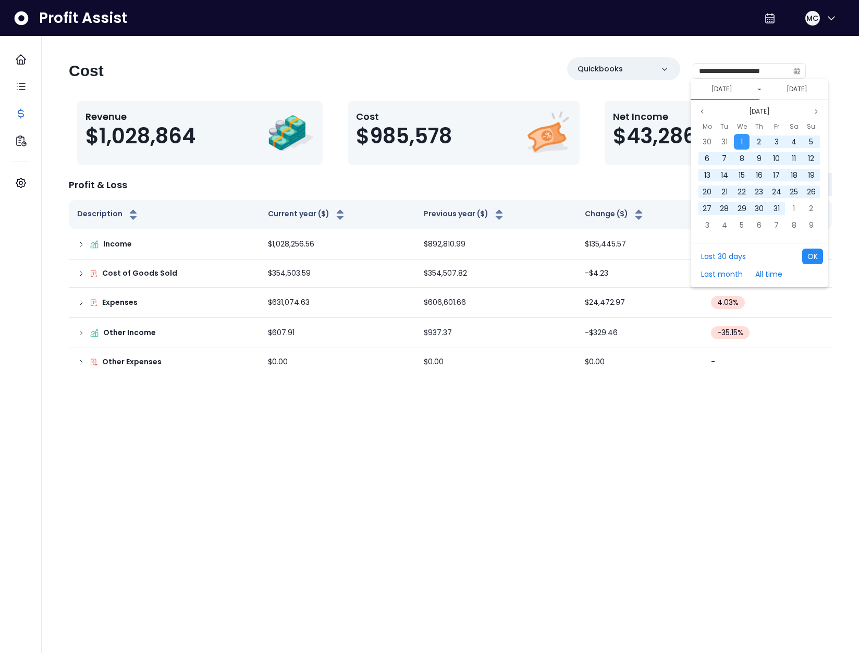
click at [812, 250] on button "OK" at bounding box center [812, 256] width 21 height 16
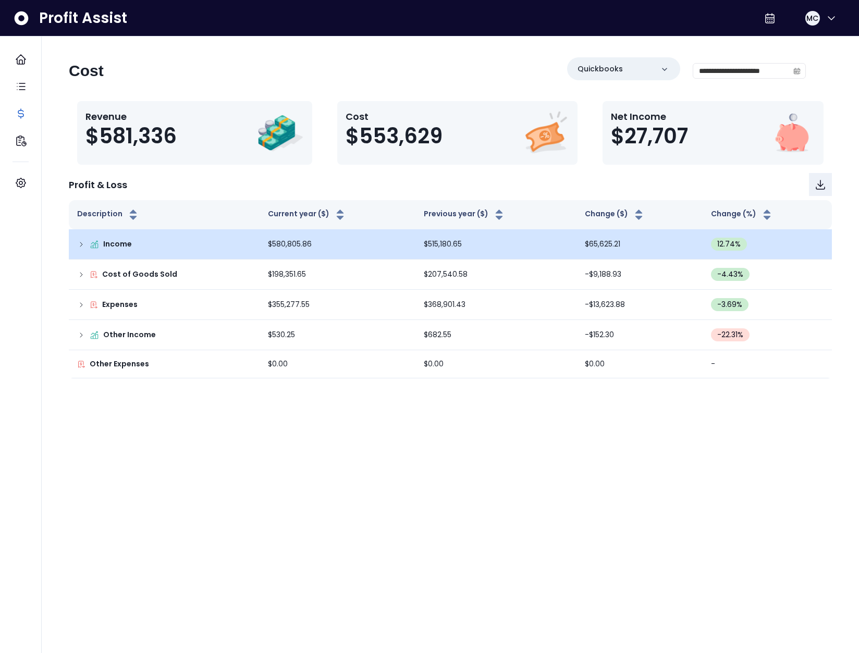
click at [79, 243] on icon at bounding box center [81, 244] width 8 height 8
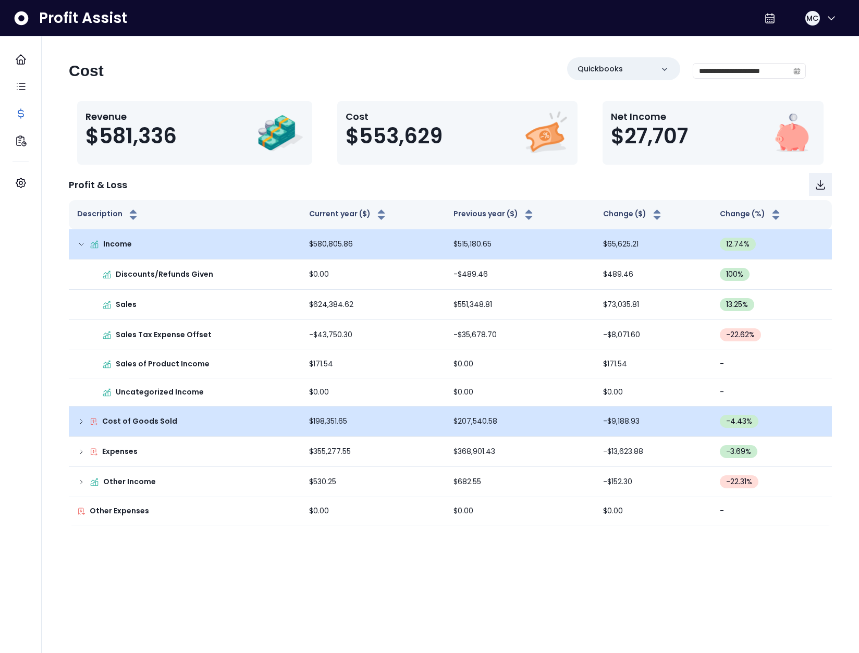
click at [82, 423] on icon at bounding box center [81, 421] width 8 height 8
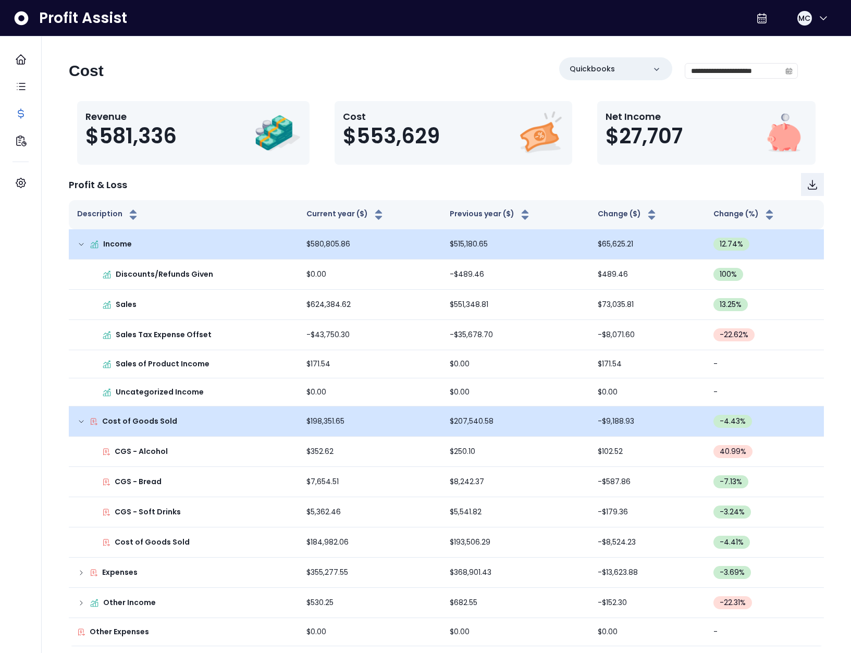
scroll to position [2, 0]
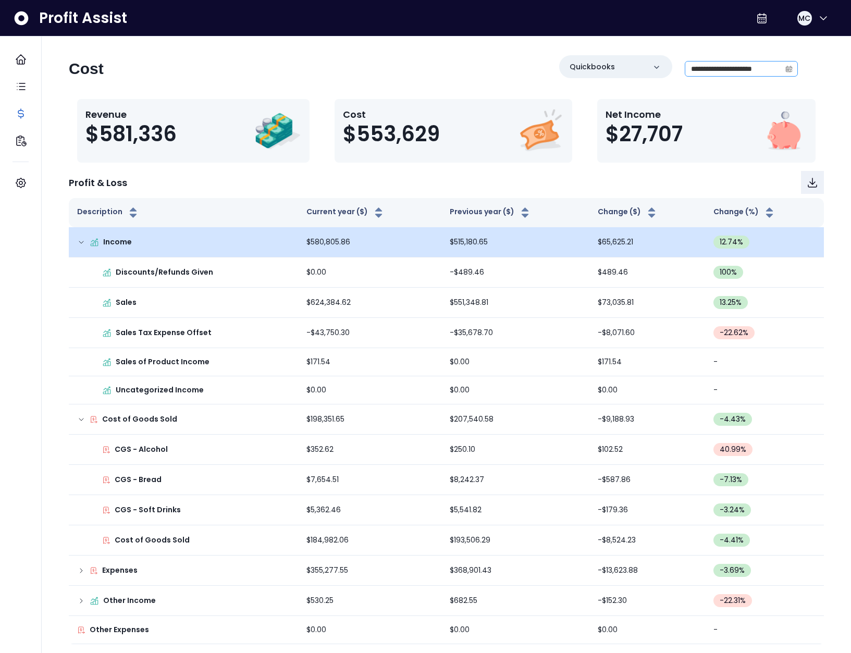
click at [790, 70] on icon "calendar" at bounding box center [789, 70] width 6 height 6
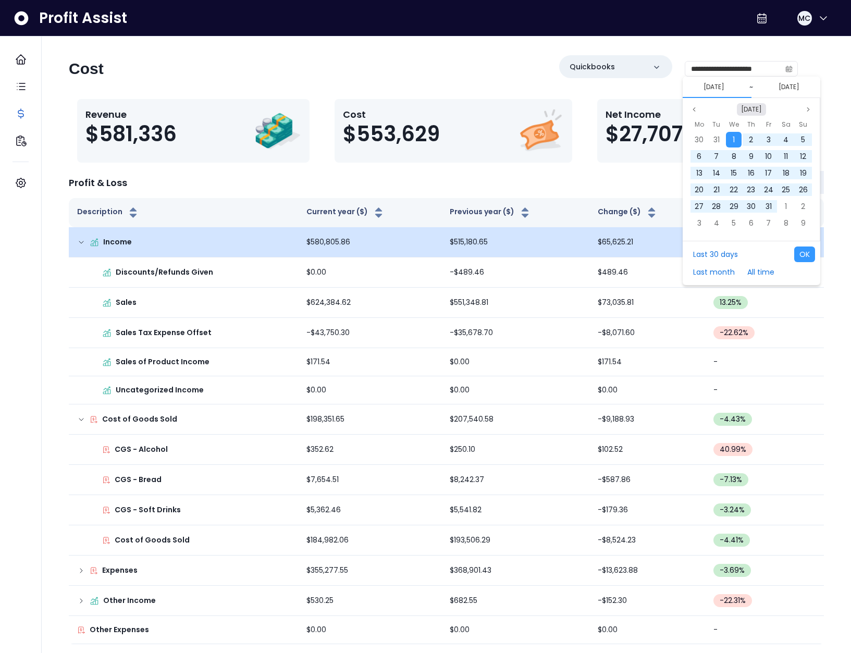
click at [755, 110] on button "[DATE]" at bounding box center [751, 109] width 29 height 13
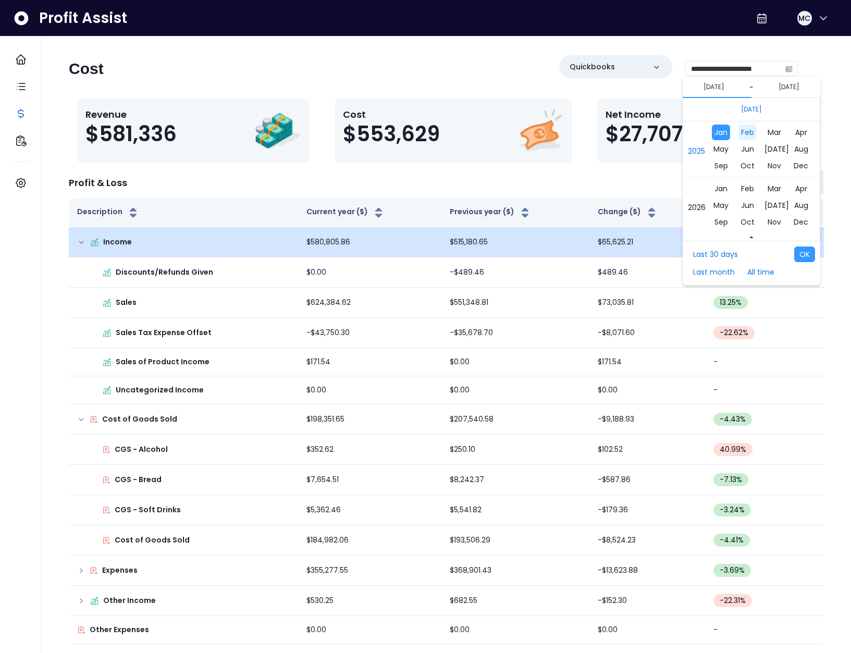
scroll to position [6941, 0]
click at [717, 175] on span "Jan" at bounding box center [721, 168] width 18 height 16
click at [705, 137] on div "1" at bounding box center [699, 140] width 16 height 16
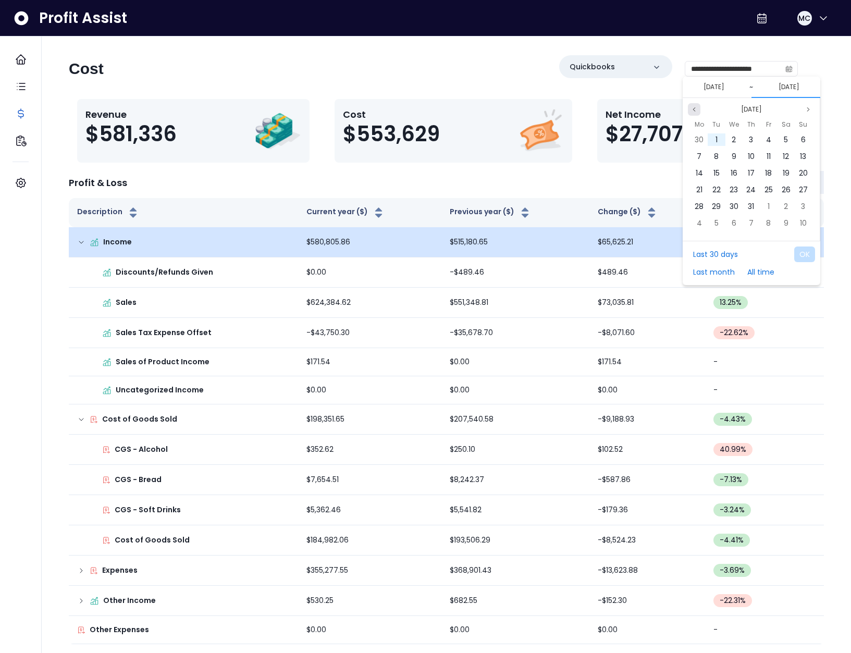
click at [700, 109] on button "Previous month" at bounding box center [694, 109] width 13 height 13
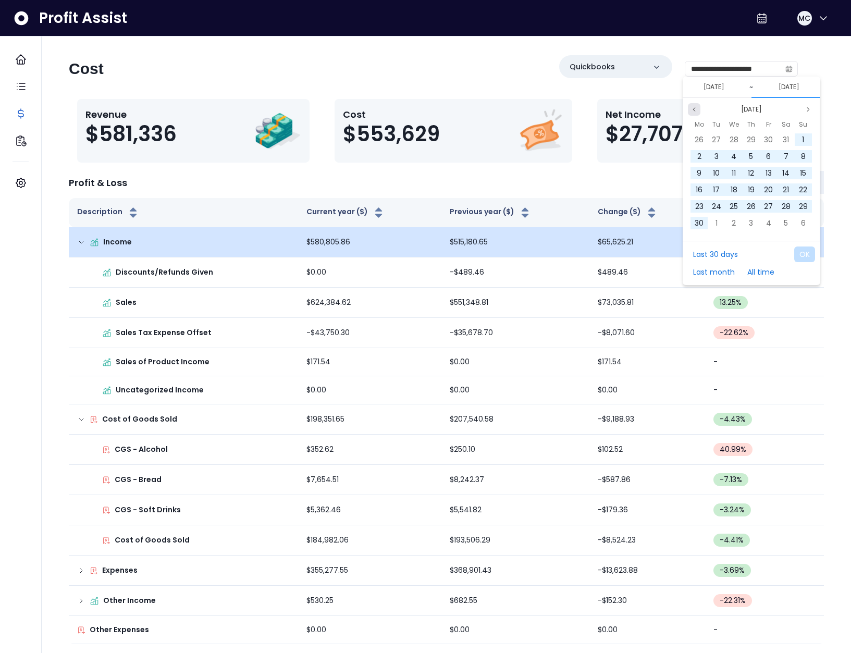
click at [700, 109] on button "Previous month" at bounding box center [694, 109] width 13 height 13
click at [700, 110] on button "Previous month" at bounding box center [694, 109] width 13 height 13
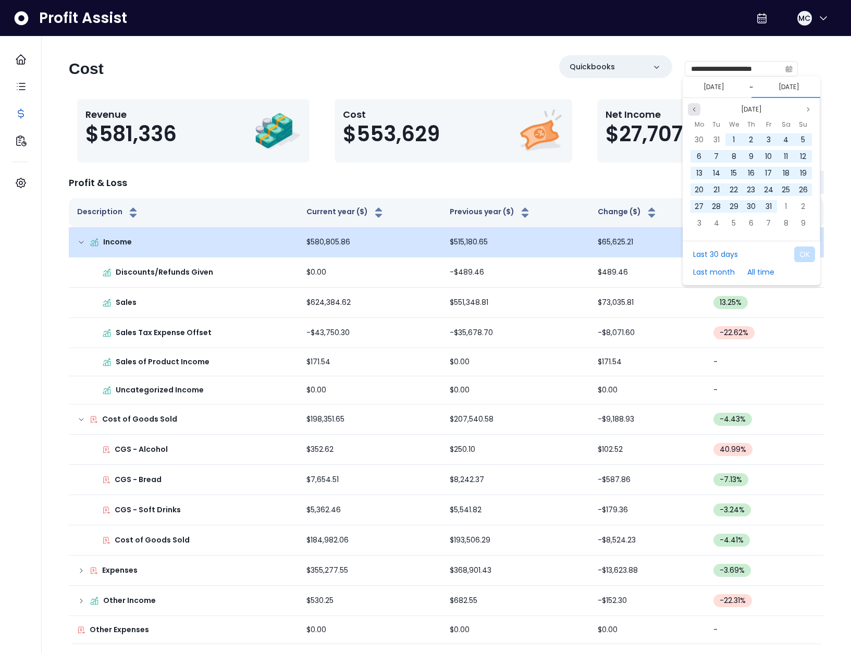
click at [700, 110] on button "Previous month" at bounding box center [694, 109] width 13 height 13
click at [699, 110] on button "Previous month" at bounding box center [694, 109] width 13 height 13
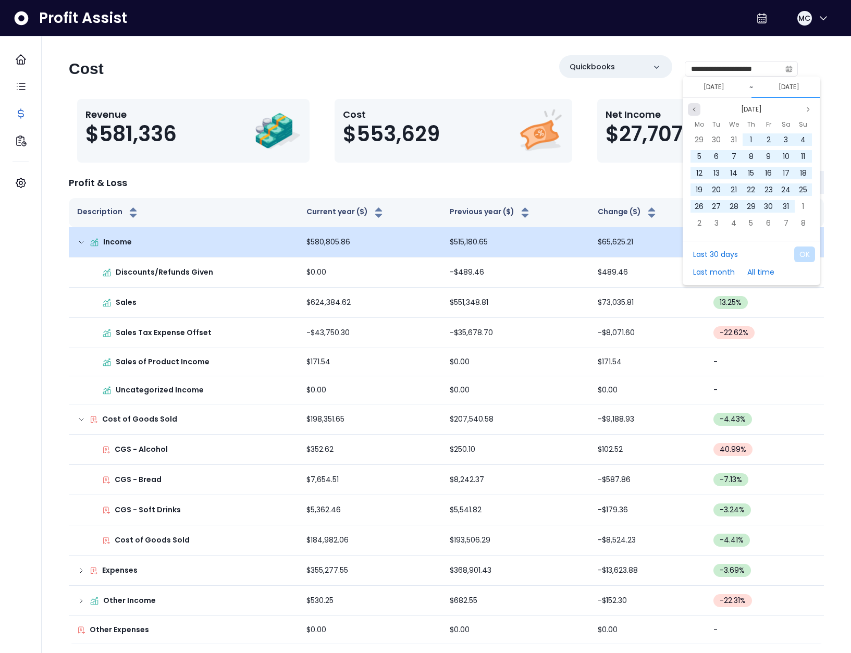
click at [699, 110] on button "Previous month" at bounding box center [694, 109] width 13 height 13
click at [737, 204] on span "31" at bounding box center [733, 206] width 6 height 10
click at [802, 253] on button "OK" at bounding box center [804, 254] width 21 height 16
type input "**********"
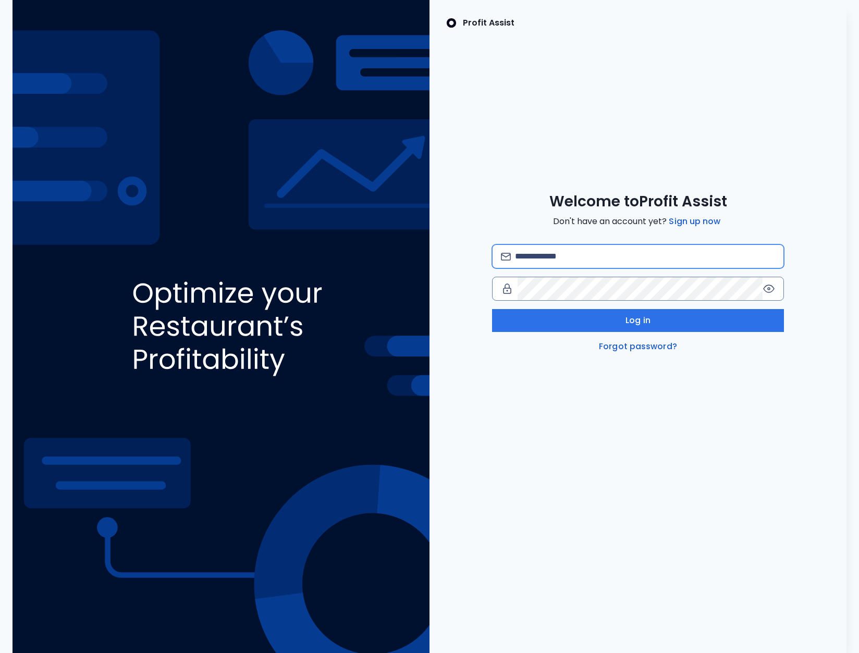
click at [576, 258] on input "email" at bounding box center [645, 256] width 260 height 23
type input "**********"
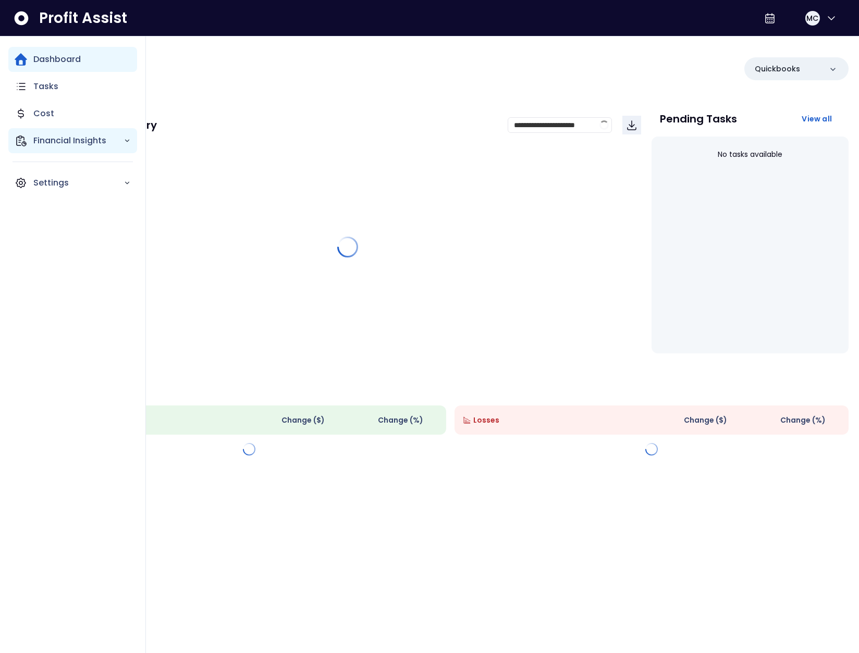
click at [24, 135] on icon "Main navigation" at bounding box center [21, 140] width 13 height 13
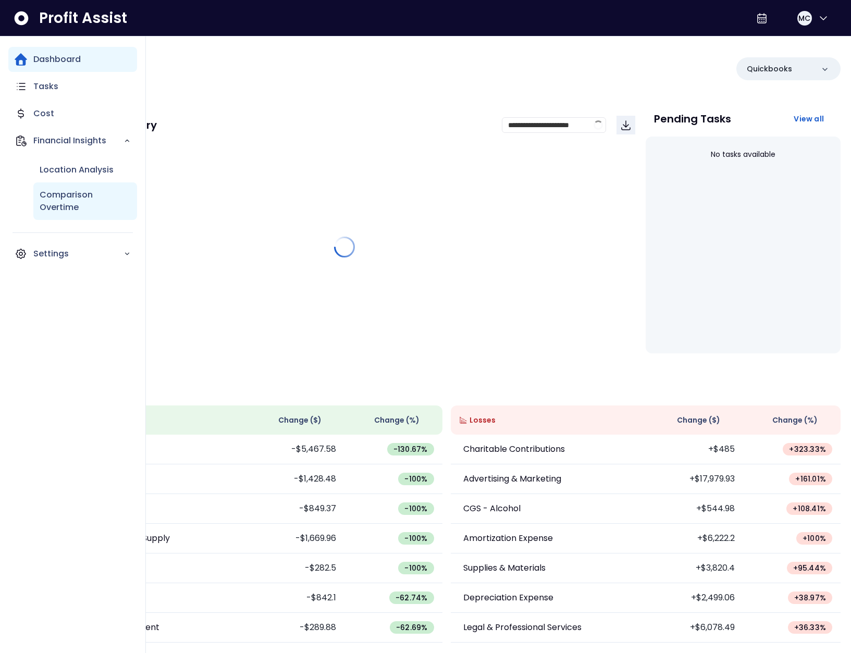
click at [65, 194] on p "Comparison Overtime" at bounding box center [85, 201] width 91 height 25
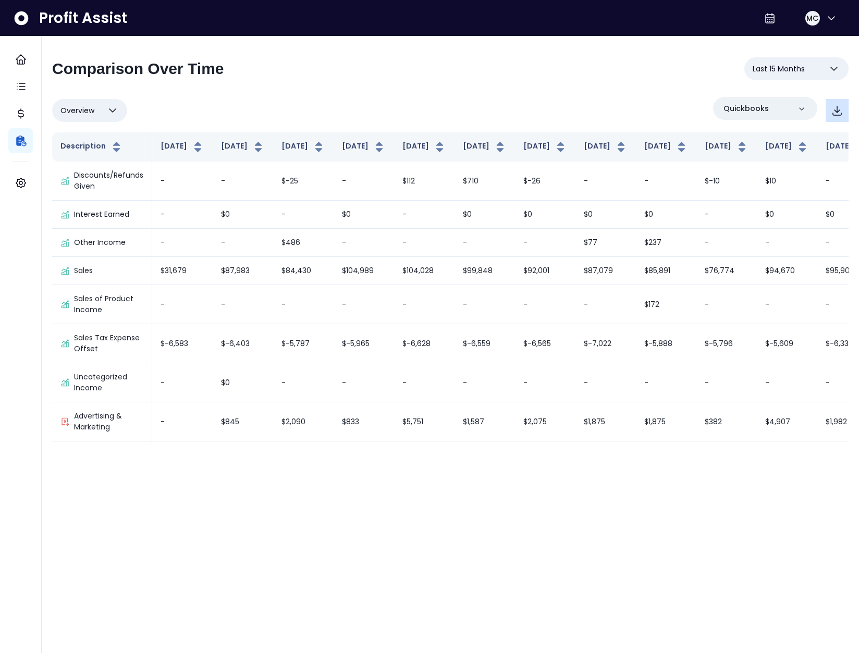
click at [834, 117] on button "button" at bounding box center [836, 110] width 23 height 23
click at [818, 22] on button "MC" at bounding box center [820, 18] width 33 height 25
click at [811, 29] on button "MC" at bounding box center [820, 18] width 33 height 25
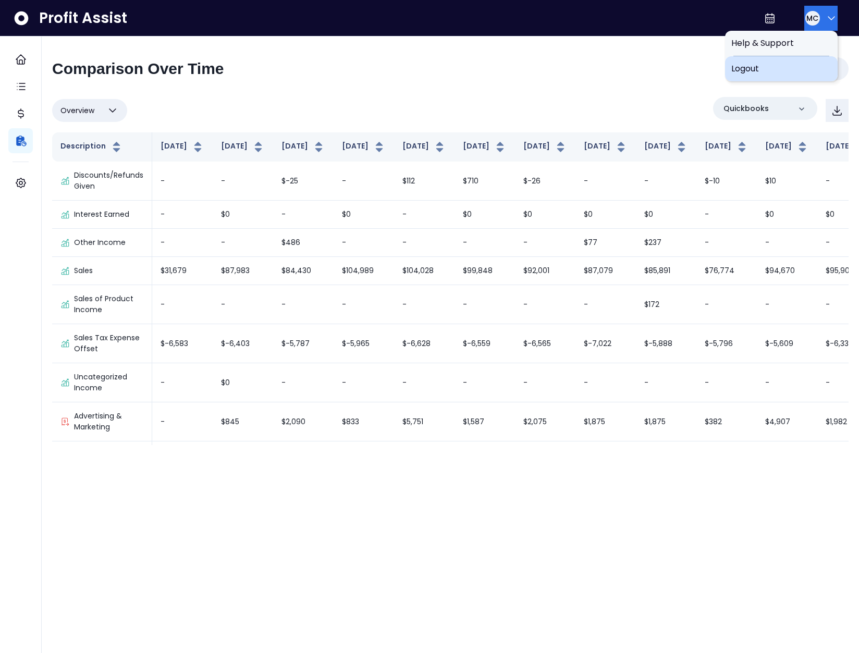
click at [792, 61] on div "Logout" at bounding box center [781, 68] width 113 height 25
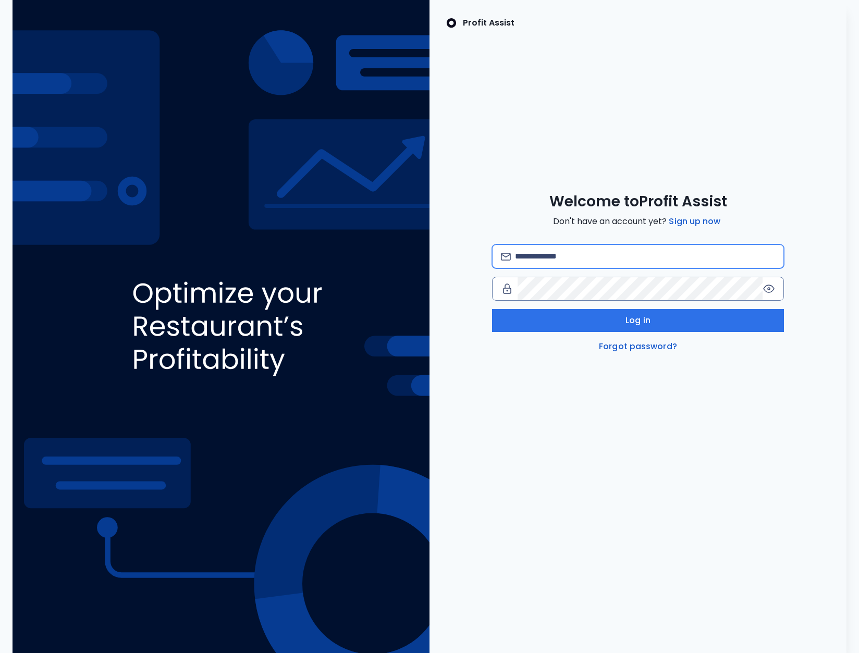
click at [566, 252] on input "email" at bounding box center [645, 256] width 260 height 23
type input "**********"
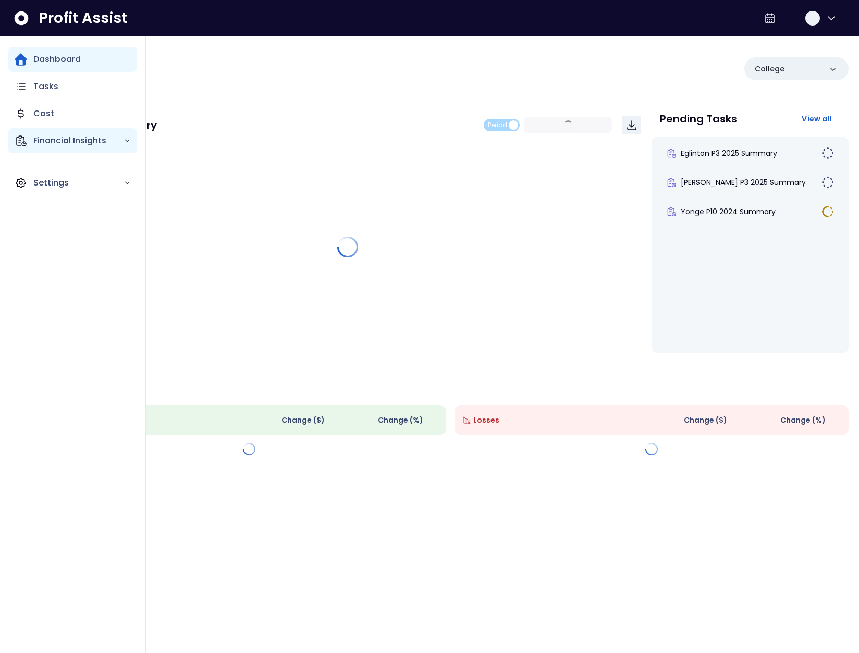
click at [24, 146] on icon "Main navigation" at bounding box center [21, 140] width 13 height 13
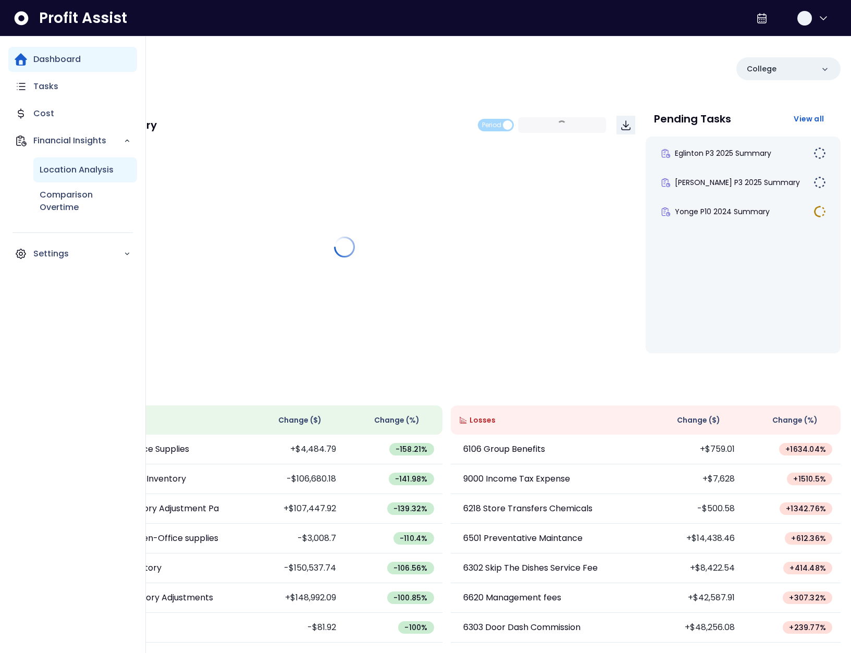
click at [64, 176] on div "Location Analysis" at bounding box center [85, 169] width 104 height 25
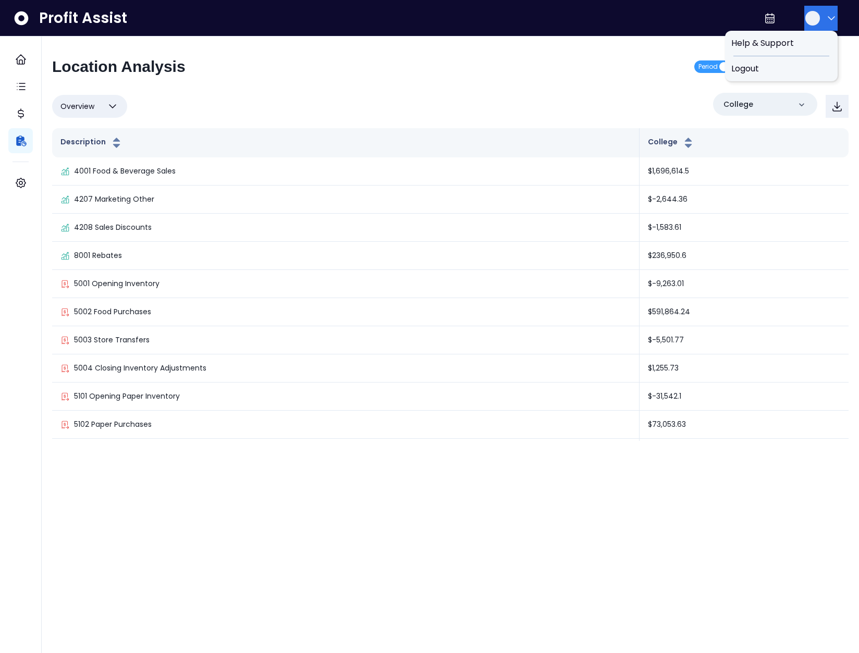
click at [806, 20] on div "button" at bounding box center [812, 18] width 15 height 15
click at [793, 69] on span "Logout" at bounding box center [781, 69] width 100 height 13
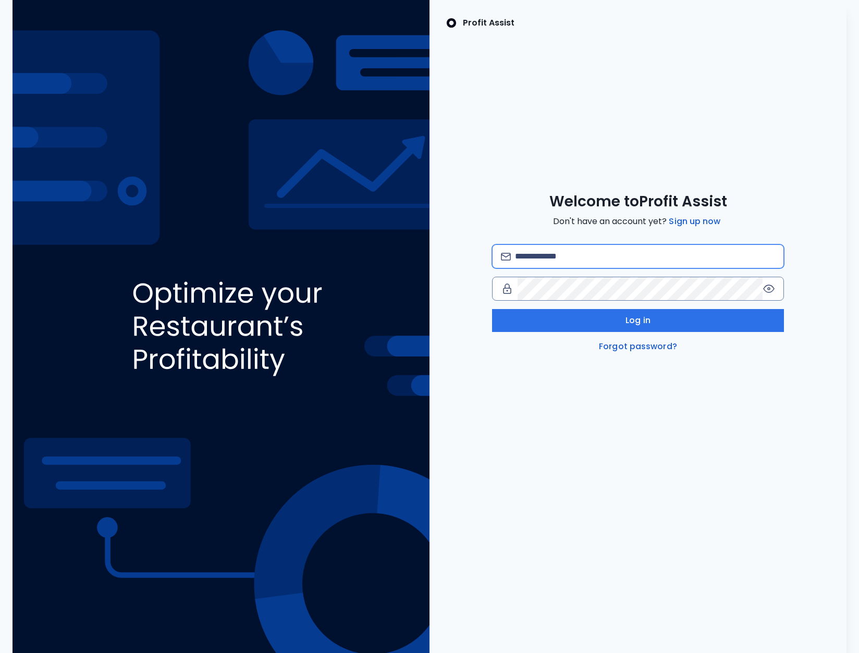
click at [575, 249] on input "email" at bounding box center [645, 256] width 260 height 23
type input "*"
type input "**********"
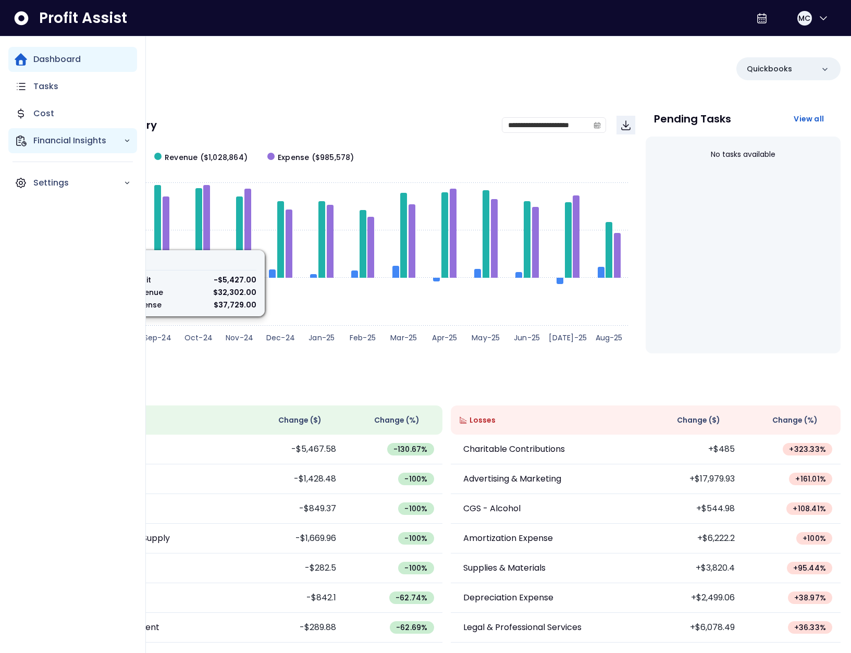
click at [24, 136] on icon "Main navigation" at bounding box center [21, 140] width 13 height 13
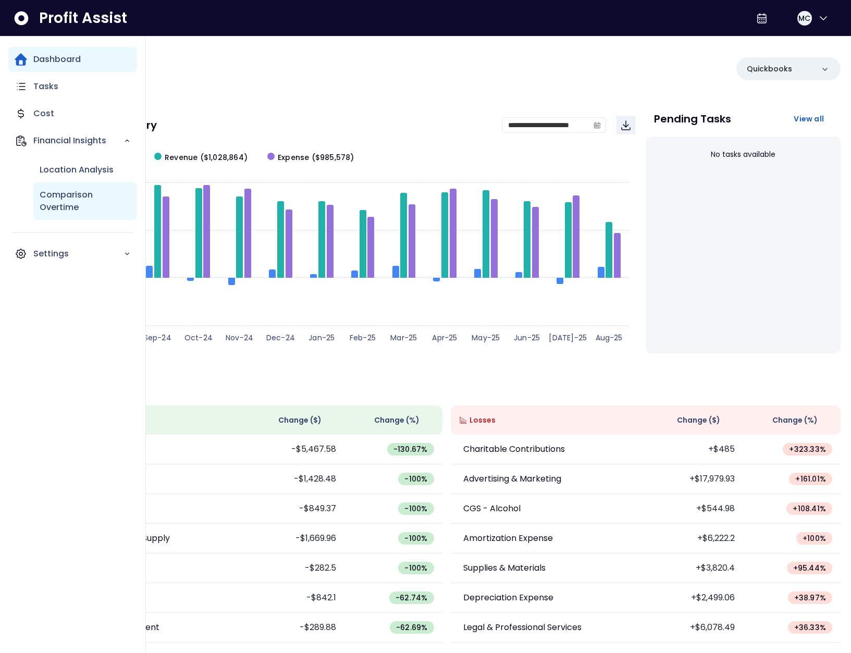
click at [86, 205] on p "Comparison Overtime" at bounding box center [85, 201] width 91 height 25
